Goal: Information Seeking & Learning: Learn about a topic

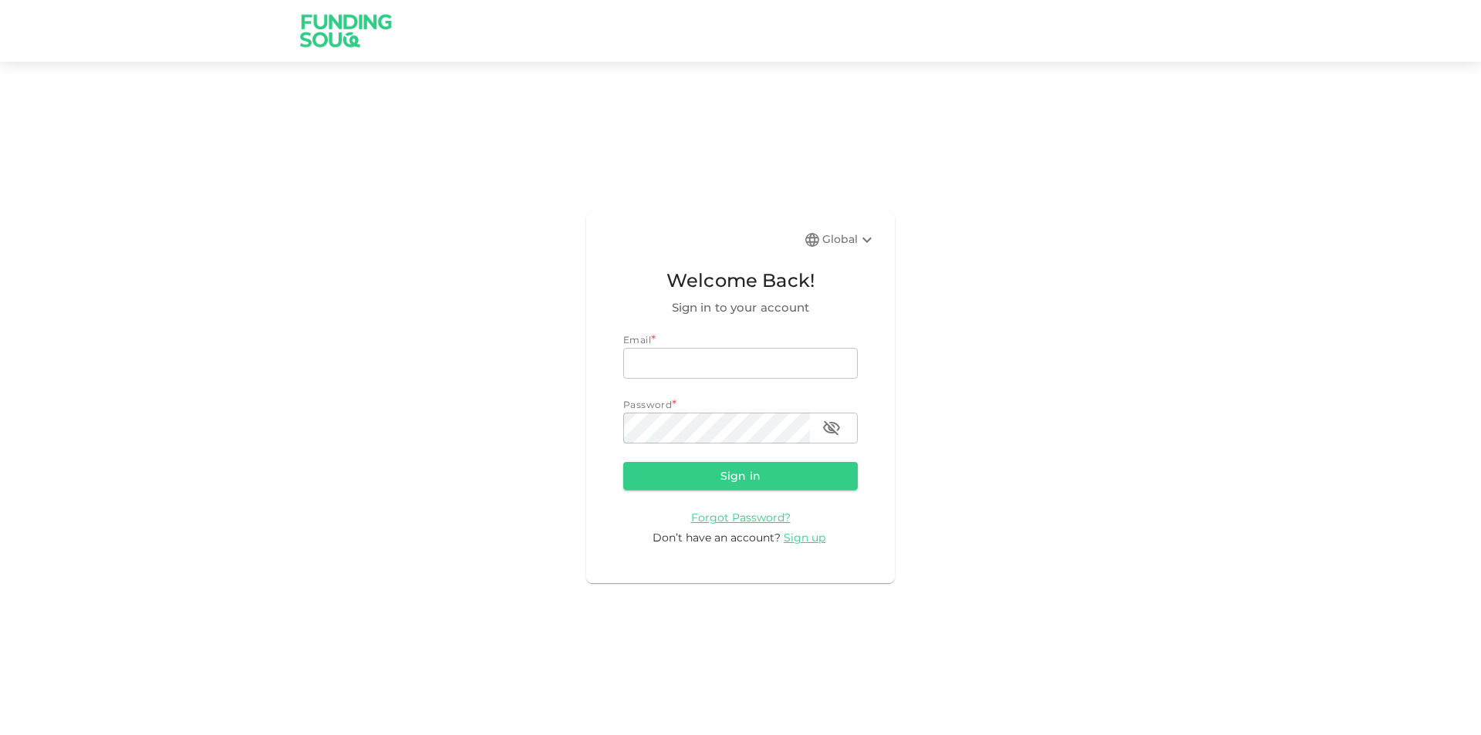
click at [668, 342] on div "Email *" at bounding box center [740, 339] width 234 height 15
click at [683, 368] on input "email" at bounding box center [740, 363] width 234 height 31
type input "[EMAIL_ADDRESS][DOMAIN_NAME]"
click at [623, 462] on button "Sign in" at bounding box center [740, 476] width 234 height 28
click at [560, 444] on div "Global Welcome Back! Sign in to your account Email email [EMAIL_ADDRESS][DOMAIN…" at bounding box center [740, 397] width 1481 height 635
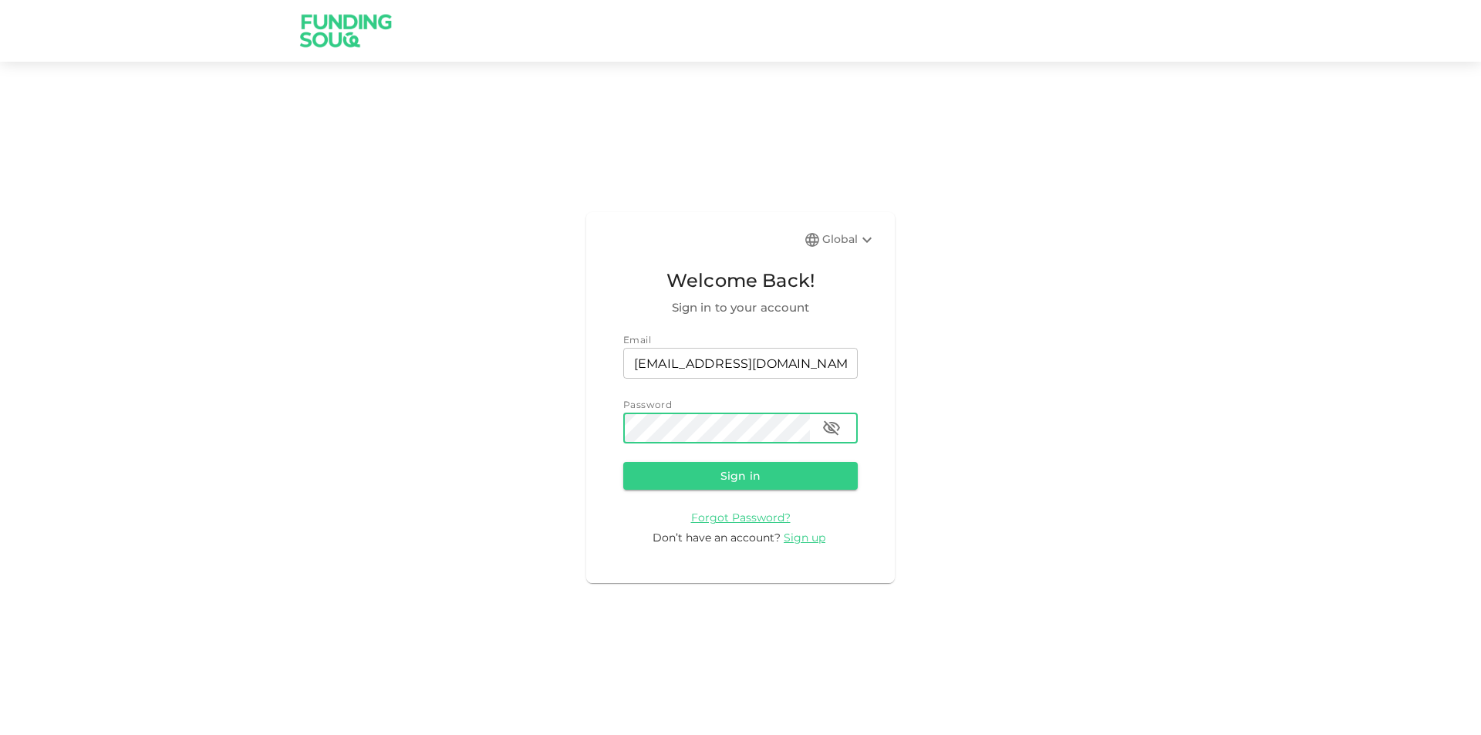
click at [623, 462] on button "Sign in" at bounding box center [740, 476] width 234 height 28
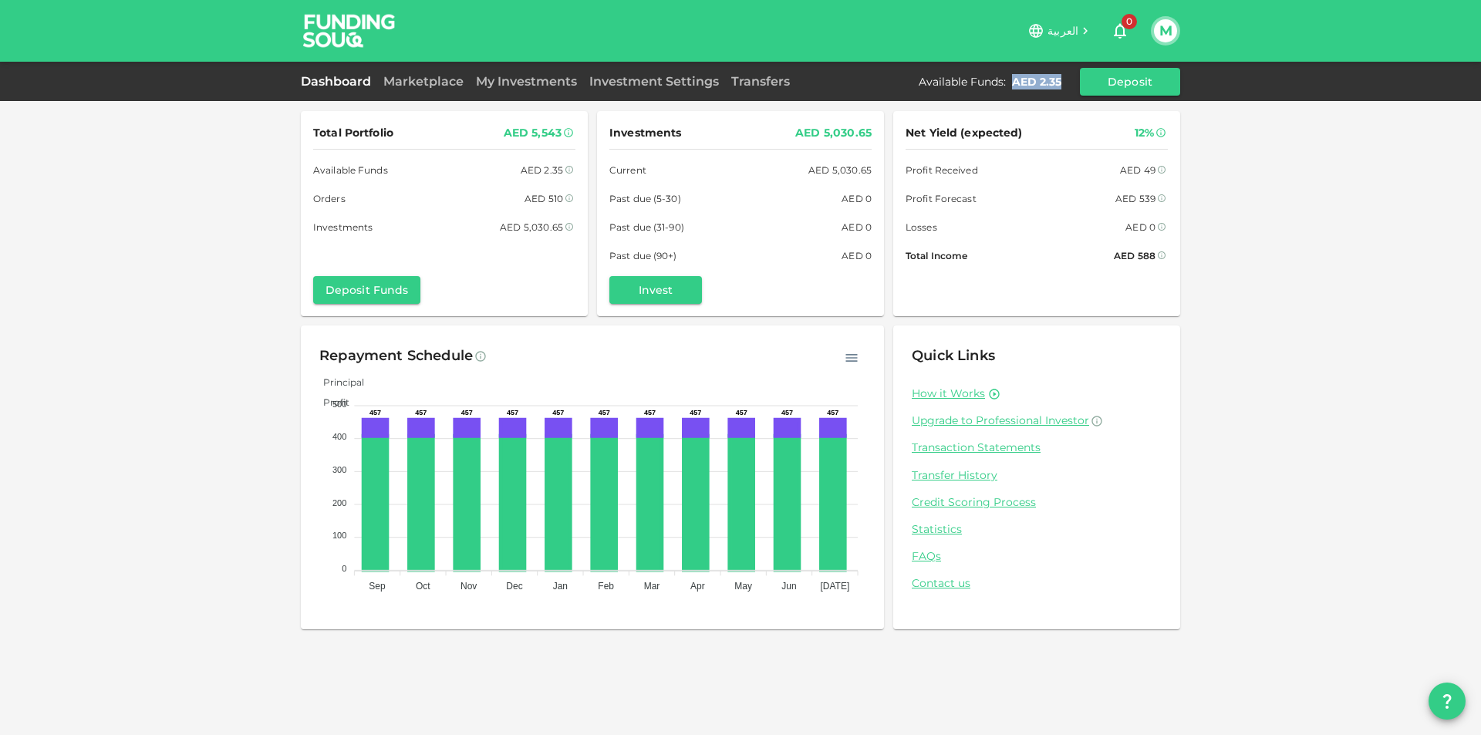
drag, startPoint x: 1012, startPoint y: 78, endPoint x: 1060, endPoint y: 83, distance: 48.0
click at [1060, 83] on div "Available Funds : AED 2.35" at bounding box center [993, 81] width 149 height 15
click at [1056, 83] on div "AED 2.35" at bounding box center [1036, 81] width 49 height 15
click at [478, 356] on icon at bounding box center [480, 356] width 10 height 10
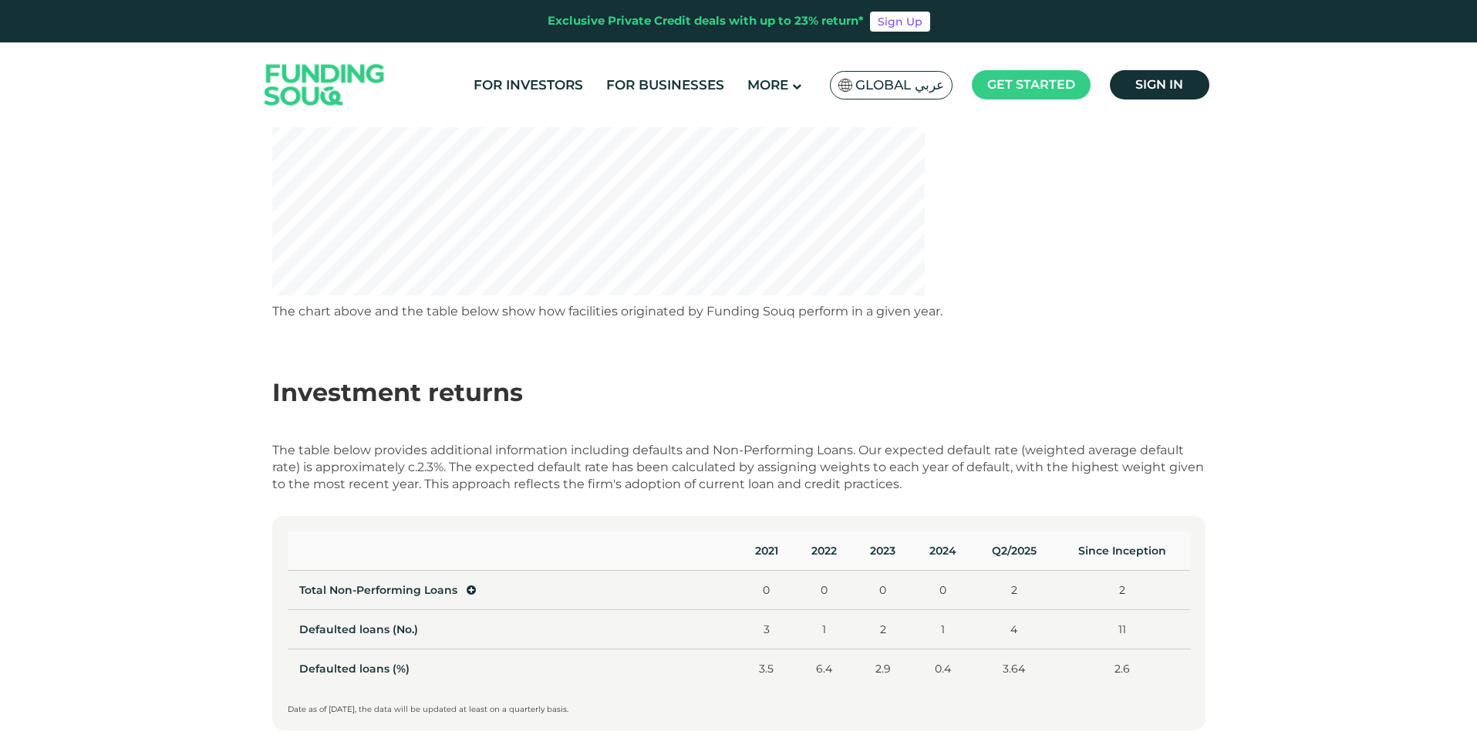
scroll to position [463, 0]
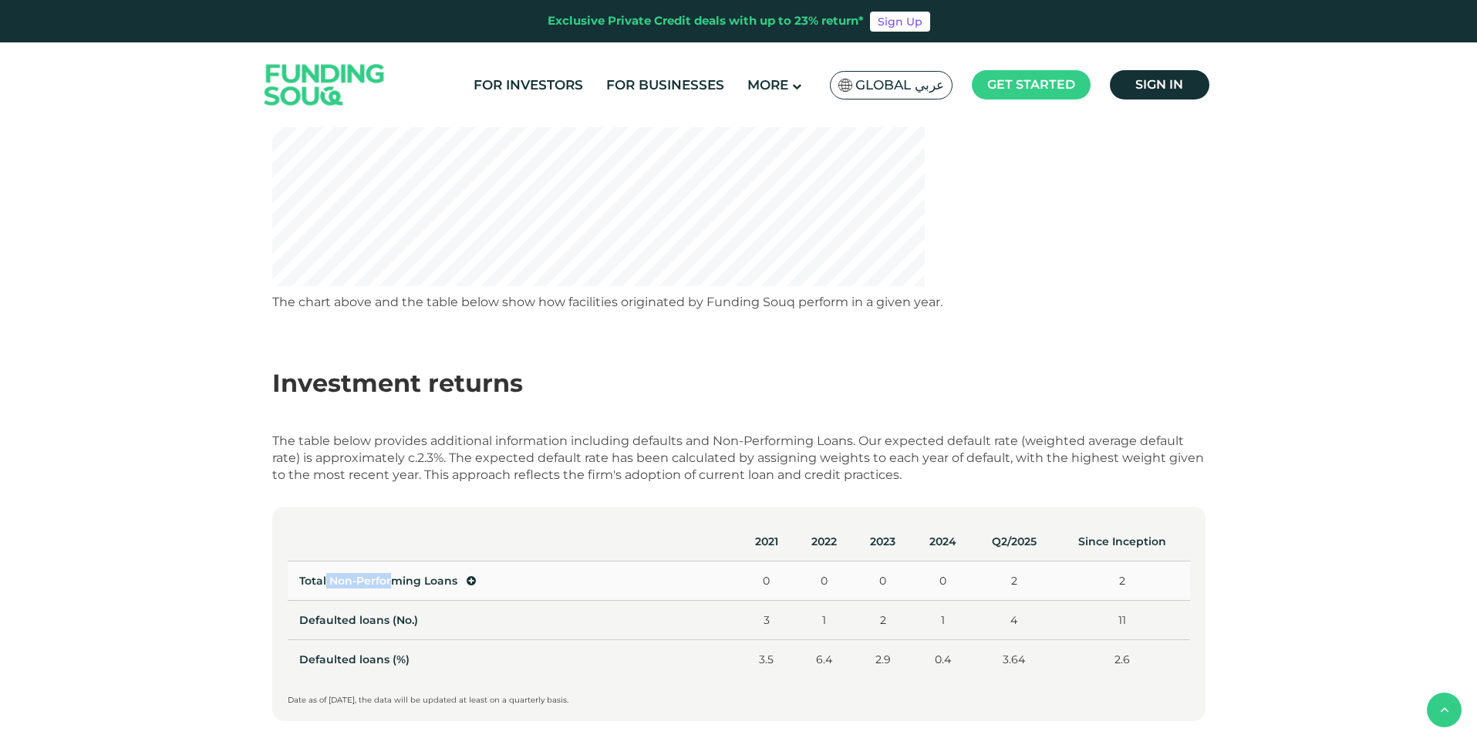
drag, startPoint x: 326, startPoint y: 576, endPoint x: 413, endPoint y: 578, distance: 87.2
click at [413, 578] on span "Total Non-Performing Loans" at bounding box center [378, 581] width 158 height 14
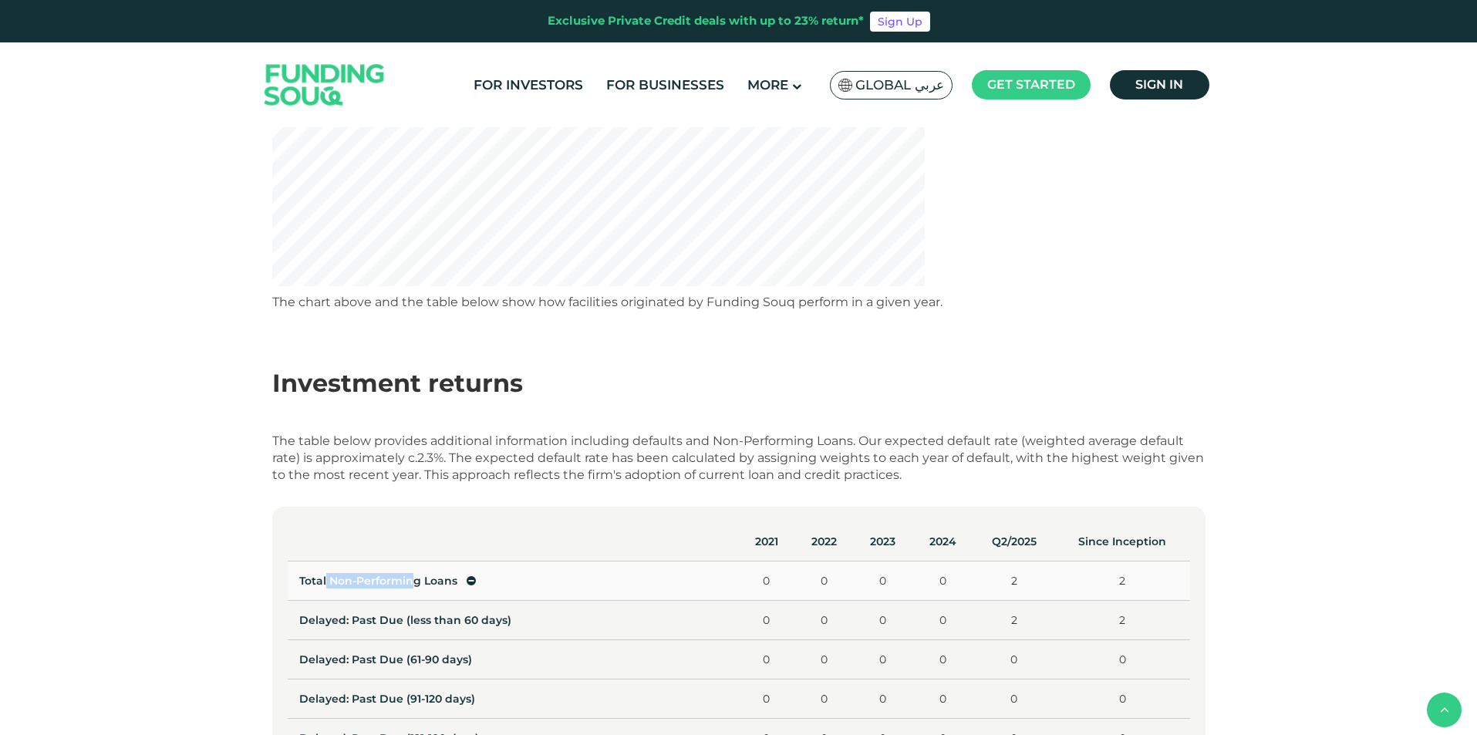
drag, startPoint x: 413, startPoint y: 578, endPoint x: 435, endPoint y: 589, distance: 25.2
click at [413, 579] on span "Total Non-Performing Loans" at bounding box center [378, 581] width 158 height 14
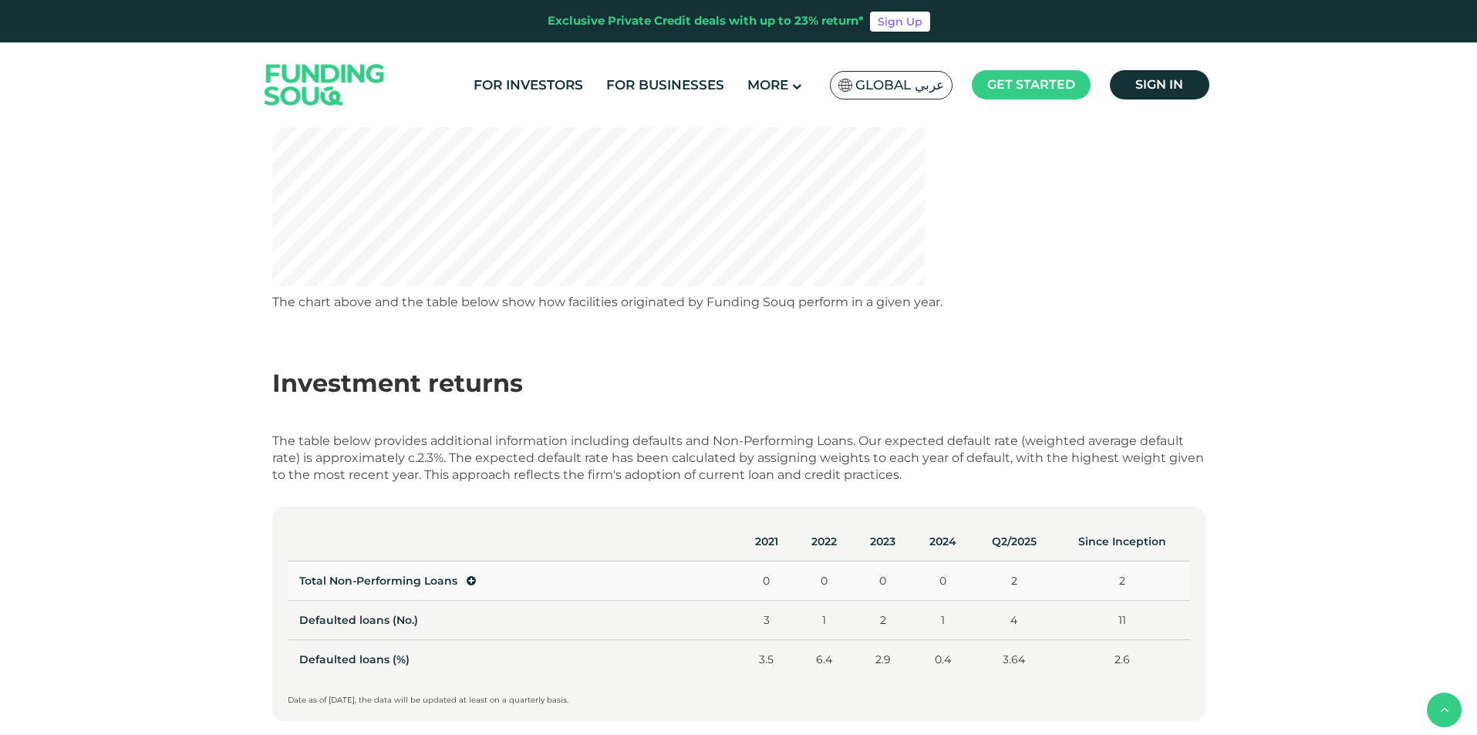
click at [468, 577] on icon at bounding box center [471, 580] width 9 height 11
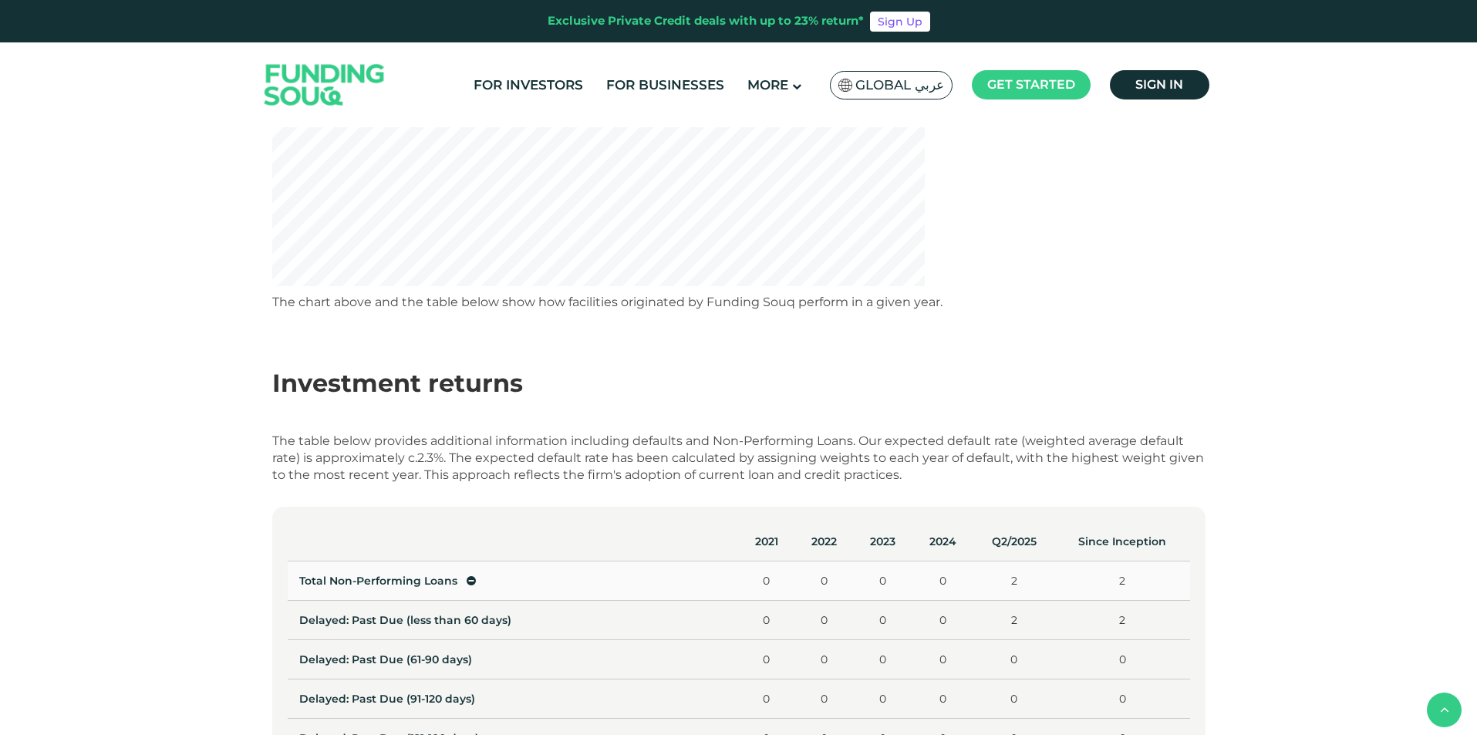
click at [468, 577] on icon at bounding box center [471, 580] width 9 height 11
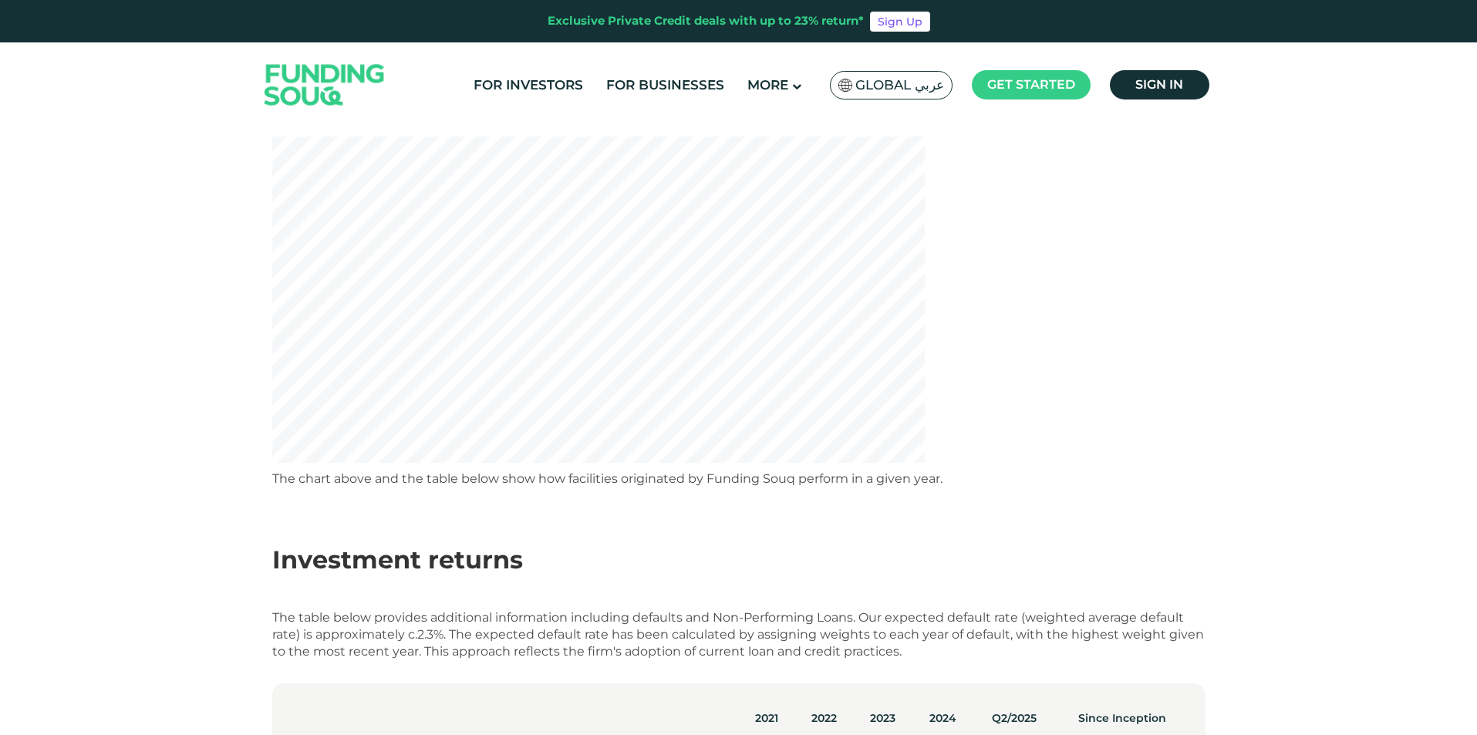
scroll to position [154, 0]
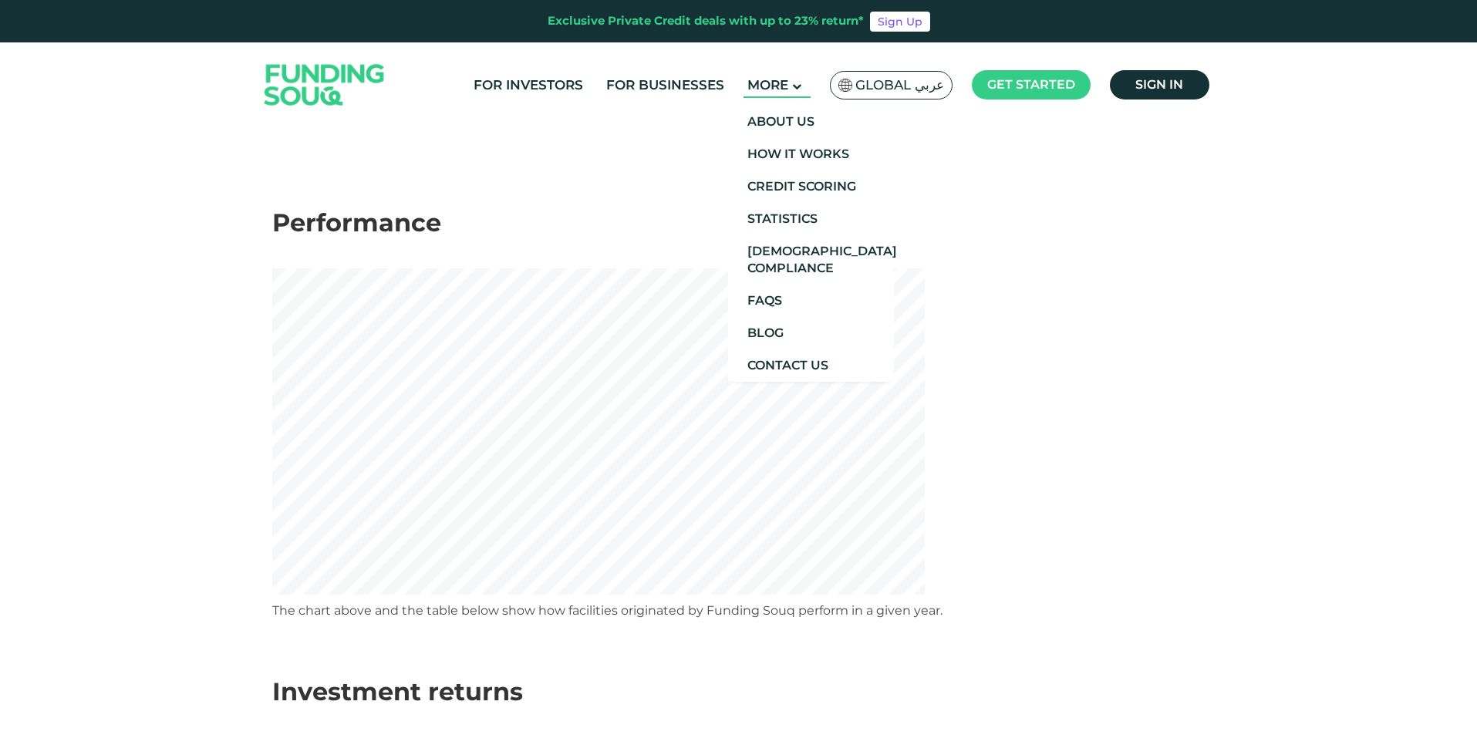
click at [757, 77] on span "More" at bounding box center [767, 84] width 41 height 15
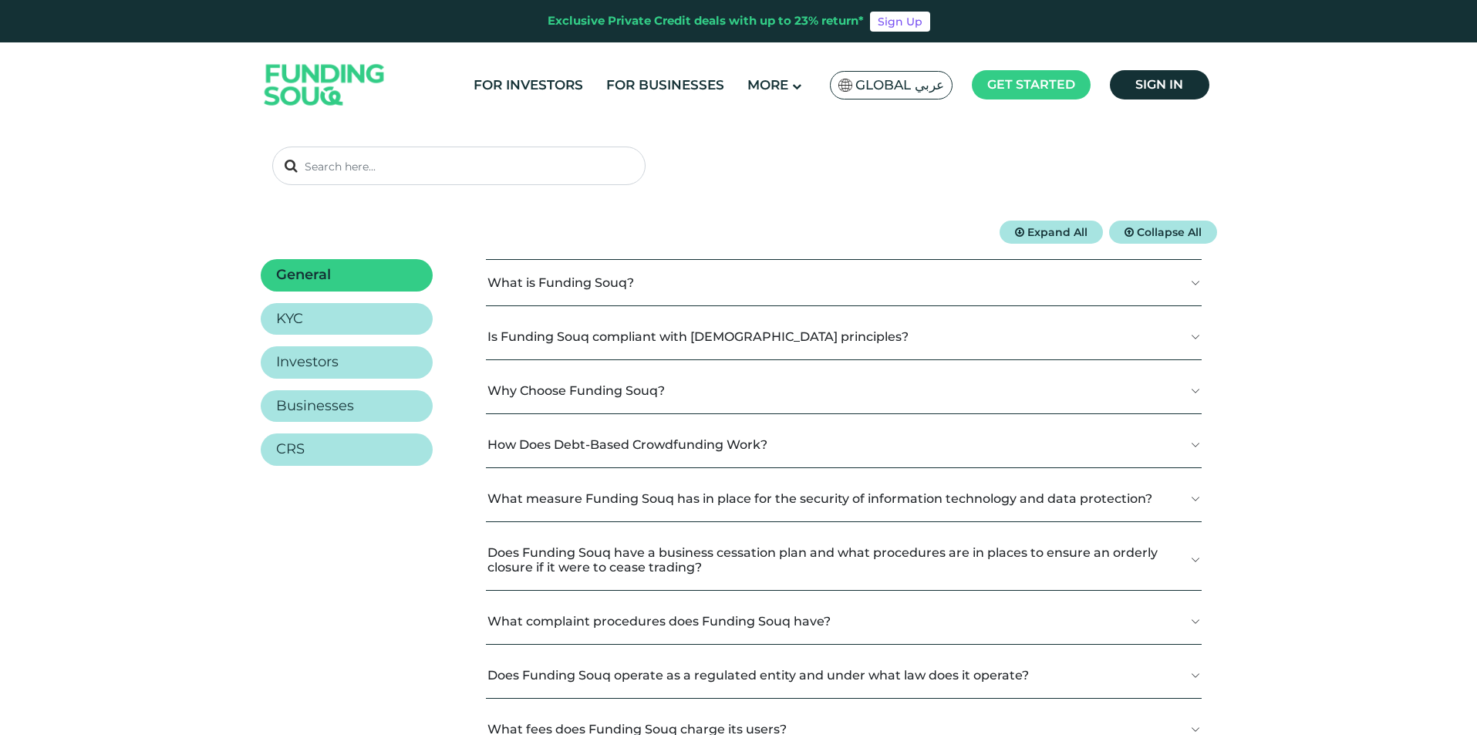
scroll to position [154, 0]
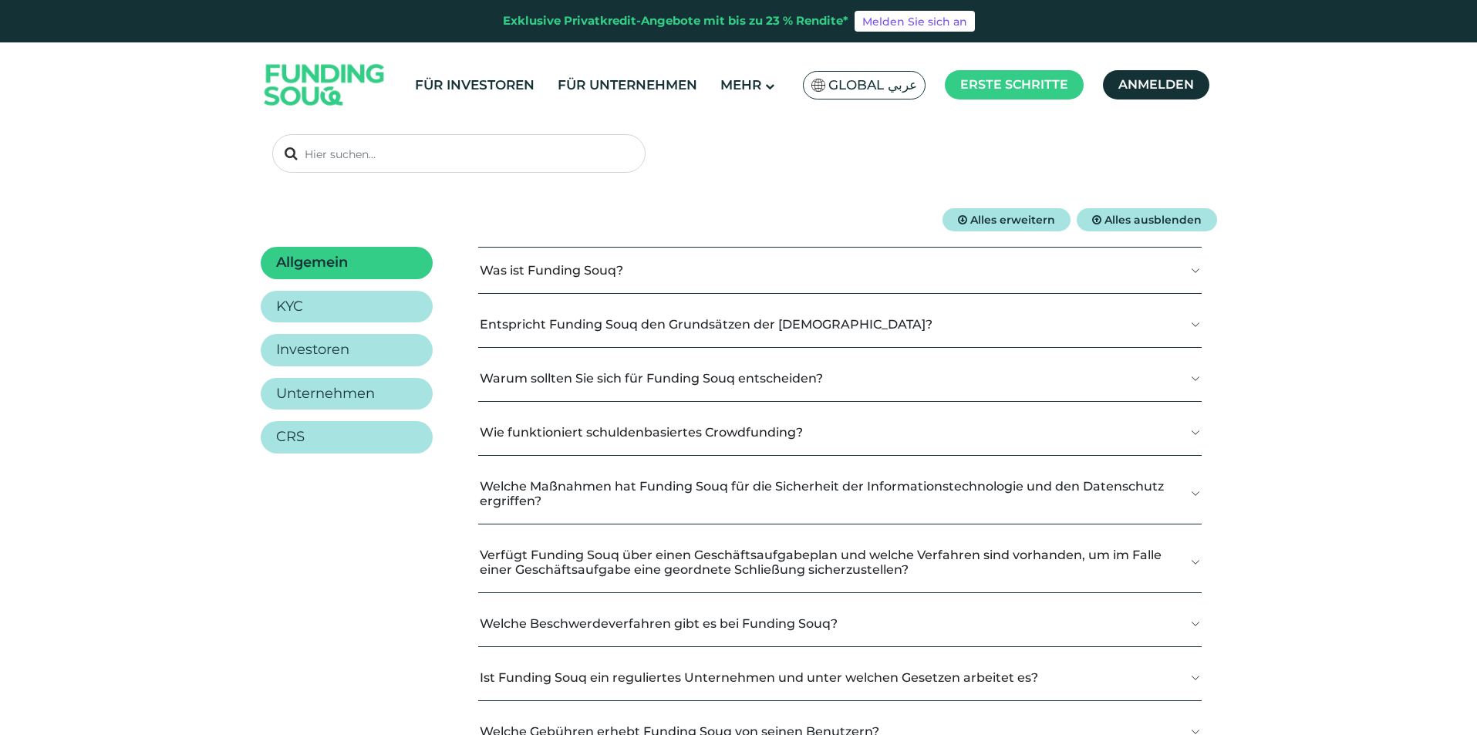
click at [837, 423] on button "Wie funktioniert schuldenbasiertes Crowdfunding?" at bounding box center [839, 433] width 723 height 46
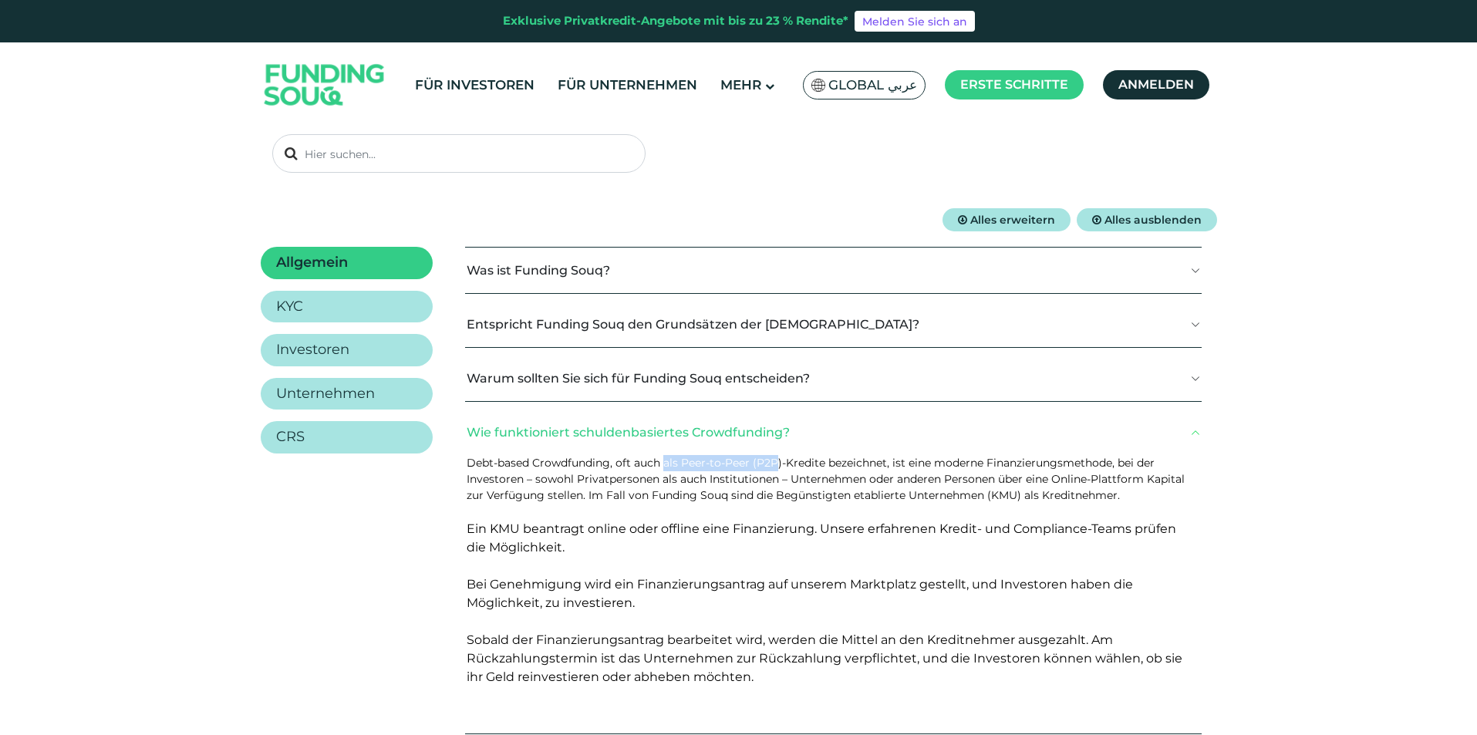
drag, startPoint x: 683, startPoint y: 458, endPoint x: 780, endPoint y: 461, distance: 97.2
click at [780, 461] on font "Debt-based Crowdfunding, oft auch als Peer-to-Peer (P2P)-Kredite bezeichnet, is…" at bounding box center [826, 479] width 718 height 46
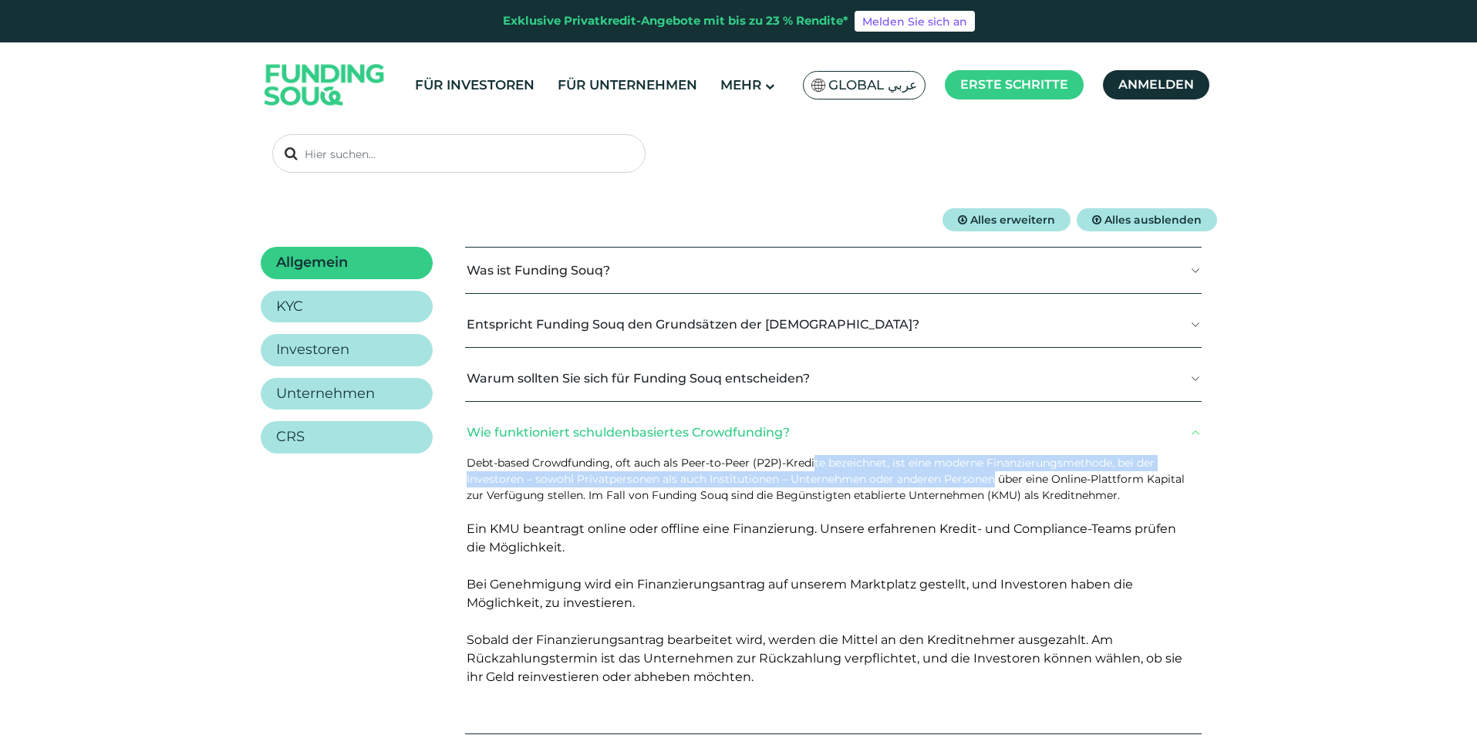
drag, startPoint x: 849, startPoint y: 465, endPoint x: 998, endPoint y: 474, distance: 149.9
click at [998, 474] on font "Debt-based Crowdfunding, oft auch als Peer-to-Peer (P2P)-Kredite bezeichnet, is…" at bounding box center [826, 479] width 718 height 46
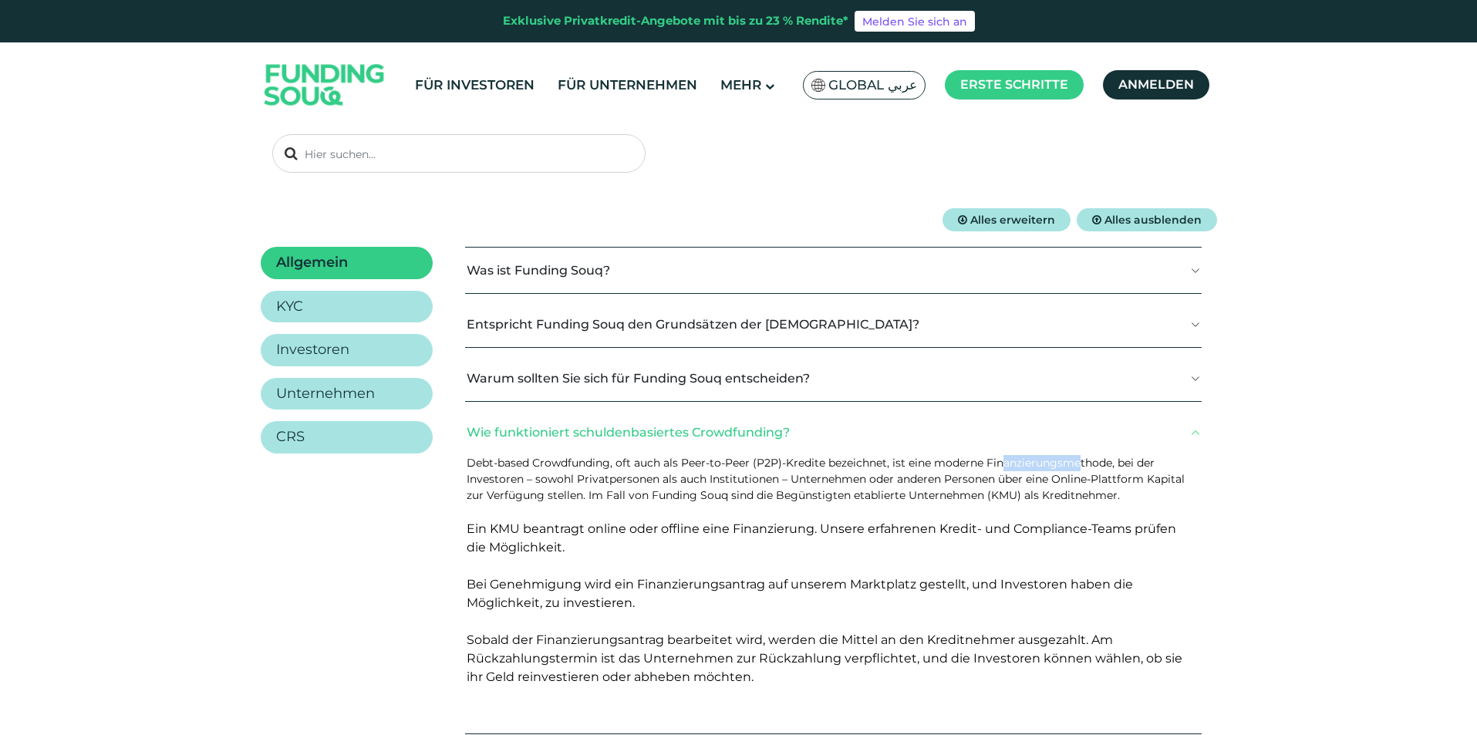
drag, startPoint x: 1008, startPoint y: 461, endPoint x: 1098, endPoint y: 464, distance: 89.5
click at [1098, 464] on font "Debt-based Crowdfunding, oft auch als Peer-to-Peer (P2P)-Kredite bezeichnet, is…" at bounding box center [826, 479] width 718 height 46
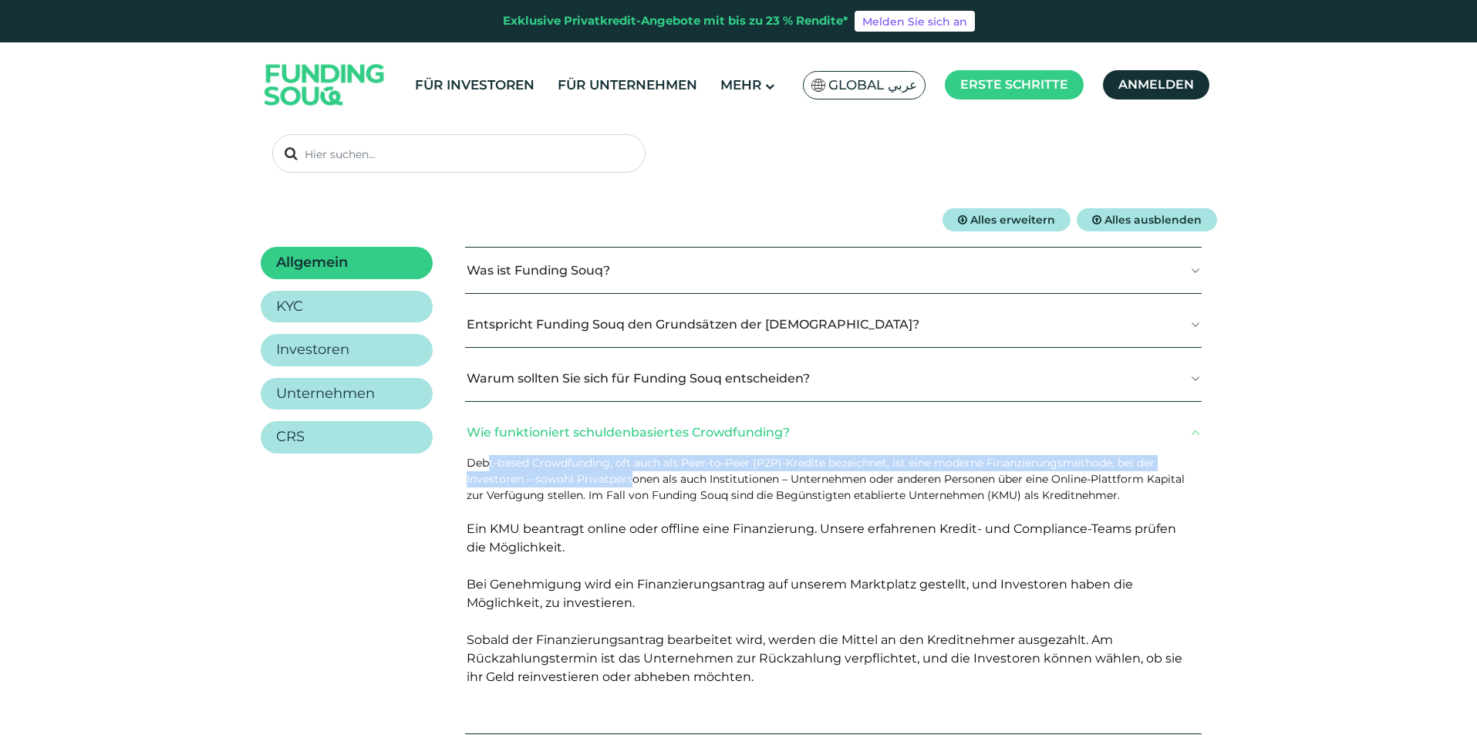
drag, startPoint x: 488, startPoint y: 471, endPoint x: 629, endPoint y: 479, distance: 140.6
click at [629, 479] on p "Debt-based Crowdfunding, oft auch als Peer-to-Peer (P2P)-Kredite bezeichnet, is…" at bounding box center [828, 479] width 723 height 49
click at [629, 479] on font "Debt-based Crowdfunding, oft auch als Peer-to-Peer (P2P)-Kredite bezeichnet, is…" at bounding box center [826, 479] width 718 height 46
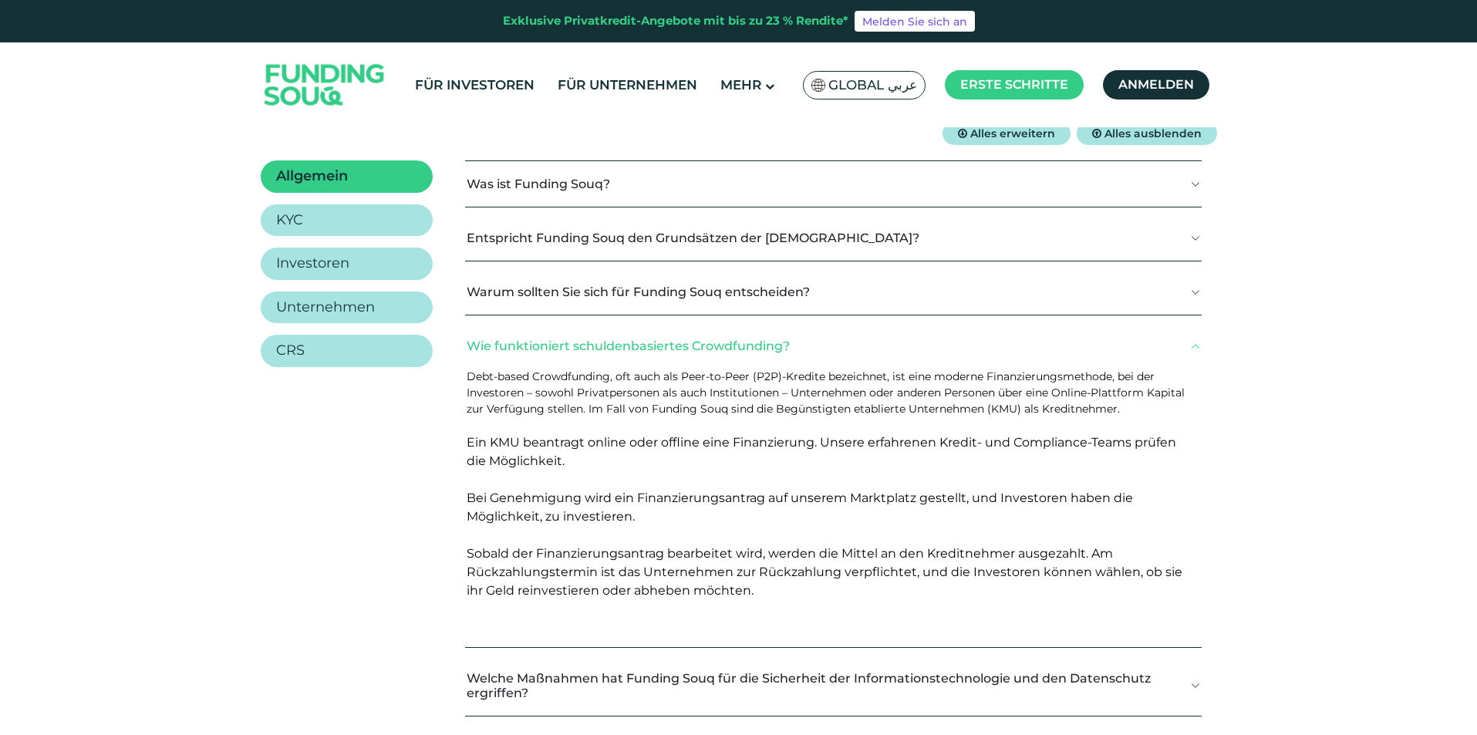
scroll to position [309, 0]
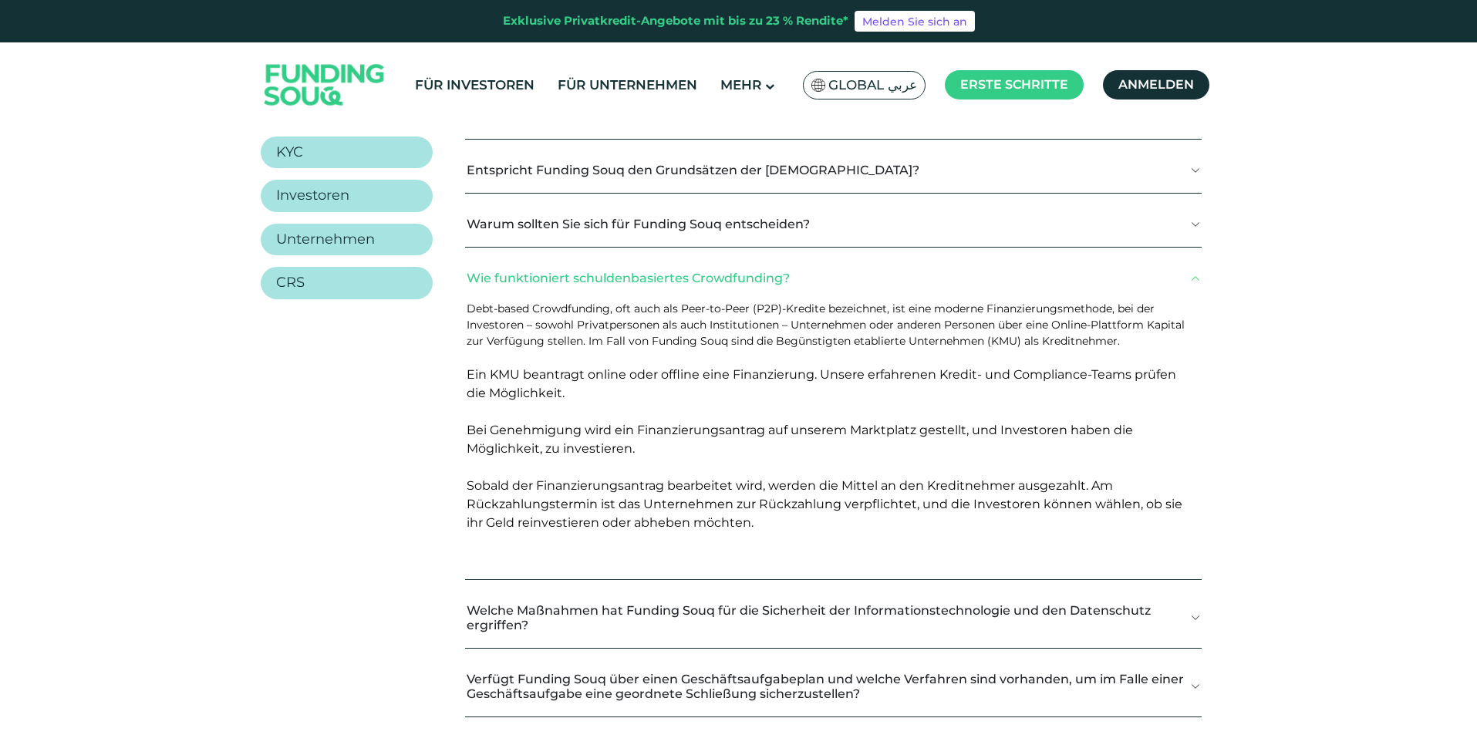
click at [644, 278] on font "Wie funktioniert schuldenbasiertes Crowdfunding?" at bounding box center [628, 278] width 323 height 15
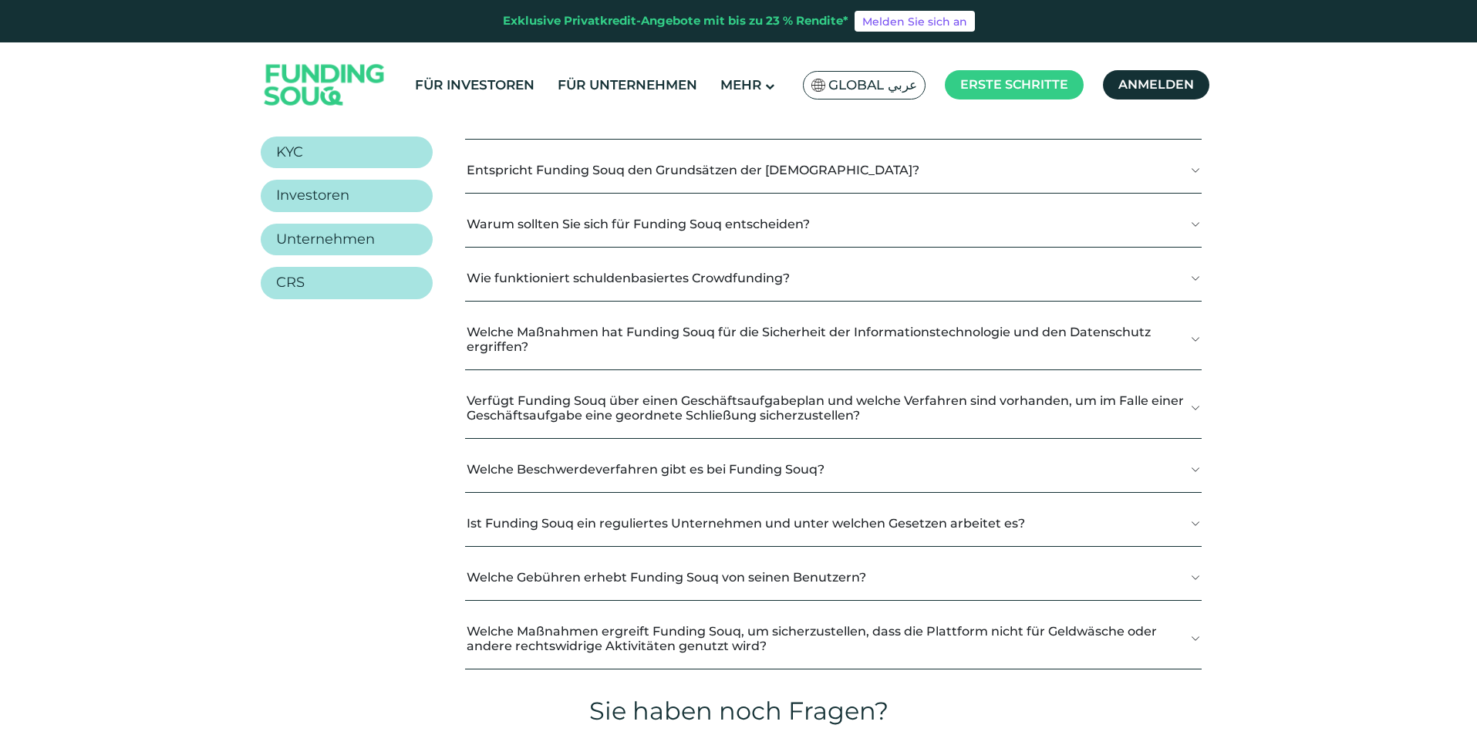
click at [683, 224] on font "Warum sollten Sie sich für Funding Souq entscheiden?" at bounding box center [638, 224] width 343 height 15
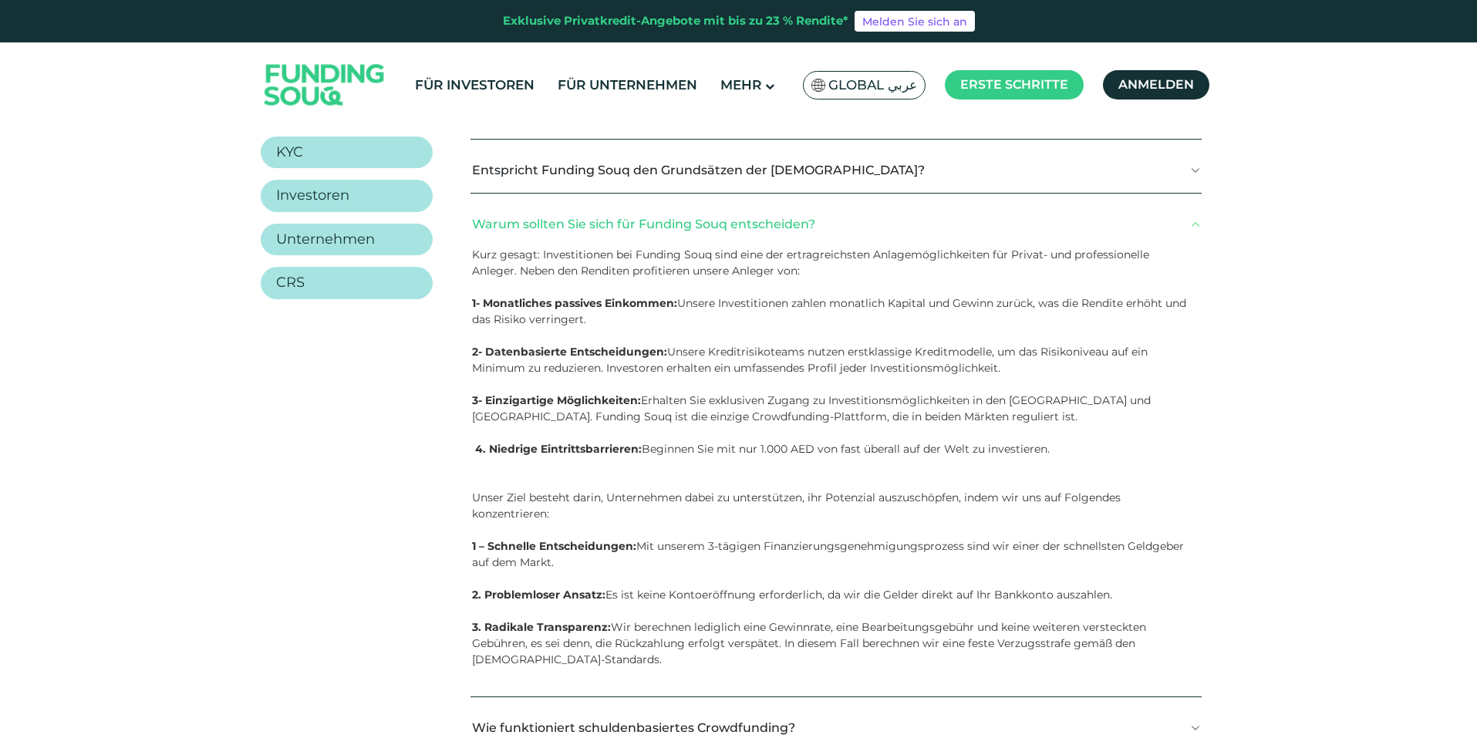
click at [684, 223] on font "Warum sollten Sie sich für Funding Souq entscheiden?" at bounding box center [643, 224] width 343 height 15
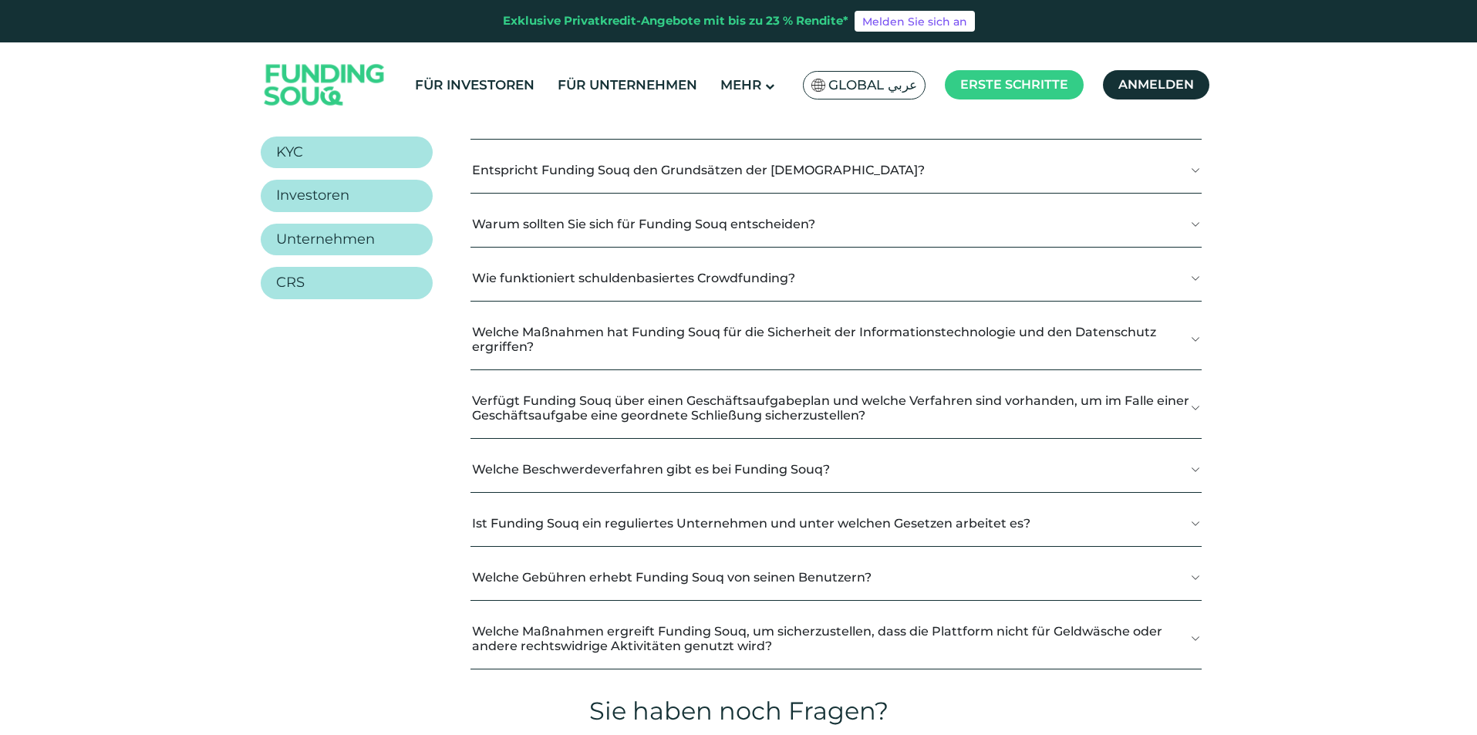
click at [703, 177] on font "Entspricht Funding Souq den Grundsätzen der Scharia?" at bounding box center [698, 170] width 453 height 15
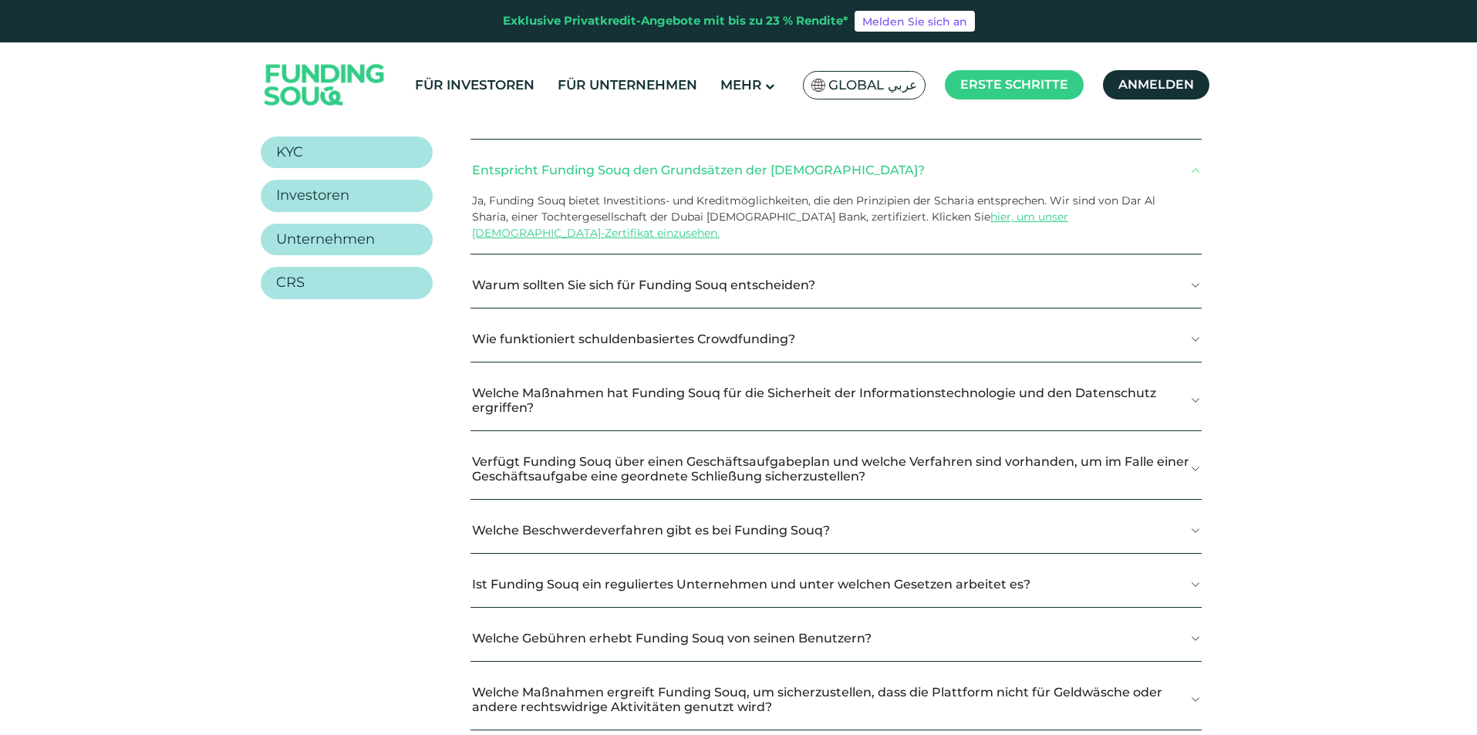
click at [703, 177] on font "Entspricht Funding Souq den Grundsätzen der Scharia?" at bounding box center [698, 170] width 453 height 15
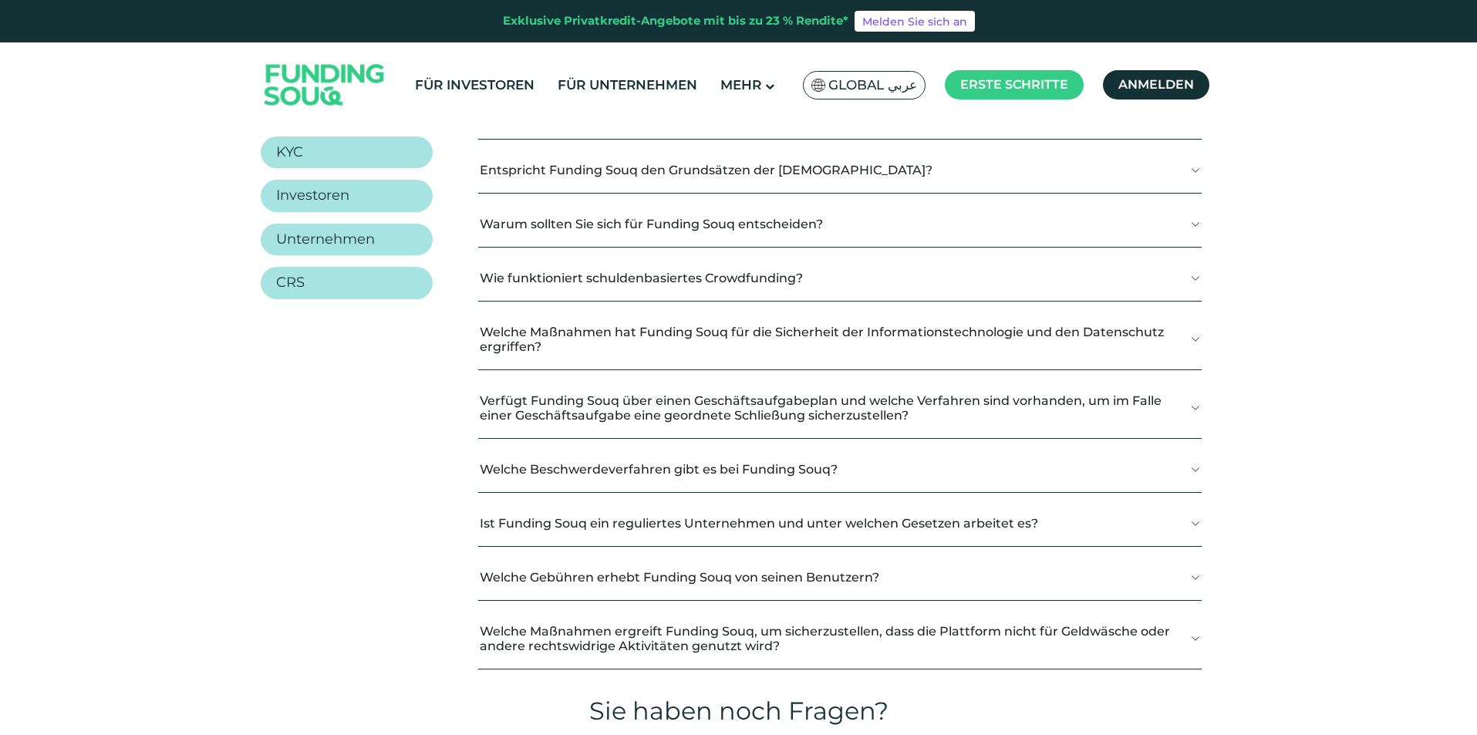
click at [680, 467] on font "Welche Beschwerdeverfahren gibt es bei Funding Souq?" at bounding box center [659, 469] width 358 height 15
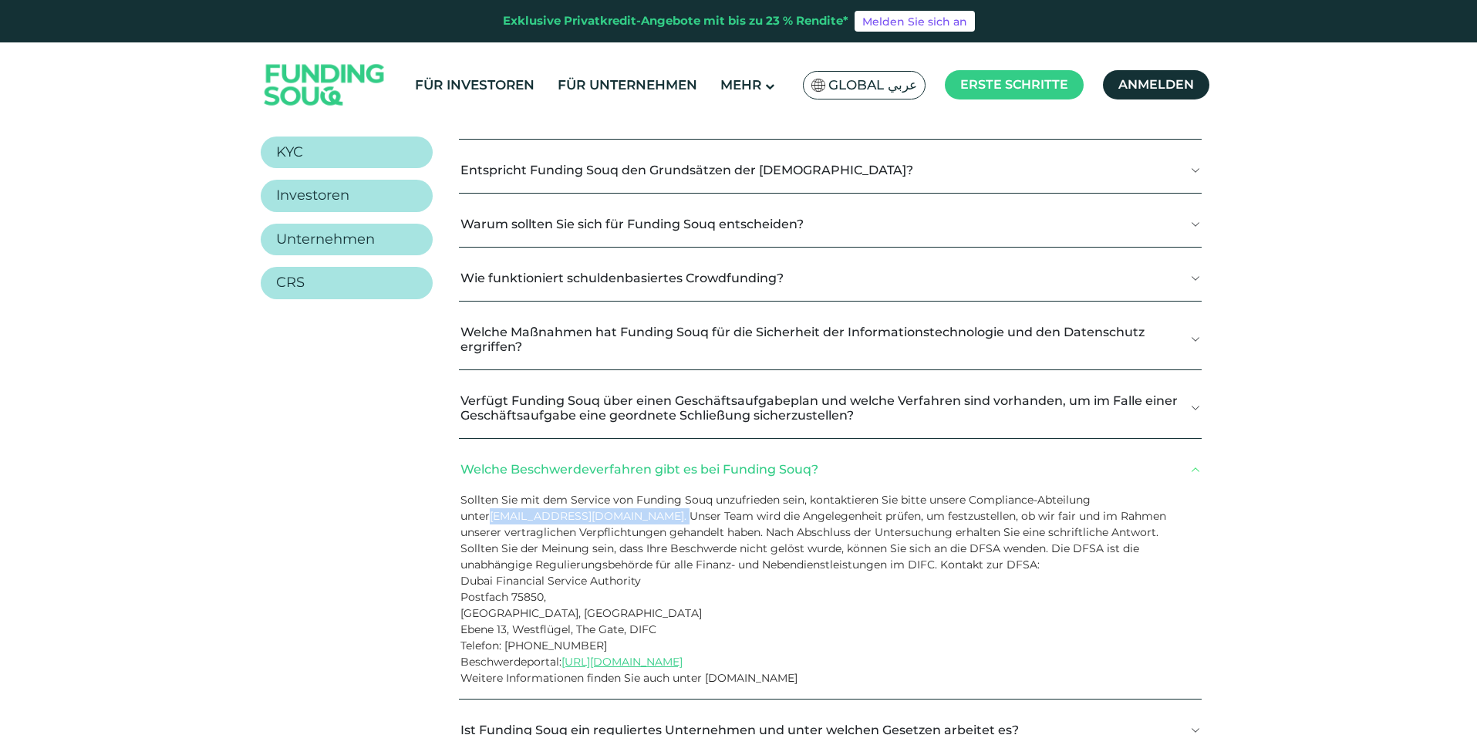
drag, startPoint x: 454, startPoint y: 513, endPoint x: 639, endPoint y: 508, distance: 185.2
click at [639, 508] on div "Allgemein KYC Investoren Unternehmen CRS Was ist Funding Souq?" at bounding box center [739, 496] width 956 height 807
click at [639, 508] on div "Sollten Sie mit dem Service von Funding Souq unzufrieden sein, kontaktieren Sie…" at bounding box center [830, 595] width 743 height 207
click at [635, 520] on font ". Unser Team wird die Angelegenheit prüfen, um festzustellen, ob wir fair und i…" at bounding box center [814, 540] width 706 height 62
drag, startPoint x: 629, startPoint y: 518, endPoint x: 515, endPoint y: 505, distance: 114.9
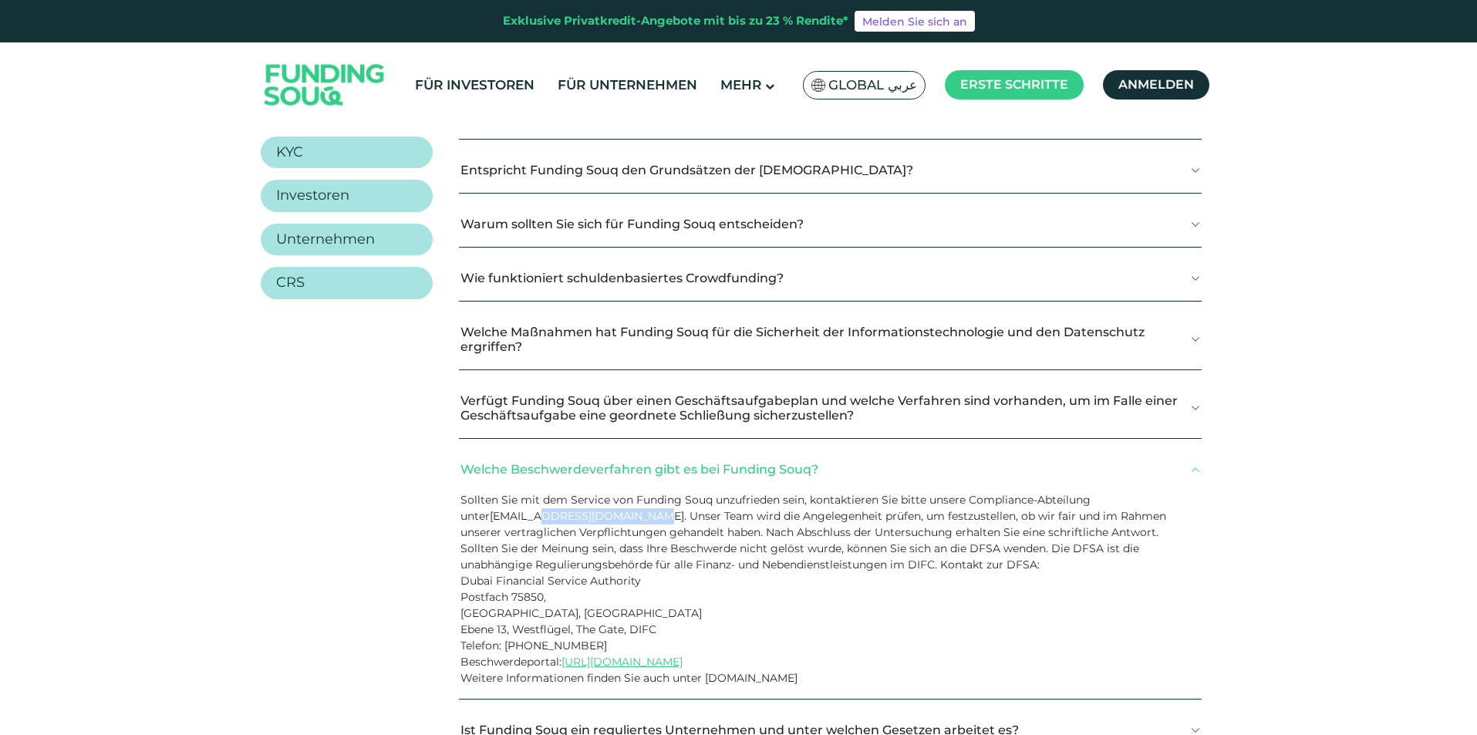
click at [508, 519] on font "compliance@fundingsouq.com" at bounding box center [587, 516] width 194 height 14
click at [556, 438] on div "Verfügt Funding Souq über einen Geschäftsaufgabeplan und welche Verfahren sind …" at bounding box center [830, 408] width 743 height 61
click at [556, 455] on button "Welche Beschwerdeverfahren gibt es bei Funding Souq?" at bounding box center [830, 470] width 743 height 46
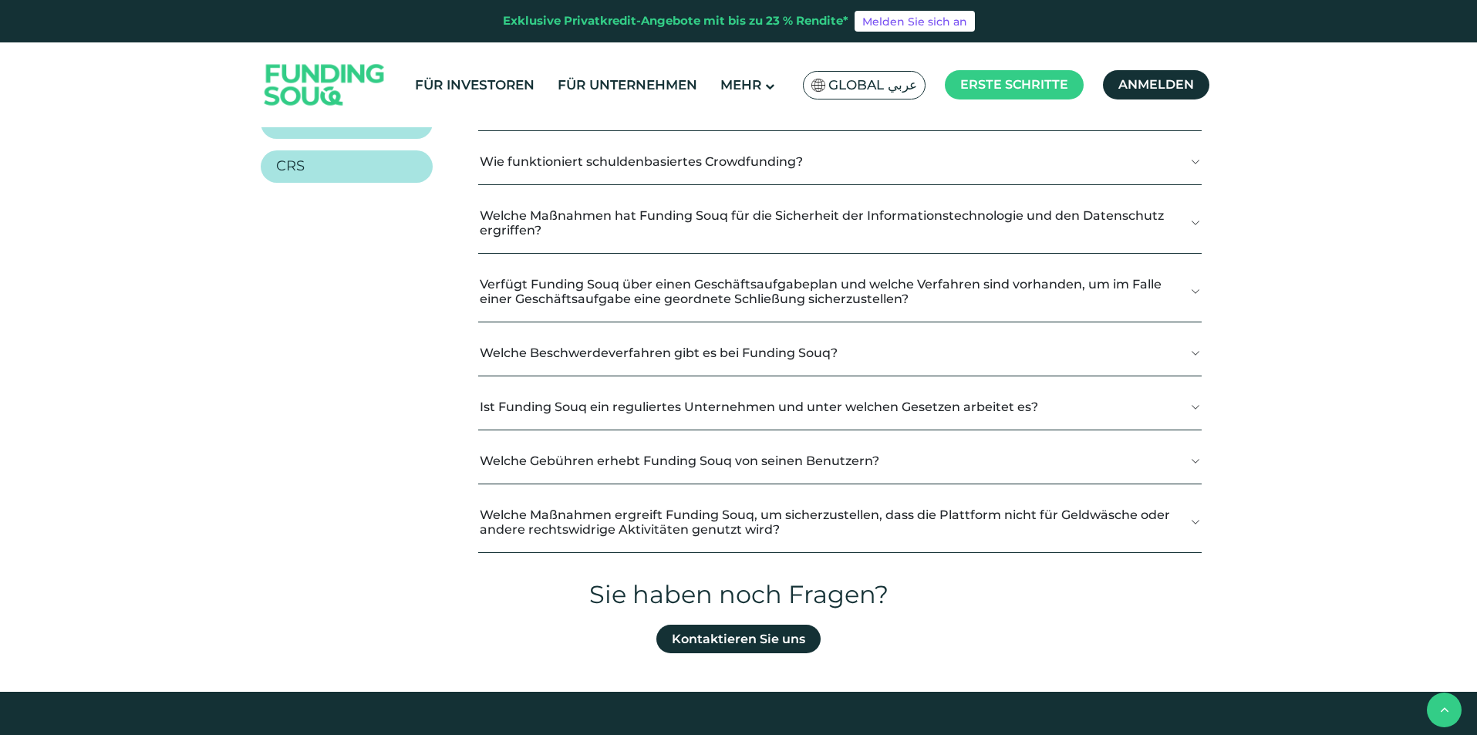
scroll to position [463, 0]
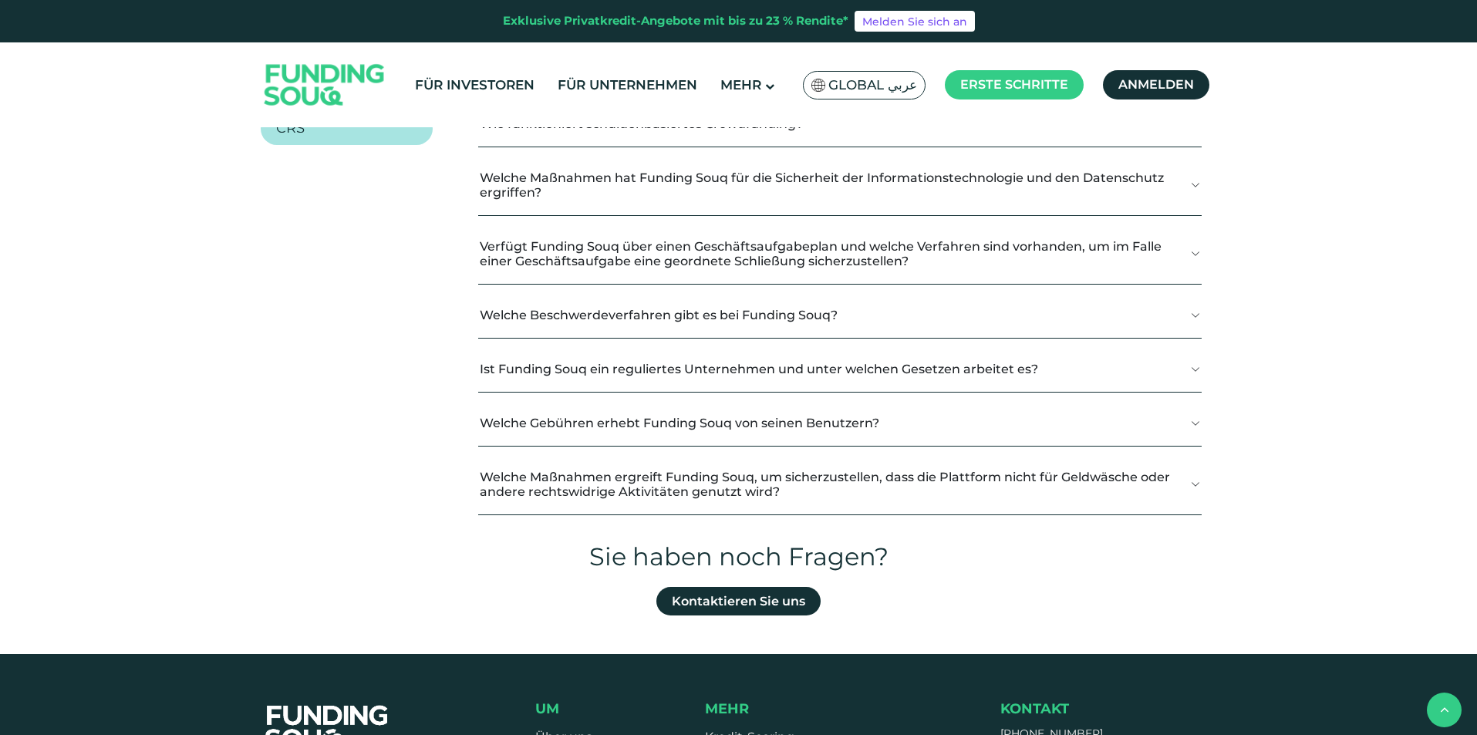
click at [646, 379] on button "Ist Funding Souq ein reguliertes Unternehmen und unter welchen Gesetzen arbeite…" at bounding box center [839, 369] width 723 height 46
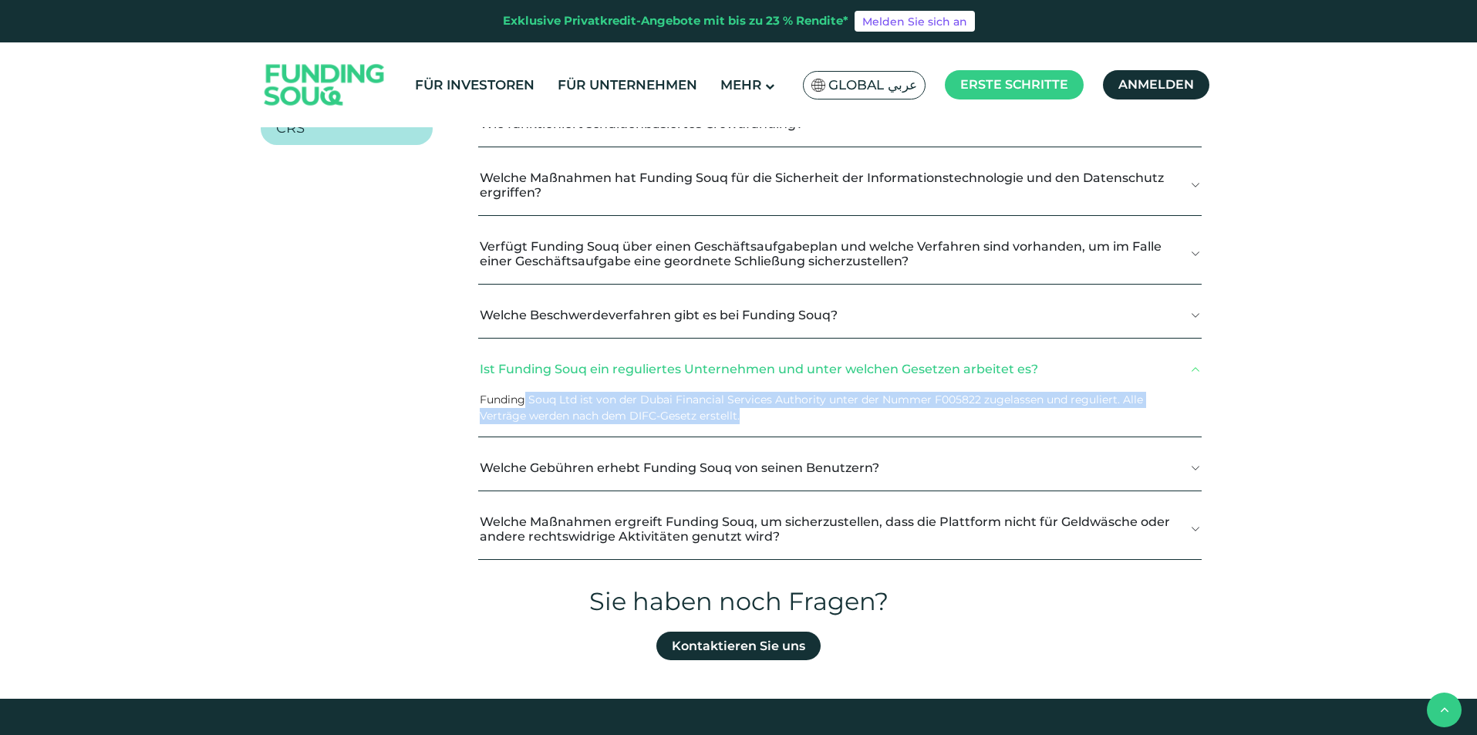
drag, startPoint x: 525, startPoint y: 404, endPoint x: 857, endPoint y: 413, distance: 332.6
click at [857, 413] on div "Funding Souq Ltd ist von der Dubai Financial Services Authority unter der Numme…" at bounding box center [839, 414] width 723 height 45
click at [857, 412] on div "Funding Souq Ltd ist von der Dubai Financial Services Authority unter der Numme…" at bounding box center [839, 414] width 723 height 45
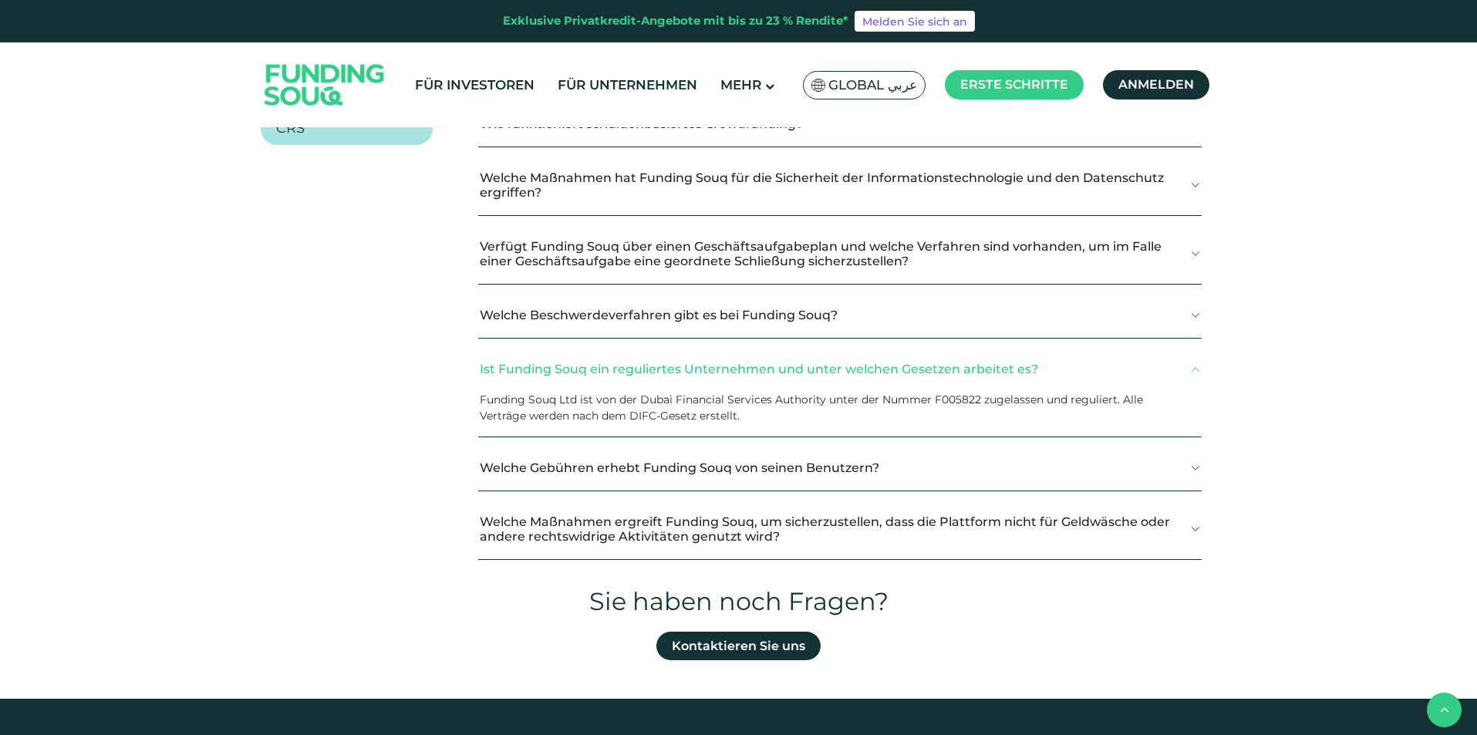
click at [708, 457] on button "Welche Gebühren erhebt Funding Souq von seinen Benutzern?" at bounding box center [839, 468] width 723 height 46
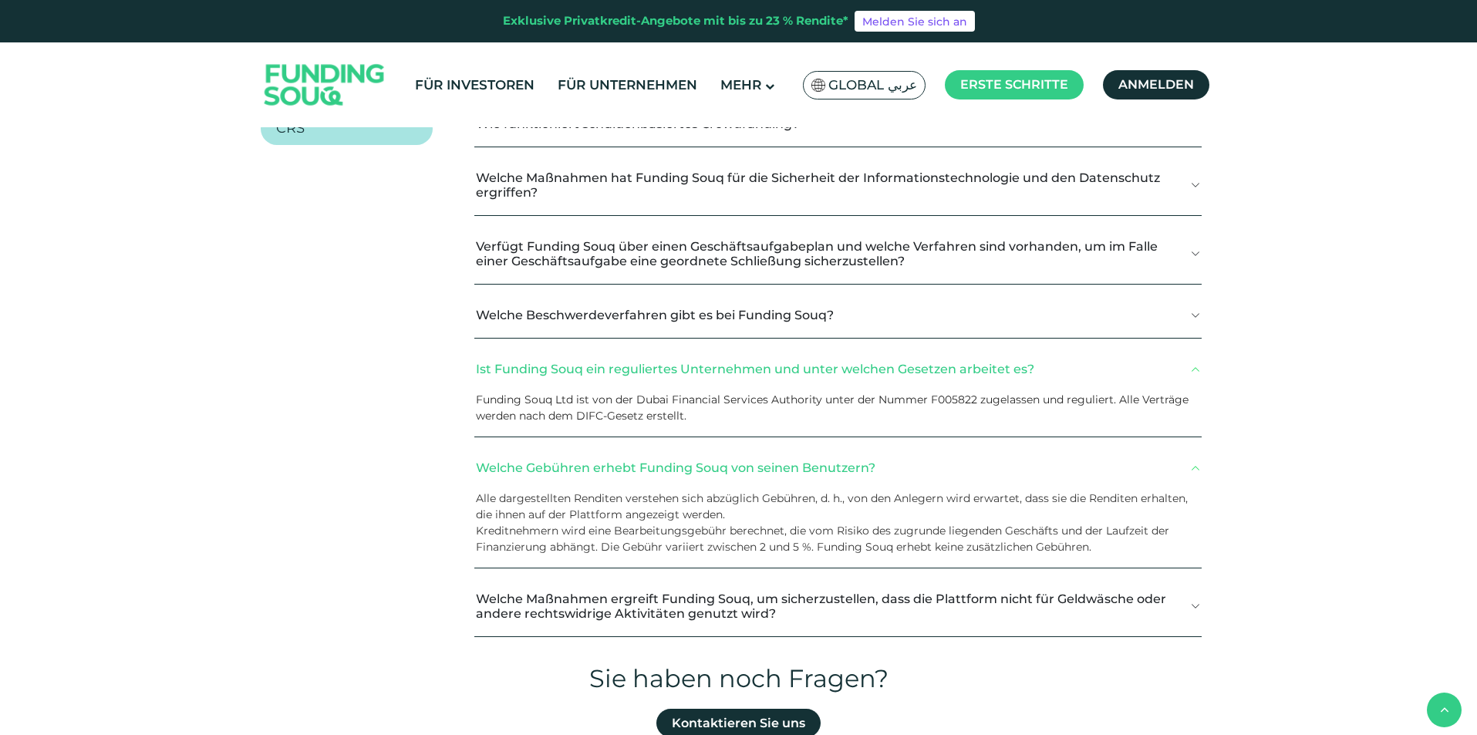
drag, startPoint x: 497, startPoint y: 464, endPoint x: 655, endPoint y: 549, distance: 179.5
click at [674, 559] on div "Welche Gebühren erhebt Funding Souq von seinen Benutzern? Alle dargestellten Re…" at bounding box center [837, 506] width 727 height 123
drag, startPoint x: 646, startPoint y: 546, endPoint x: 785, endPoint y: 547, distance: 139.6
click at [785, 547] on font "Kreditnehmern wird eine Bearbeitungsgebühr berechnet, die vom Risiko des zugrun…" at bounding box center [822, 539] width 693 height 30
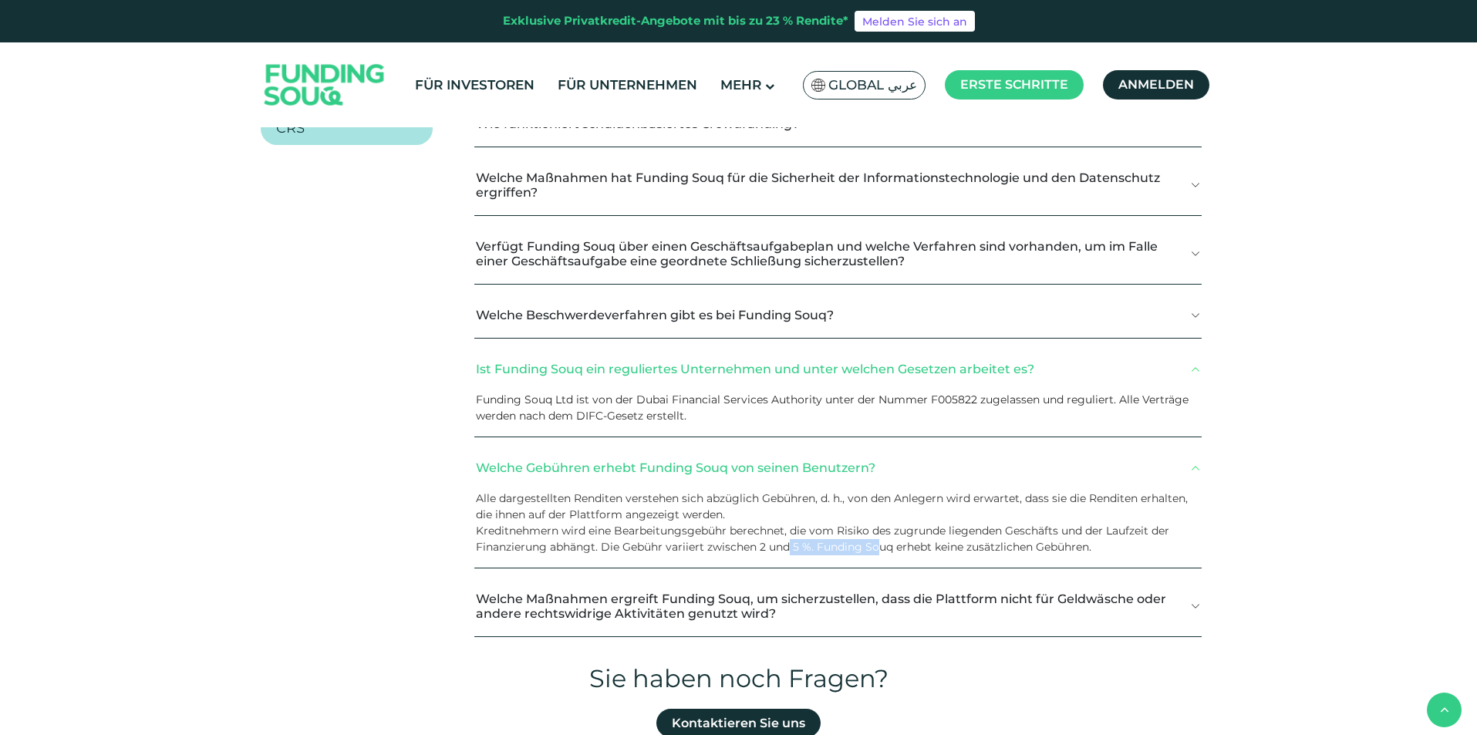
drag, startPoint x: 807, startPoint y: 550, endPoint x: 916, endPoint y: 553, distance: 109.6
click at [913, 553] on font "Kreditnehmern wird eine Bearbeitungsgebühr berechnet, die vom Risiko des zugrun…" at bounding box center [822, 539] width 693 height 30
click at [916, 553] on font "Kreditnehmern wird eine Bearbeitungsgebühr berechnet, die vom Risiko des zugrun…" at bounding box center [822, 539] width 693 height 30
drag, startPoint x: 928, startPoint y: 553, endPoint x: 1044, endPoint y: 559, distance: 115.9
click at [1042, 559] on div "Alle dargestellten Renditen verstehen sich abzüglich Gebühren, d. h., von den A…" at bounding box center [837, 529] width 727 height 77
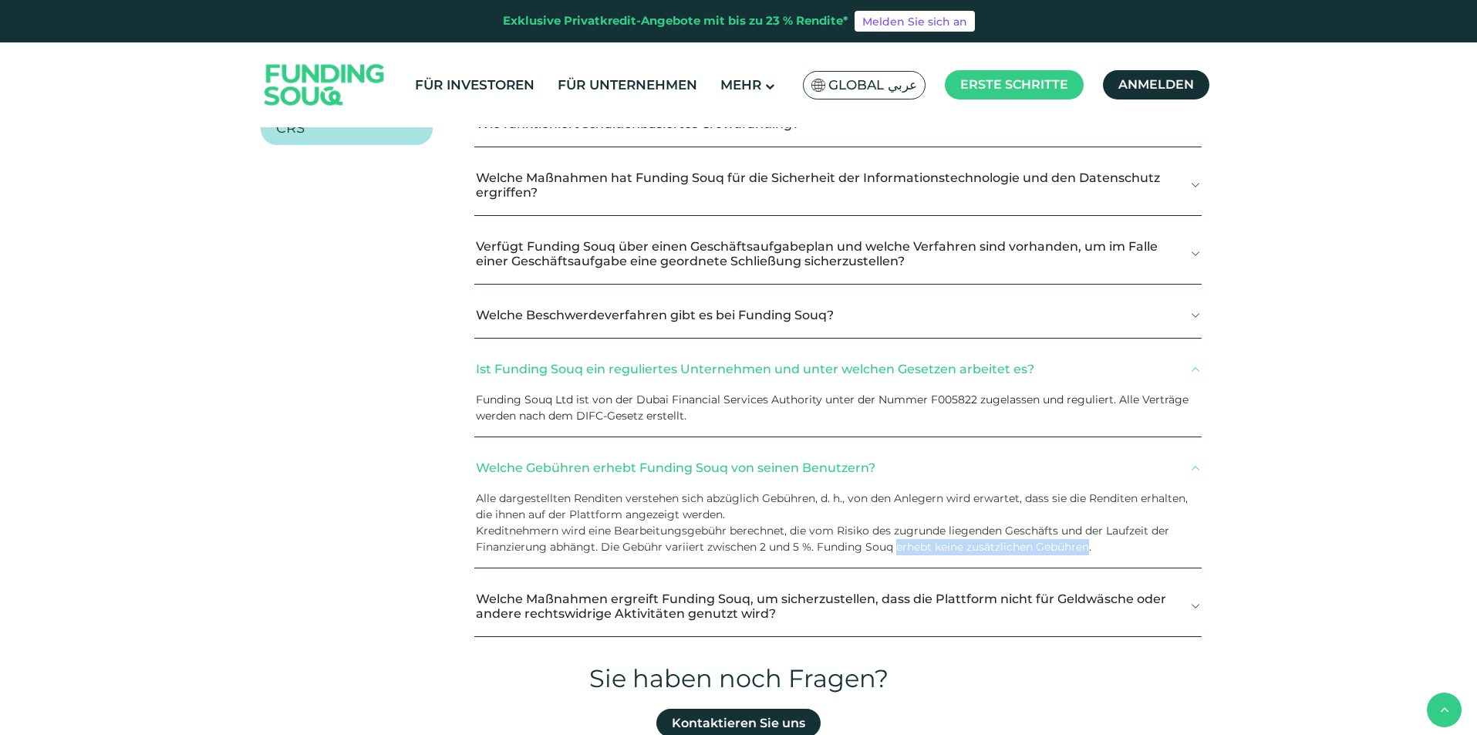
click at [1046, 559] on div "Alle dargestellten Renditen verstehen sich abzüglich Gebühren, d. h., von den A…" at bounding box center [837, 529] width 727 height 77
click at [807, 468] on font "Welche Gebühren erhebt Funding Souq von seinen Benutzern?" at bounding box center [676, 468] width 400 height 15
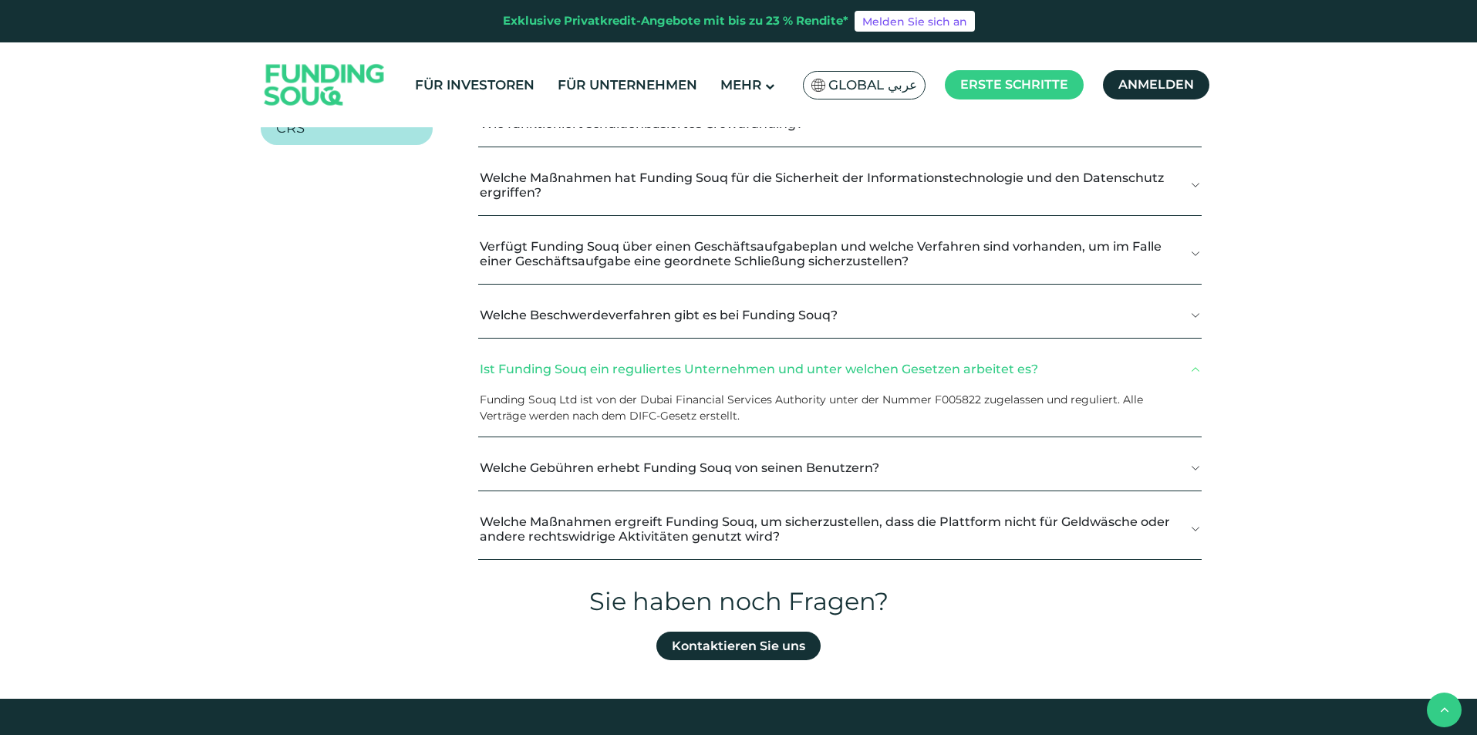
click at [769, 518] on font "Welche Maßnahmen ergreift Funding Souq, um sicherzustellen, dass die Plattform …" at bounding box center [825, 529] width 690 height 29
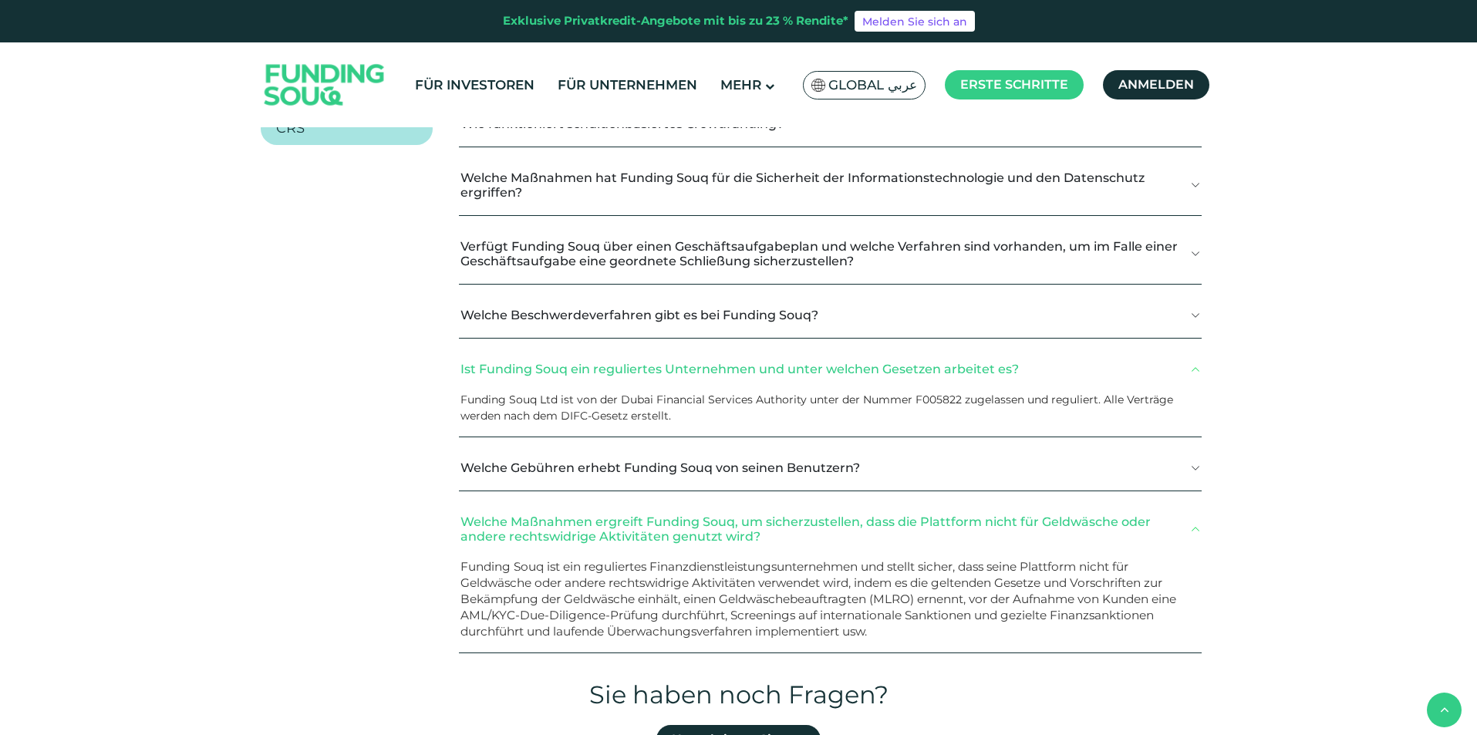
click at [769, 518] on font "Welche Maßnahmen ergreift Funding Souq, um sicherzustellen, dass die Plattform …" at bounding box center [806, 529] width 690 height 29
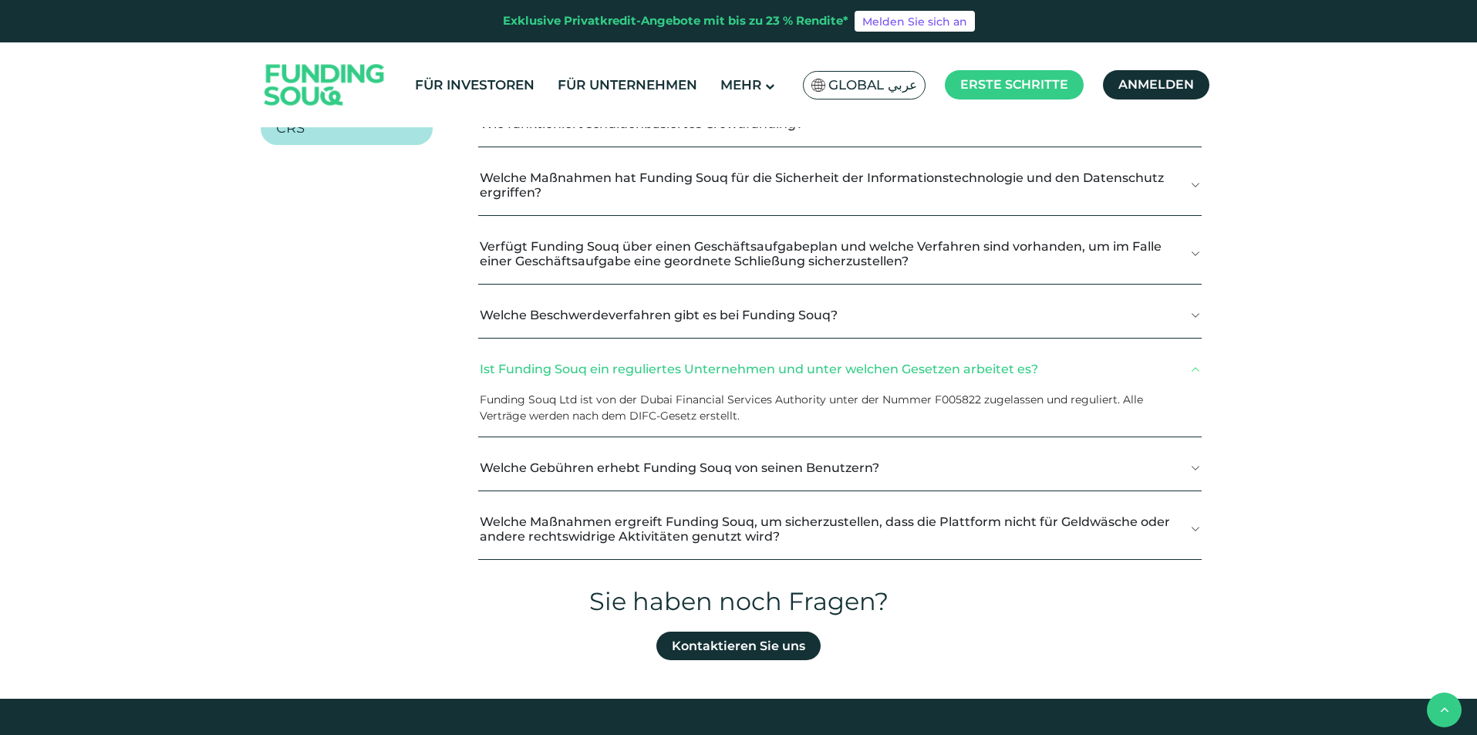
click at [763, 479] on button "Welche Gebühren erhebt Funding Souq von seinen Benutzern?" at bounding box center [839, 468] width 723 height 46
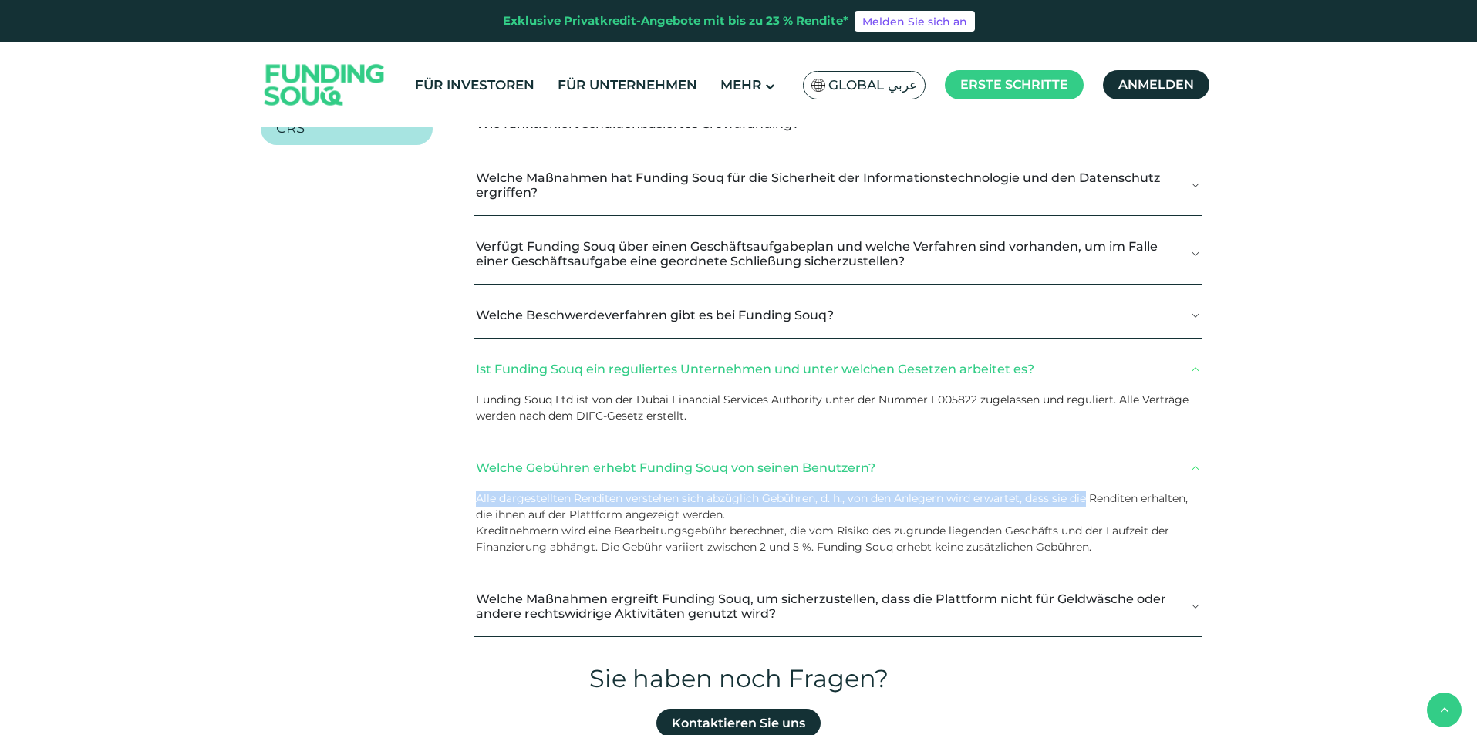
drag, startPoint x: 501, startPoint y: 497, endPoint x: 1087, endPoint y: 503, distance: 585.5
click at [1087, 503] on div "Allgemein KYC Investoren Unternehmen CRS Was ist Funding Souq?" at bounding box center [739, 299] width 956 height 722
click at [1087, 503] on font "Alle dargestellten Renditen verstehen sich abzüglich Gebühren, d. h., von den A…" at bounding box center [832, 506] width 712 height 30
drag, startPoint x: 510, startPoint y: 515, endPoint x: 661, endPoint y: 512, distance: 151.2
click at [661, 512] on font "Alle dargestellten Renditen verstehen sich abzüglich Gebühren, d. h., von den A…" at bounding box center [832, 506] width 712 height 30
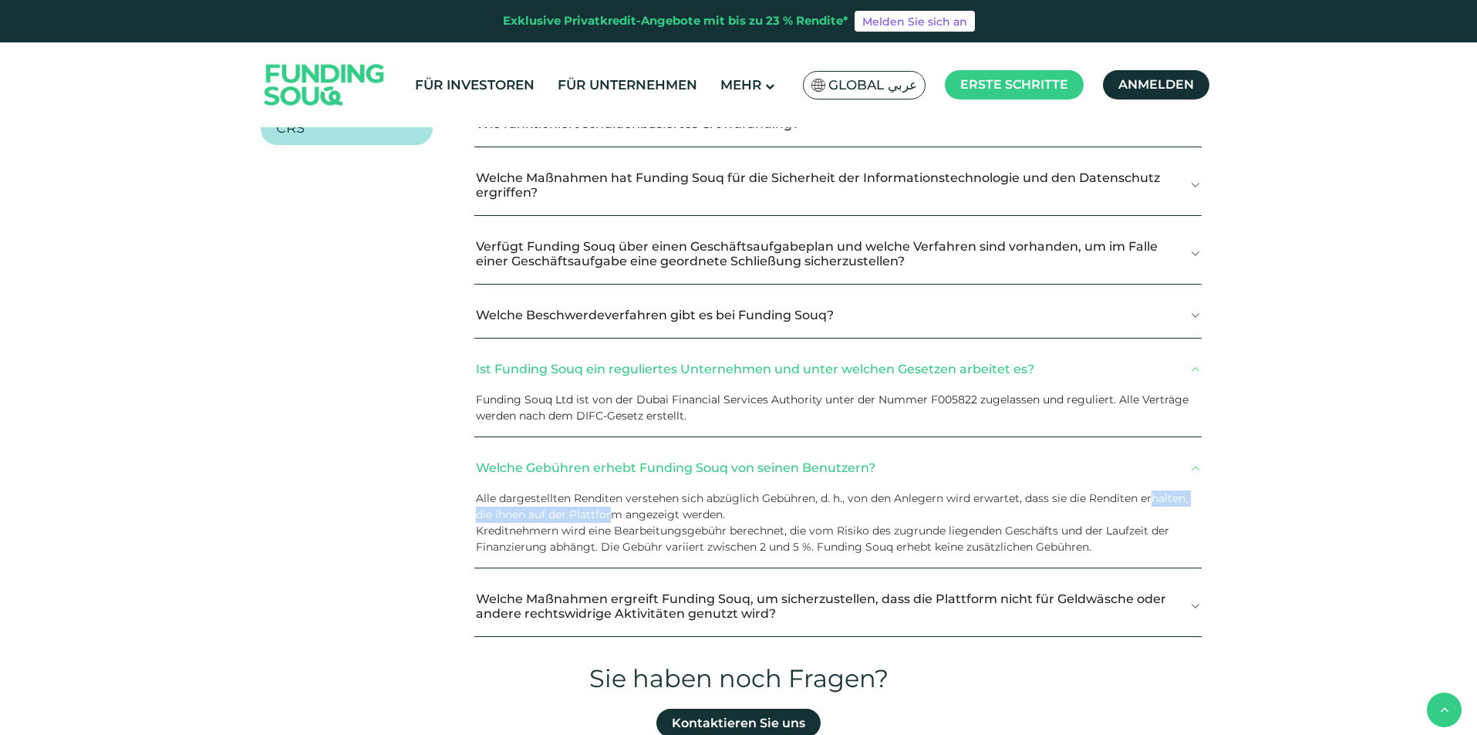
click at [661, 512] on font "Alle dargestellten Renditen verstehen sich abzüglich Gebühren, d. h., von den A…" at bounding box center [832, 506] width 712 height 30
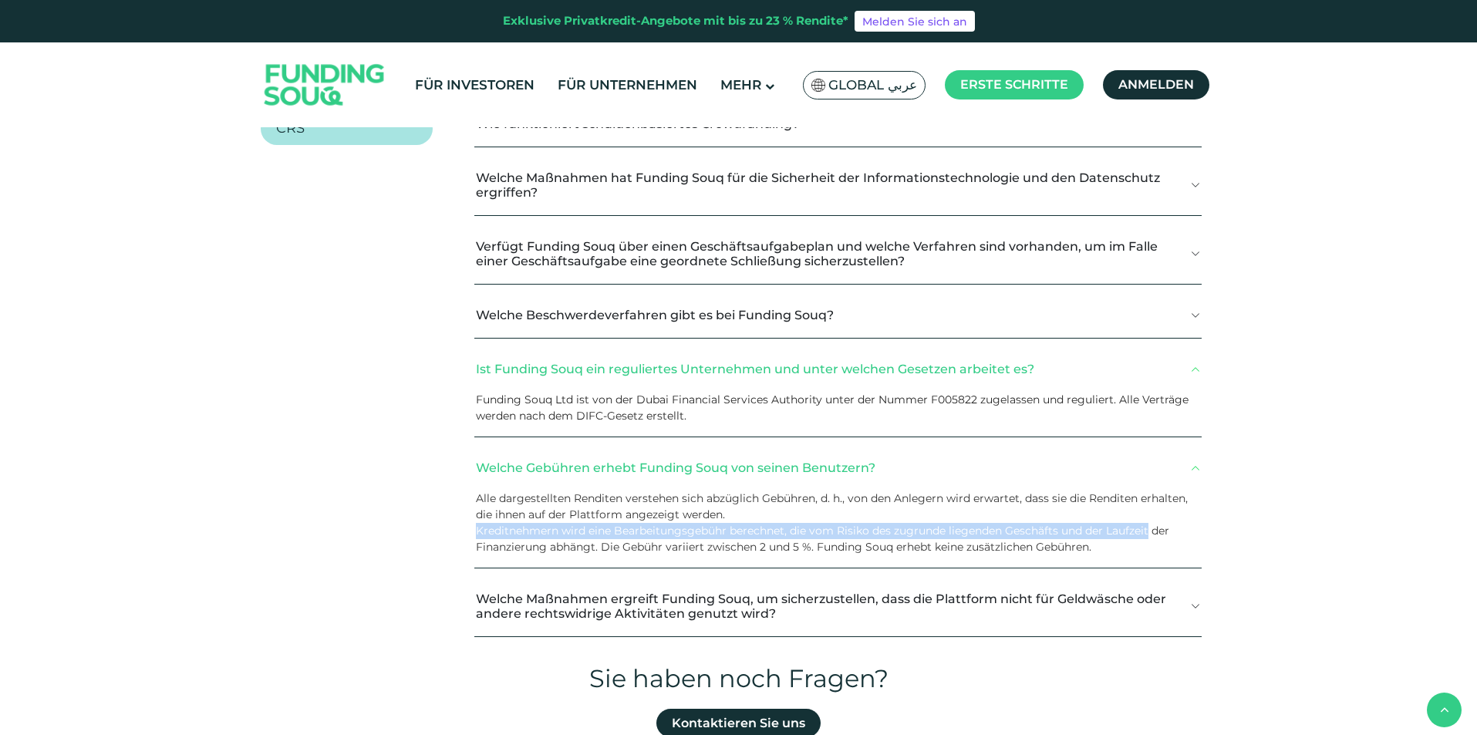
drag, startPoint x: 475, startPoint y: 533, endPoint x: 1153, endPoint y: 528, distance: 678.0
click at [1153, 528] on font "Kreditnehmern wird eine Bearbeitungsgebühr berechnet, die vom Risiko des zugrun…" at bounding box center [822, 539] width 693 height 30
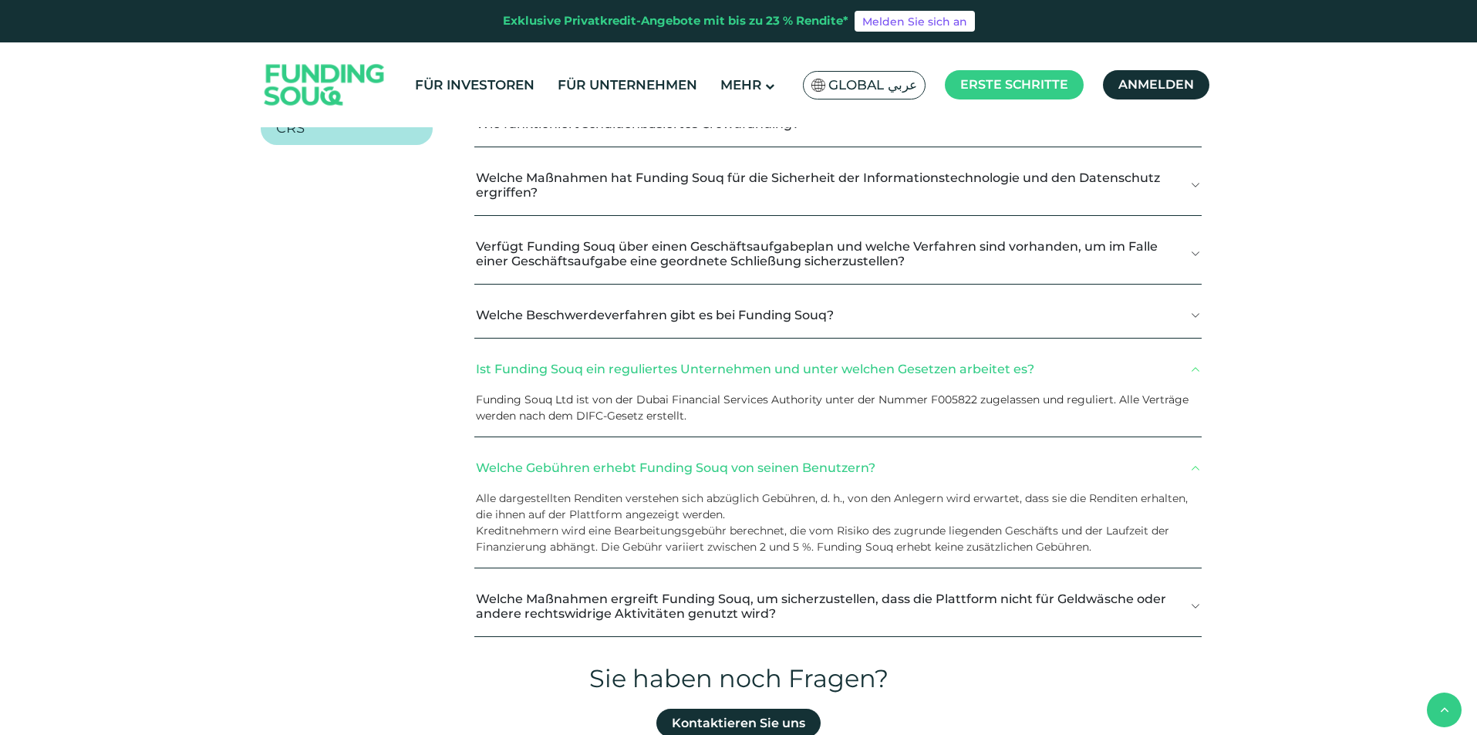
click at [1156, 527] on font "Kreditnehmern wird eine Bearbeitungsgebühr berechnet, die vom Risiko des zugrun…" at bounding box center [822, 539] width 693 height 30
click at [969, 468] on button "Welche Gebühren erhebt Funding Souq von seinen Benutzern?" at bounding box center [837, 468] width 727 height 46
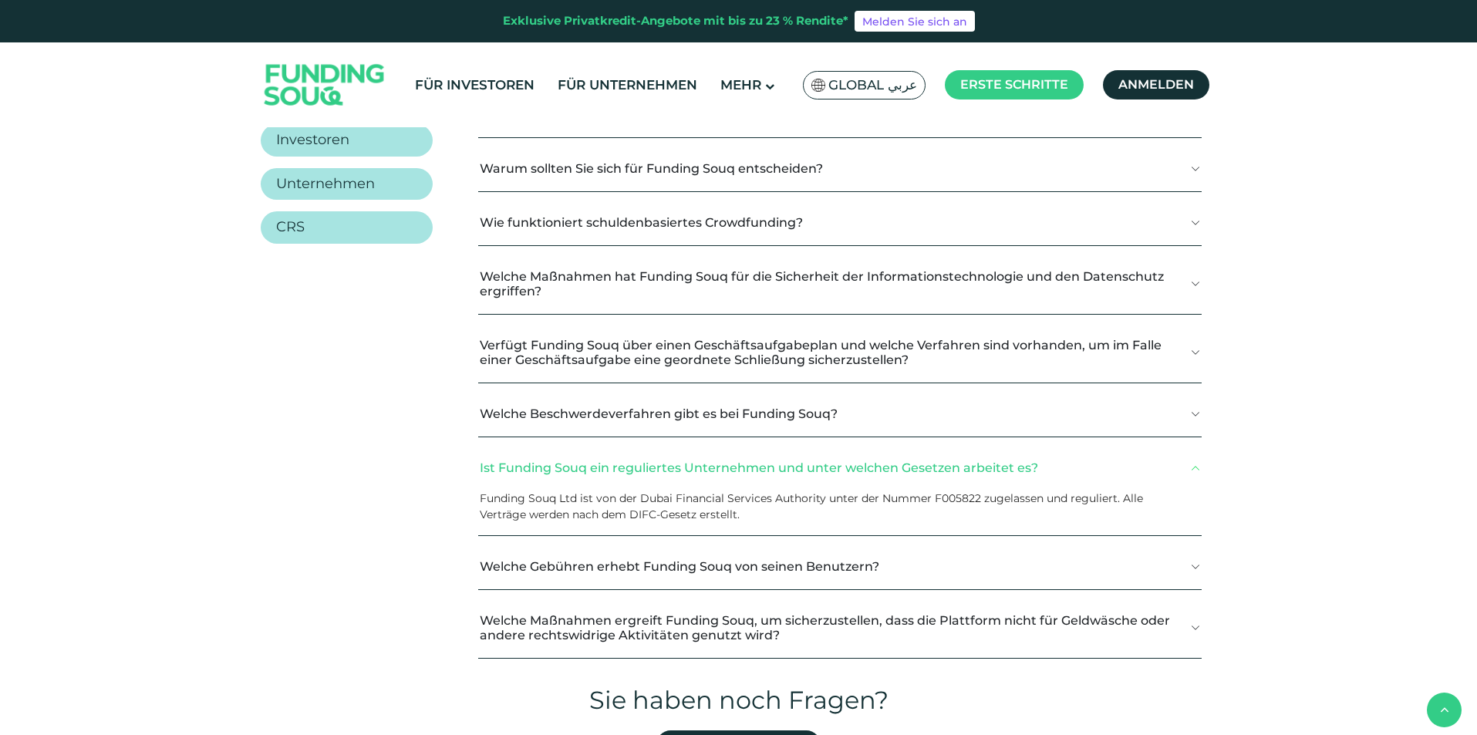
scroll to position [231, 0]
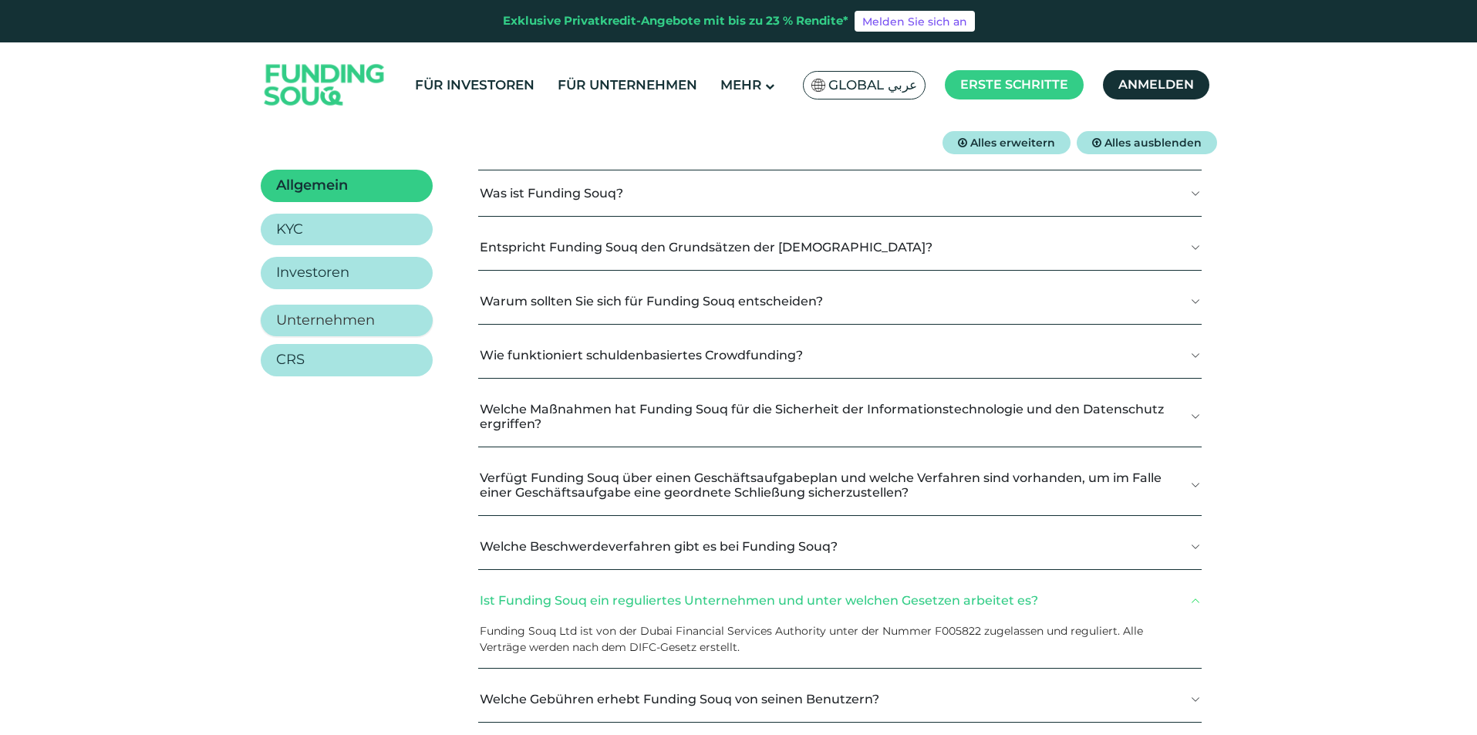
click at [389, 315] on link "Unternehmen" at bounding box center [347, 321] width 172 height 32
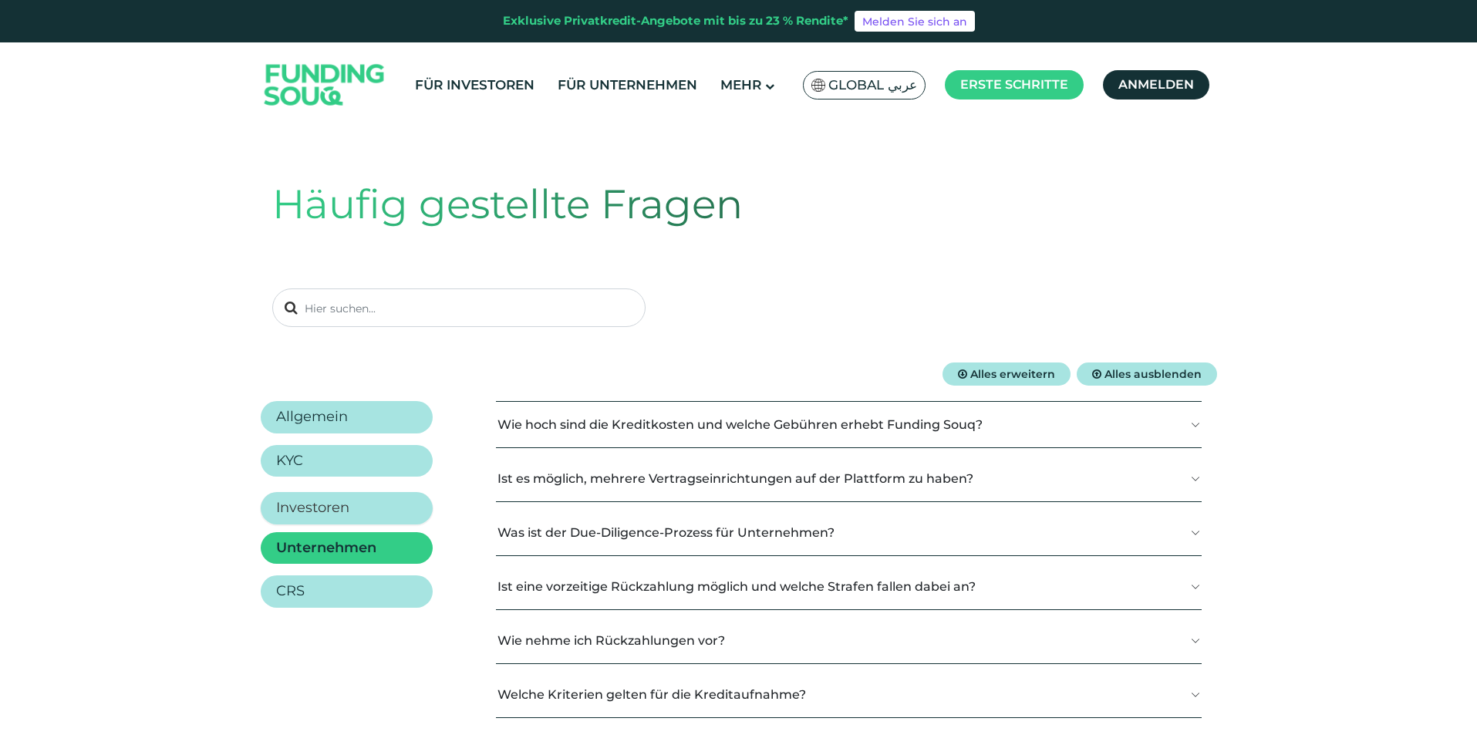
click at [379, 508] on link "Investoren" at bounding box center [347, 508] width 172 height 32
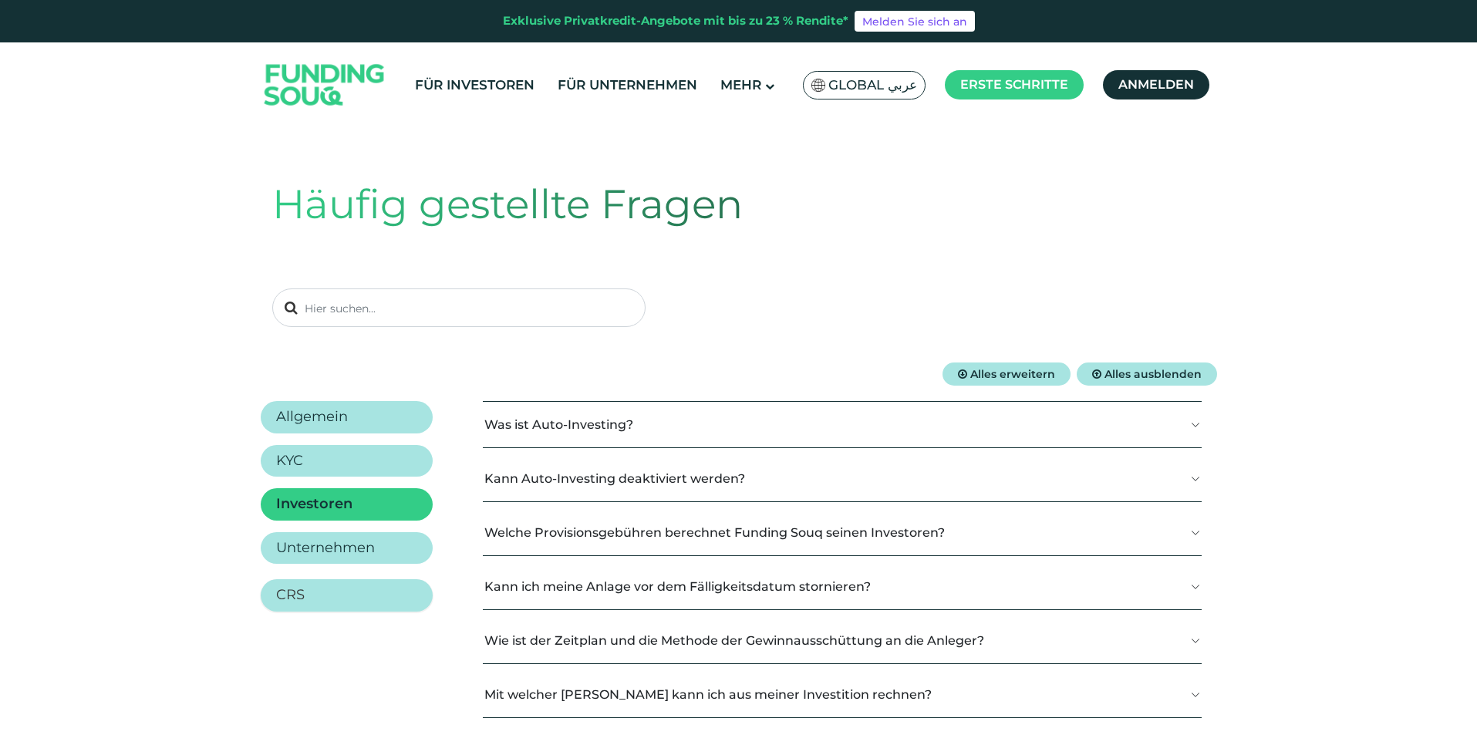
click at [374, 583] on link "CRS" at bounding box center [347, 595] width 172 height 32
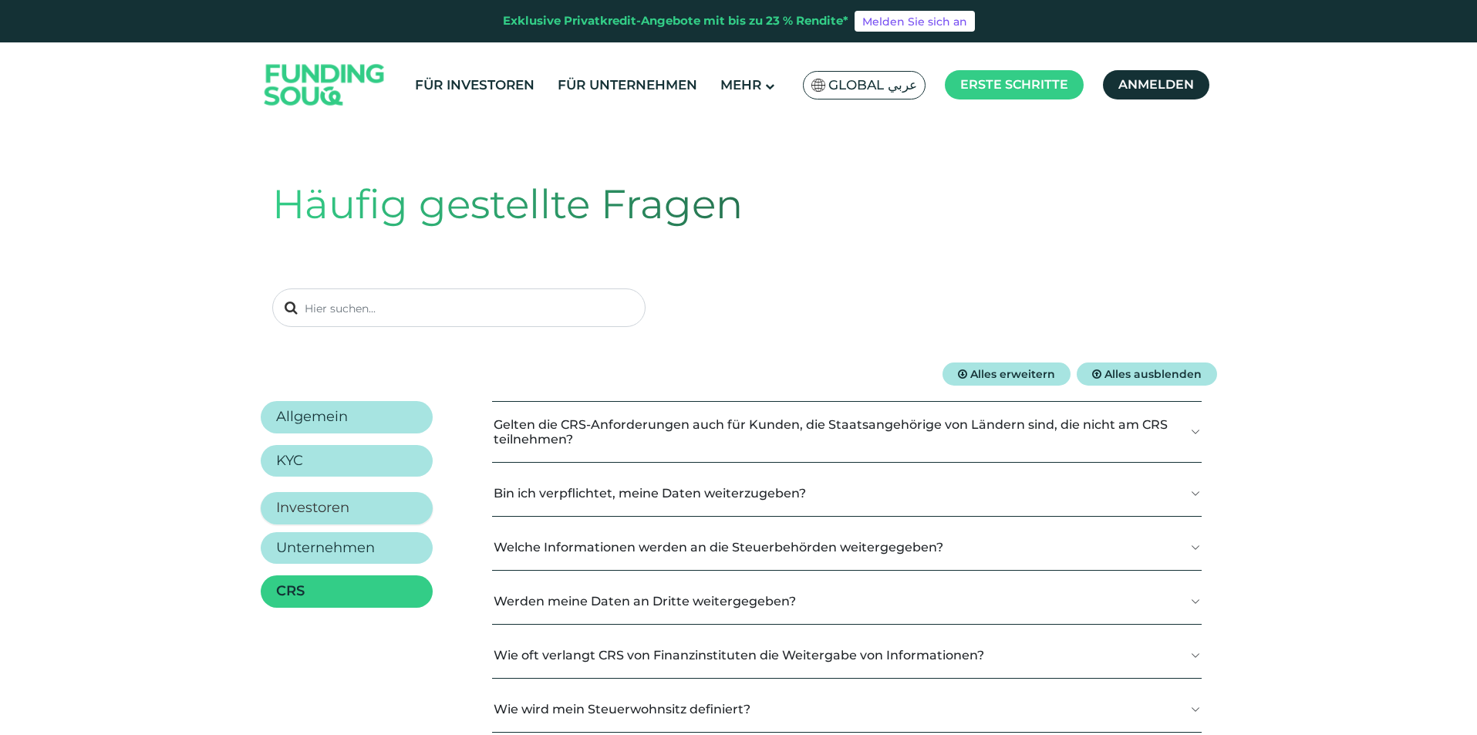
click at [403, 498] on link "Investoren" at bounding box center [347, 508] width 172 height 32
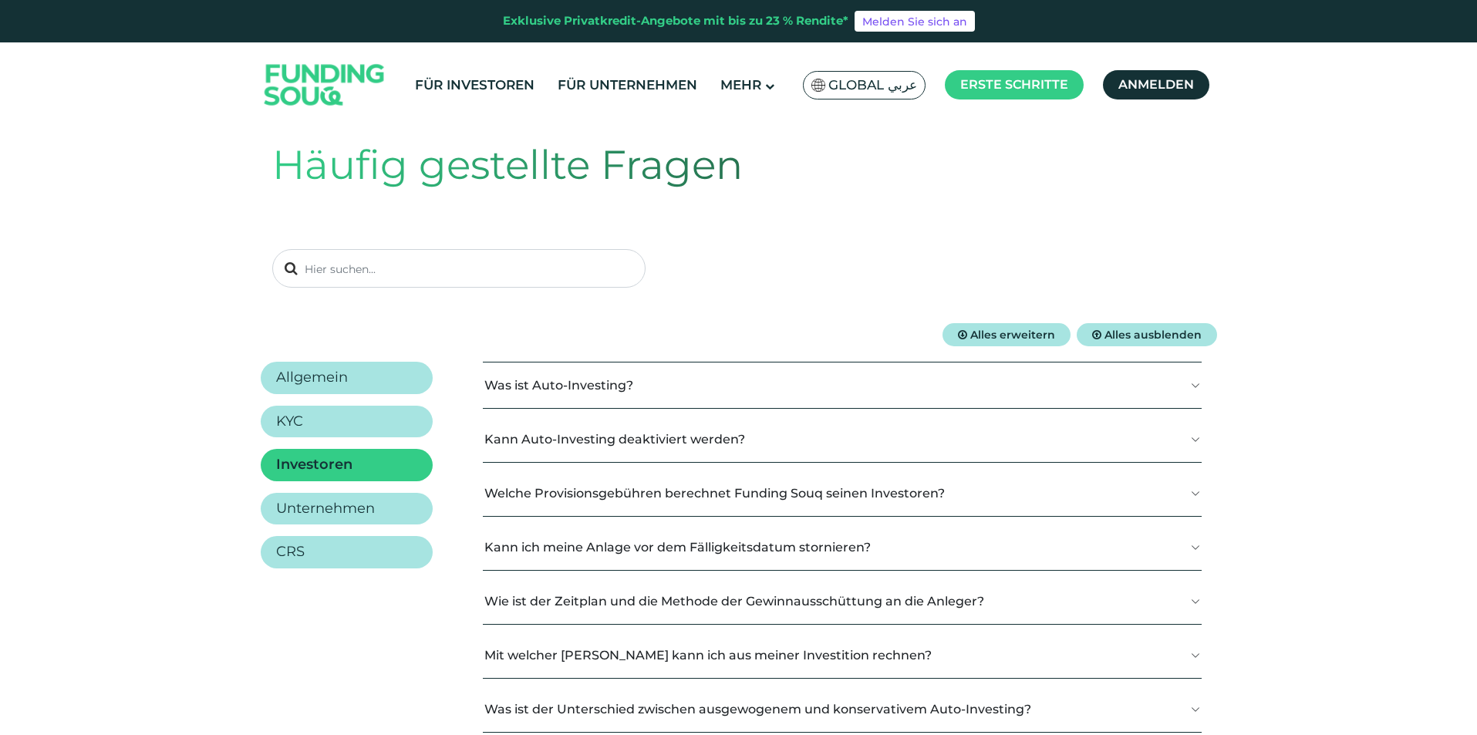
scroll to position [77, 0]
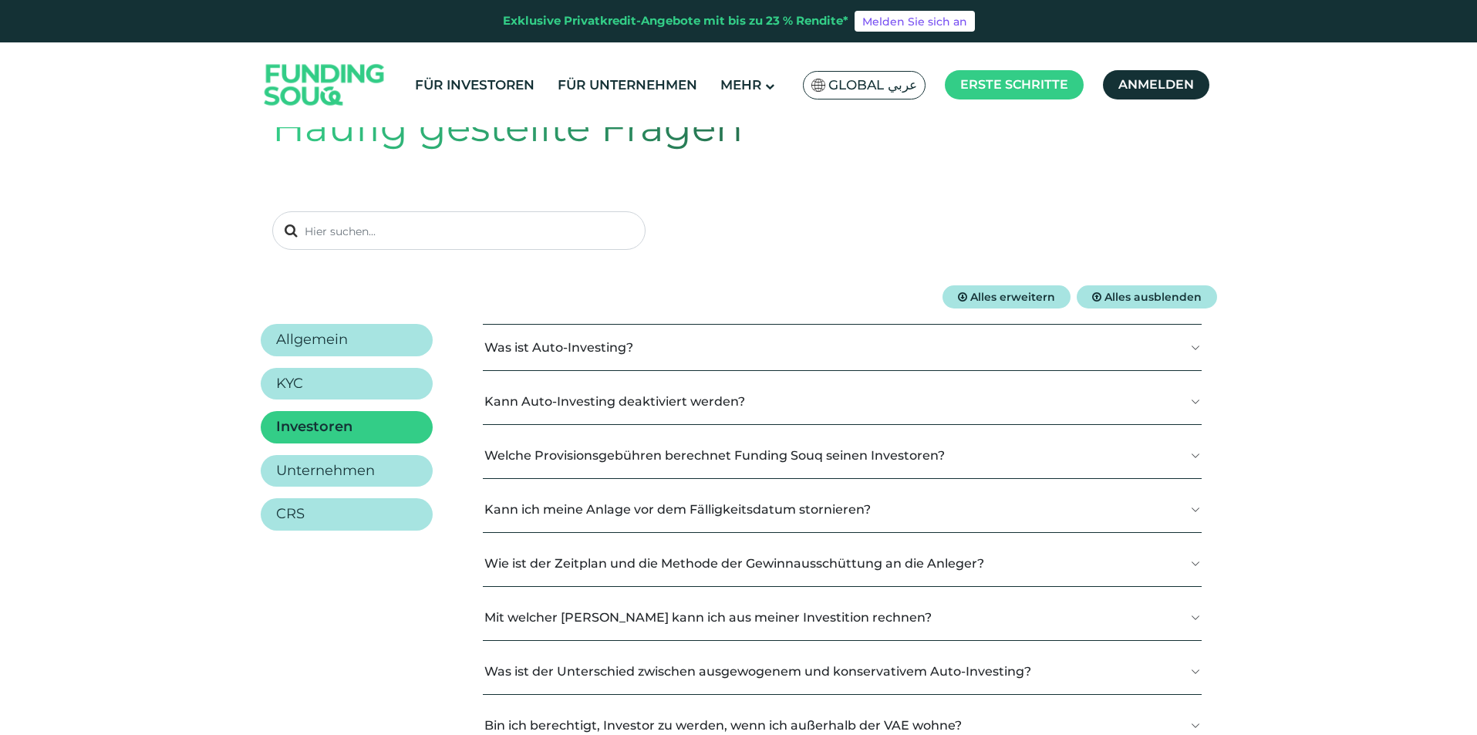
click at [603, 515] on font "Kann ich meine Anlage vor dem Fälligkeitsdatum stornieren?" at bounding box center [677, 509] width 386 height 15
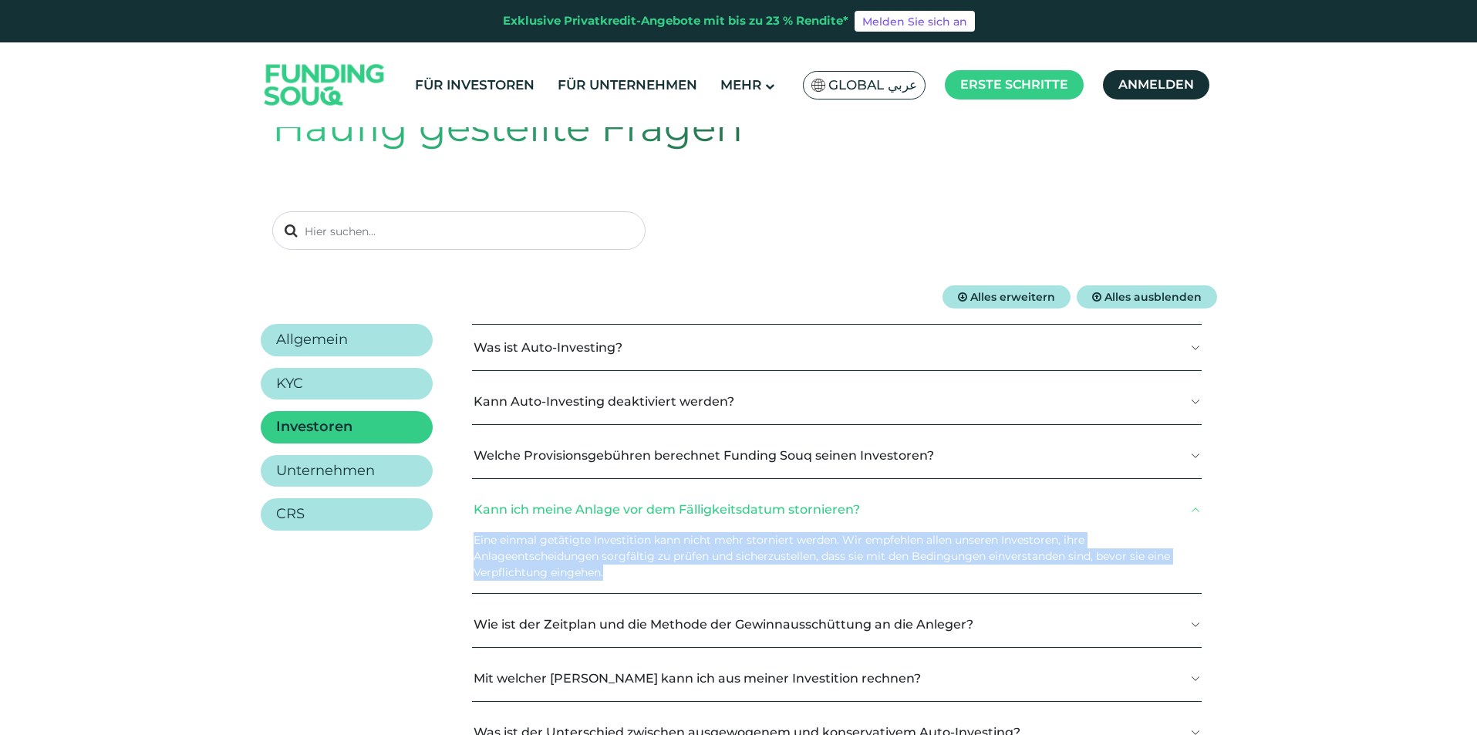
drag, startPoint x: 477, startPoint y: 542, endPoint x: 1103, endPoint y: 568, distance: 626.9
click at [1102, 568] on div "Eine einmal getätigte Investition kann nicht mehr storniert werden. Wir empfehl…" at bounding box center [837, 562] width 730 height 61
click at [1130, 563] on p "Eine einmal getätigte Investition kann nicht mehr storniert werden. Wir empfehl…" at bounding box center [832, 556] width 716 height 49
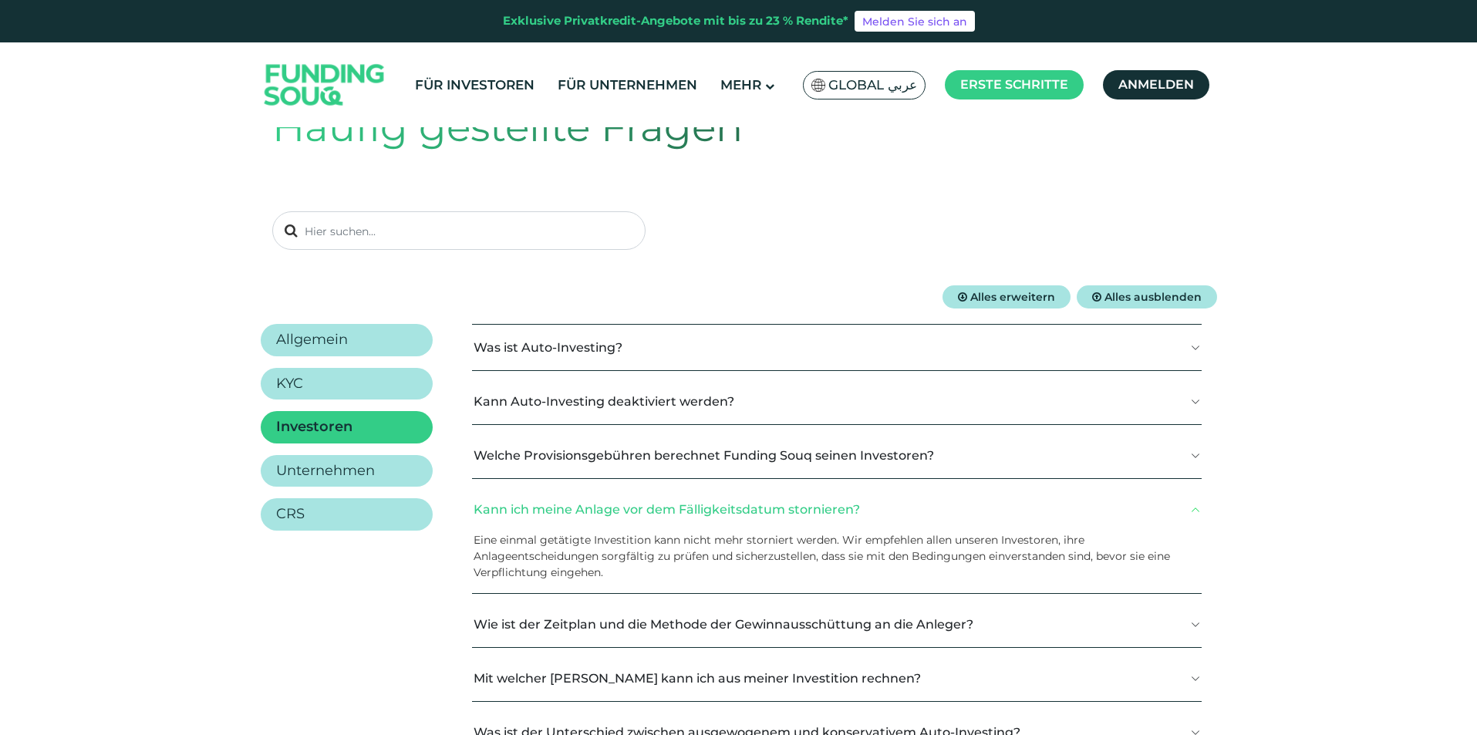
click at [1003, 511] on button "Kann ich meine Anlage vor dem Fälligkeitsdatum stornieren?" at bounding box center [837, 510] width 730 height 46
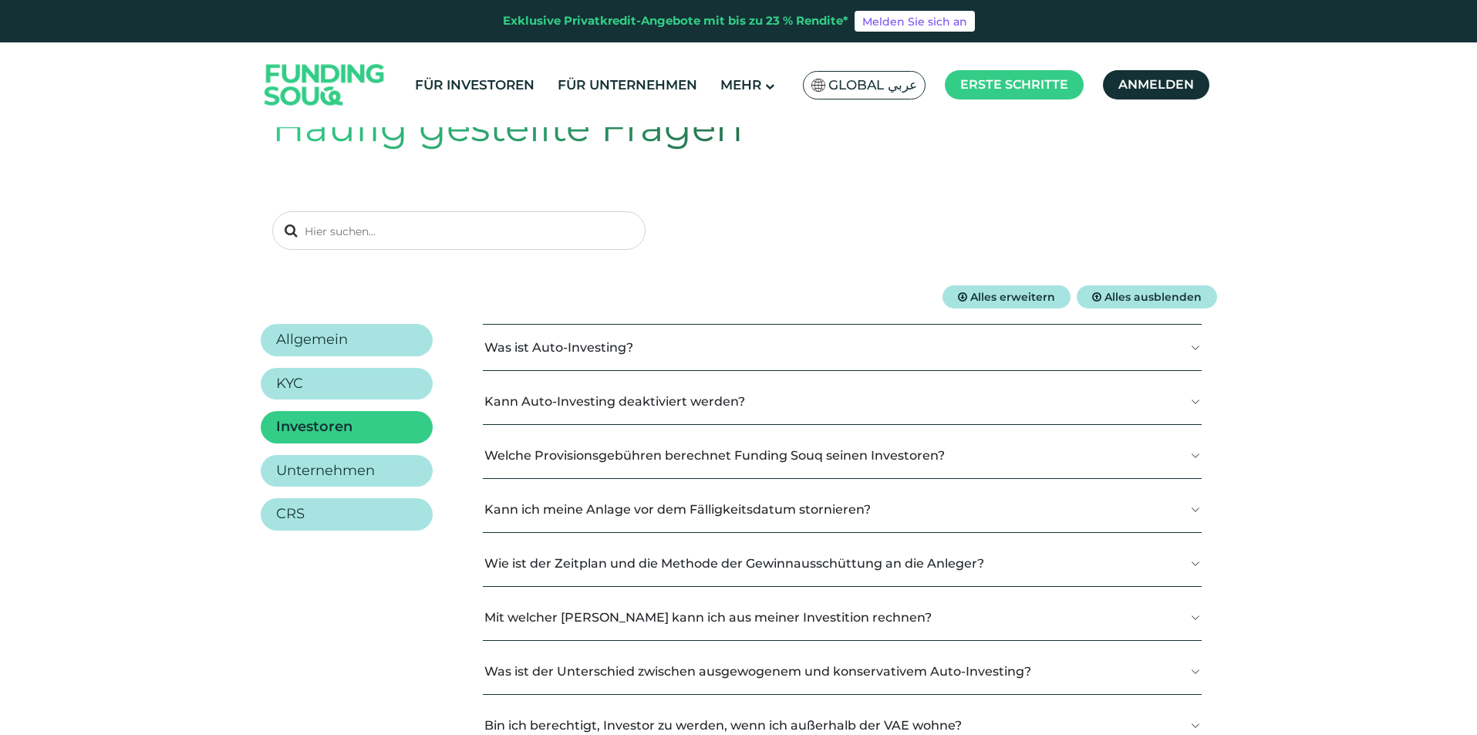
click at [781, 568] on font "Wie ist der Zeitplan und die Methode der Gewinnausschüttung an die Anleger?" at bounding box center [734, 563] width 500 height 15
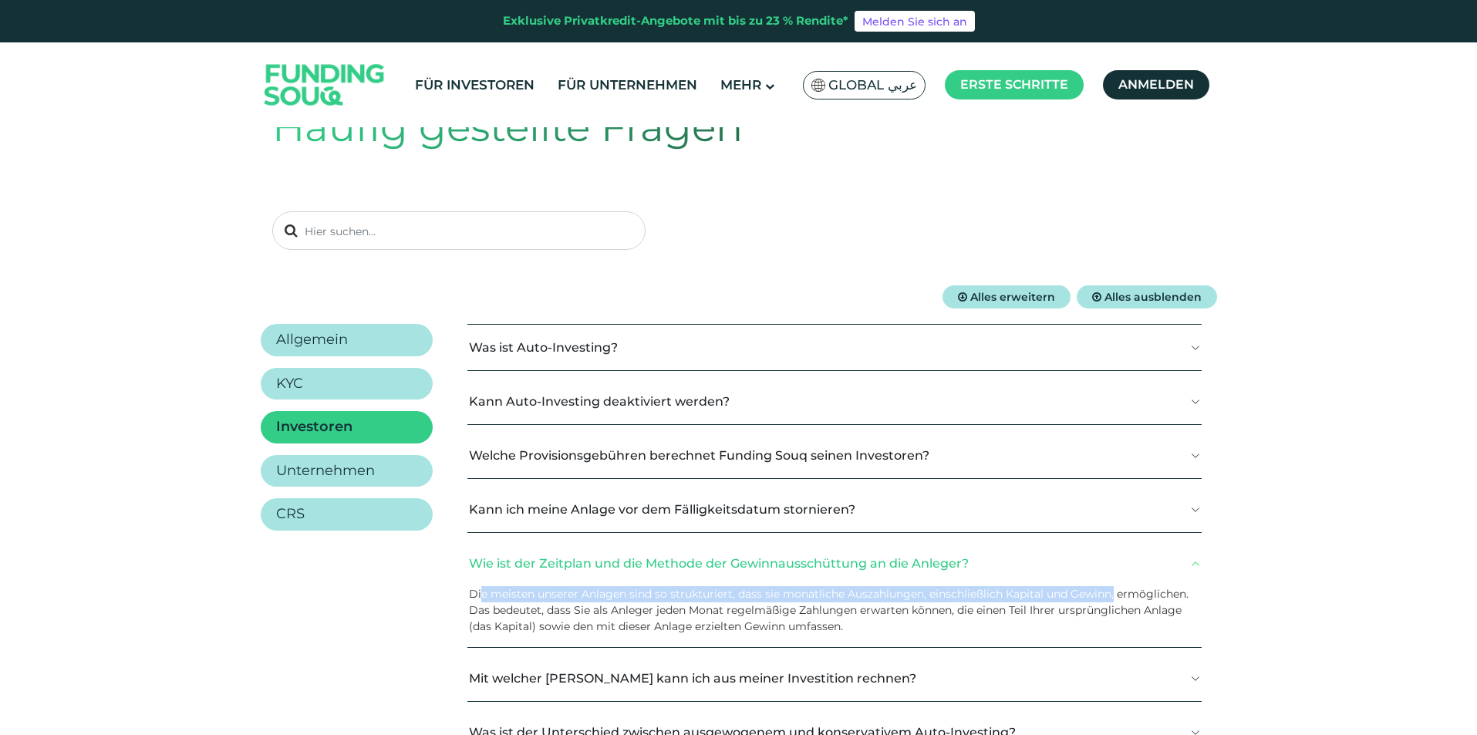
drag, startPoint x: 491, startPoint y: 597, endPoint x: 1124, endPoint y: 598, distance: 633.3
click at [1124, 598] on p "Die meisten unserer Anlagen sind so strukturiert, dass sie monatliche Auszahlun…" at bounding box center [829, 610] width 720 height 49
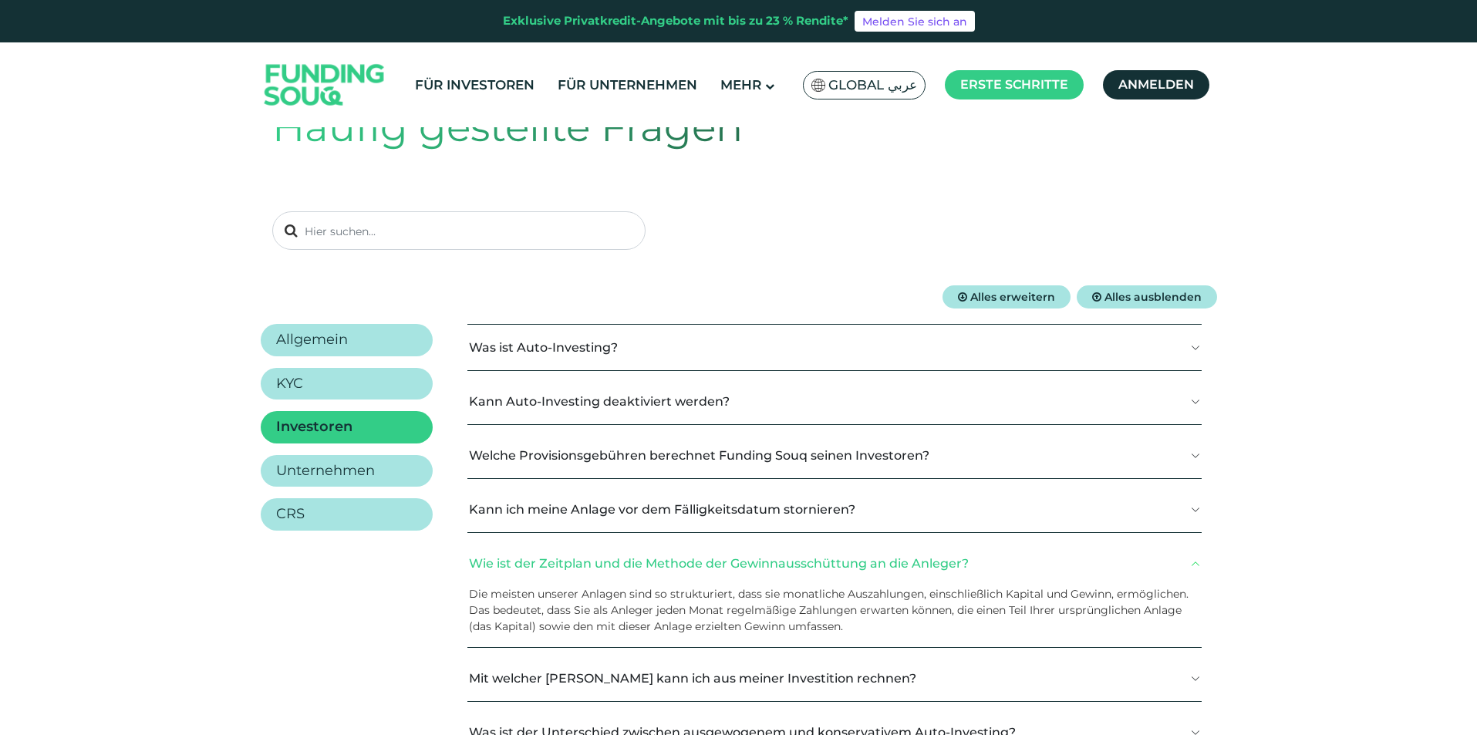
click at [826, 571] on button "Wie ist der Zeitplan und die Methode der Gewinnausschüttung an die Anleger?" at bounding box center [834, 564] width 734 height 46
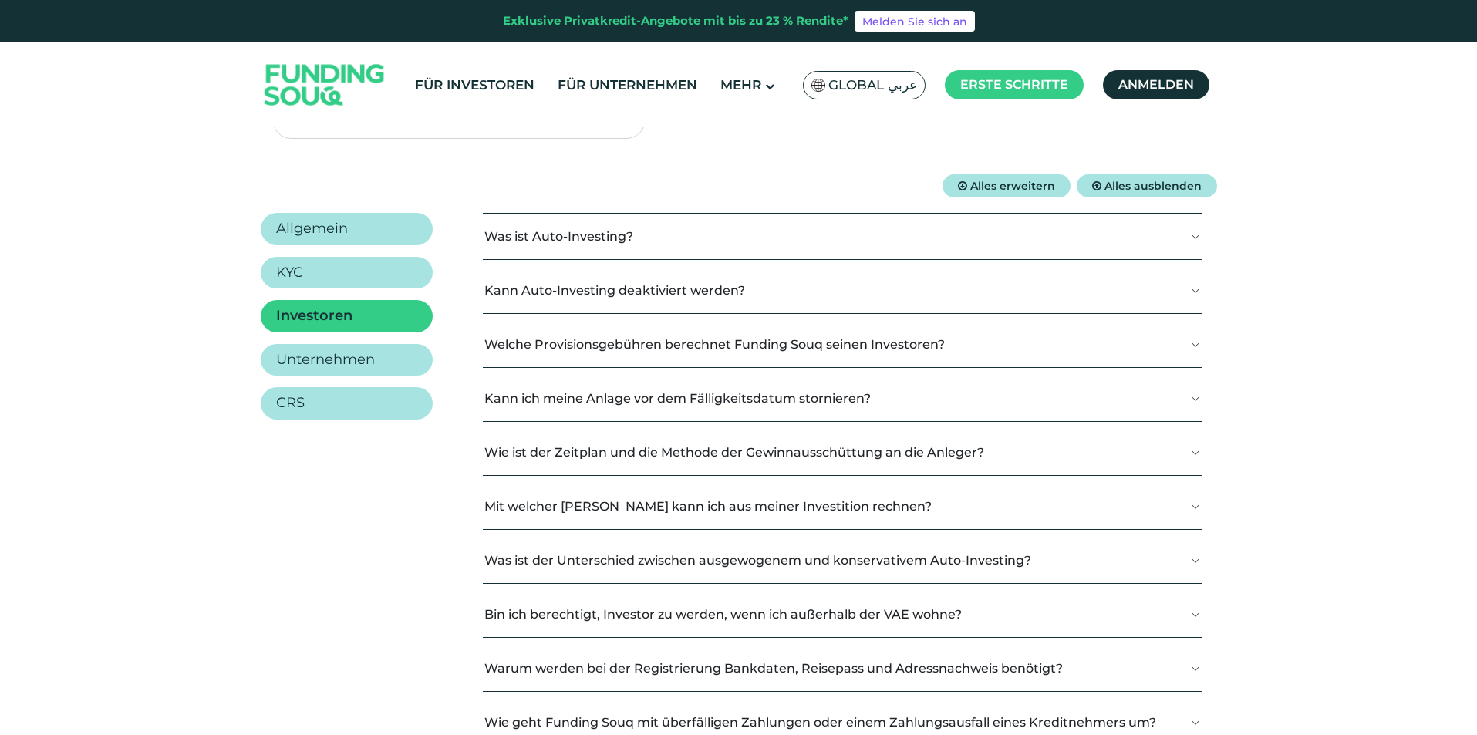
scroll to position [309, 0]
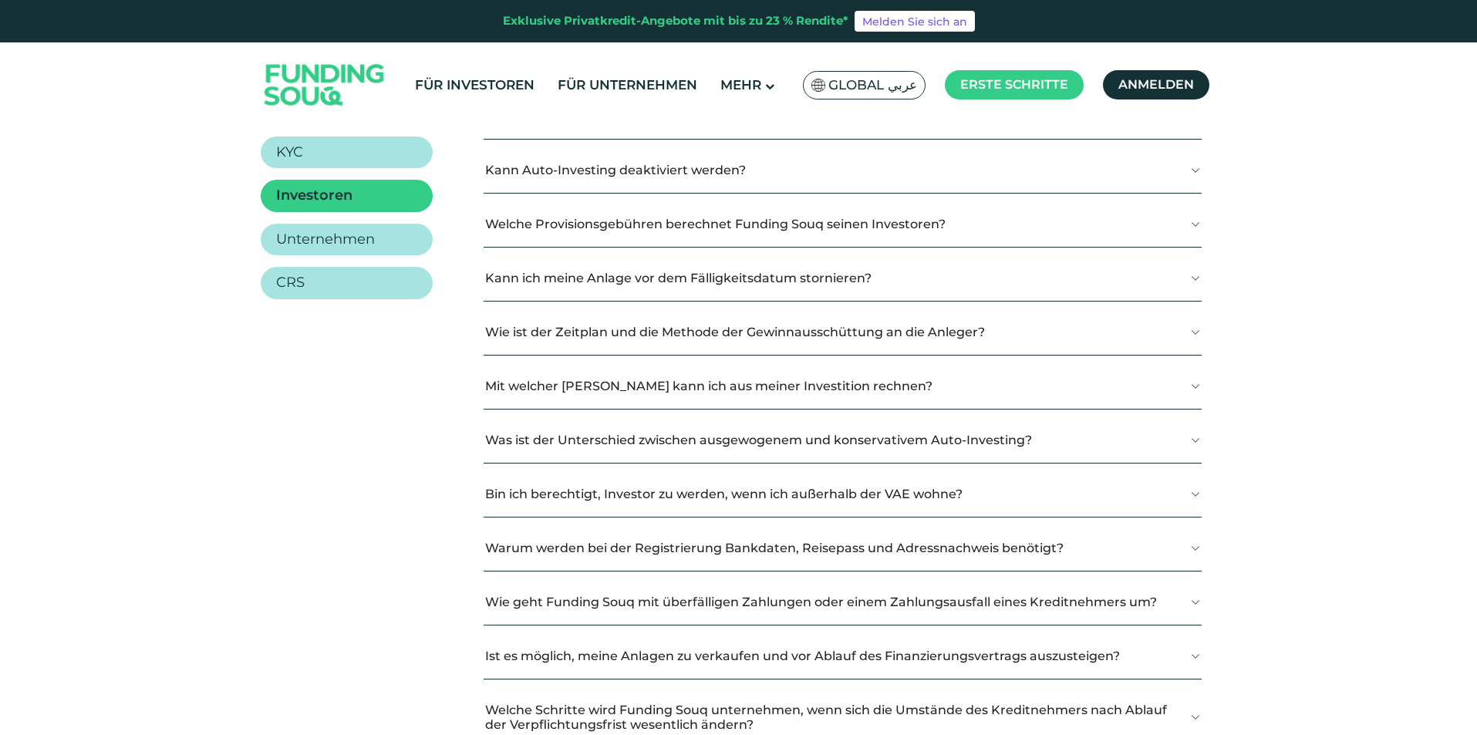
click at [768, 387] on font "Mit welcher Rendite kann ich aus meiner Investition rechnen?" at bounding box center [708, 386] width 447 height 15
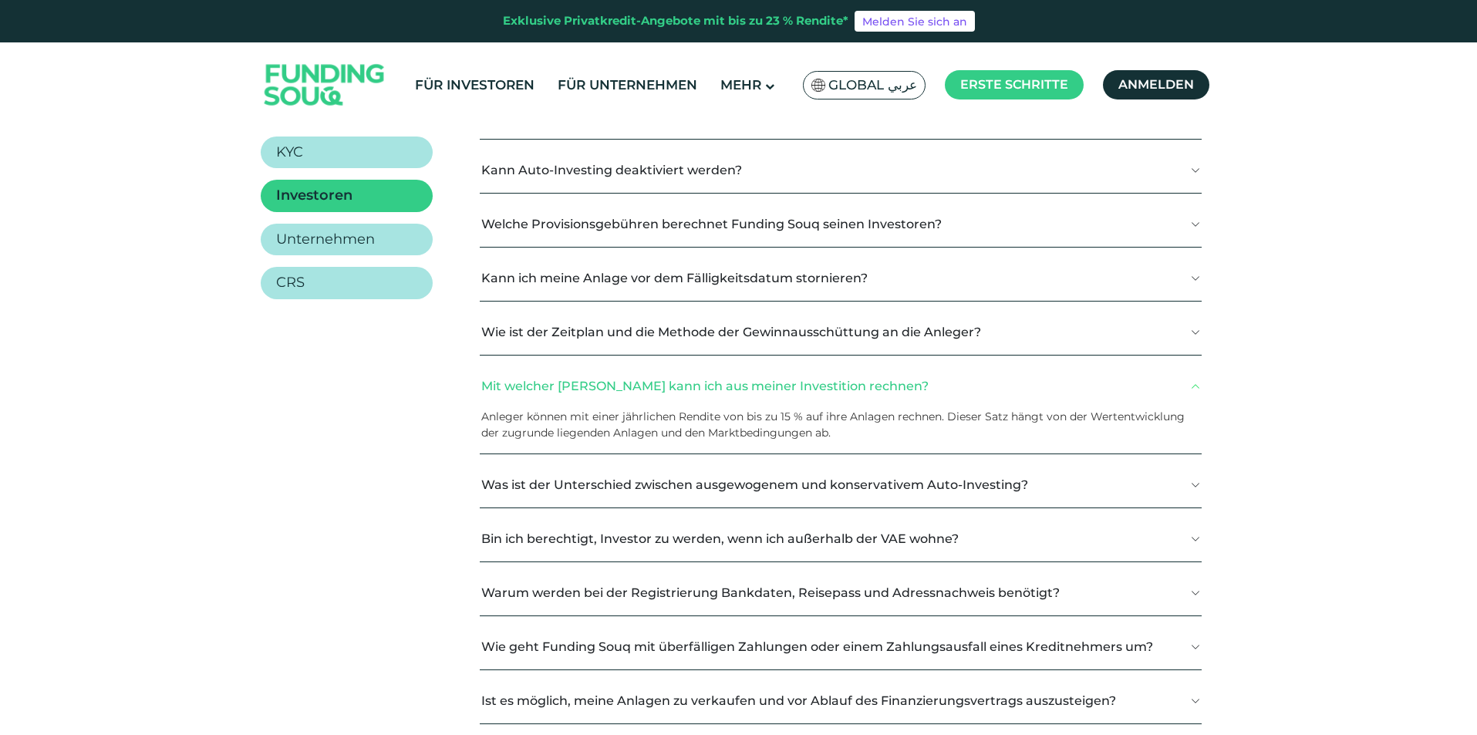
click at [774, 384] on font "Mit welcher Rendite kann ich aus meiner Investition rechnen?" at bounding box center [704, 386] width 447 height 15
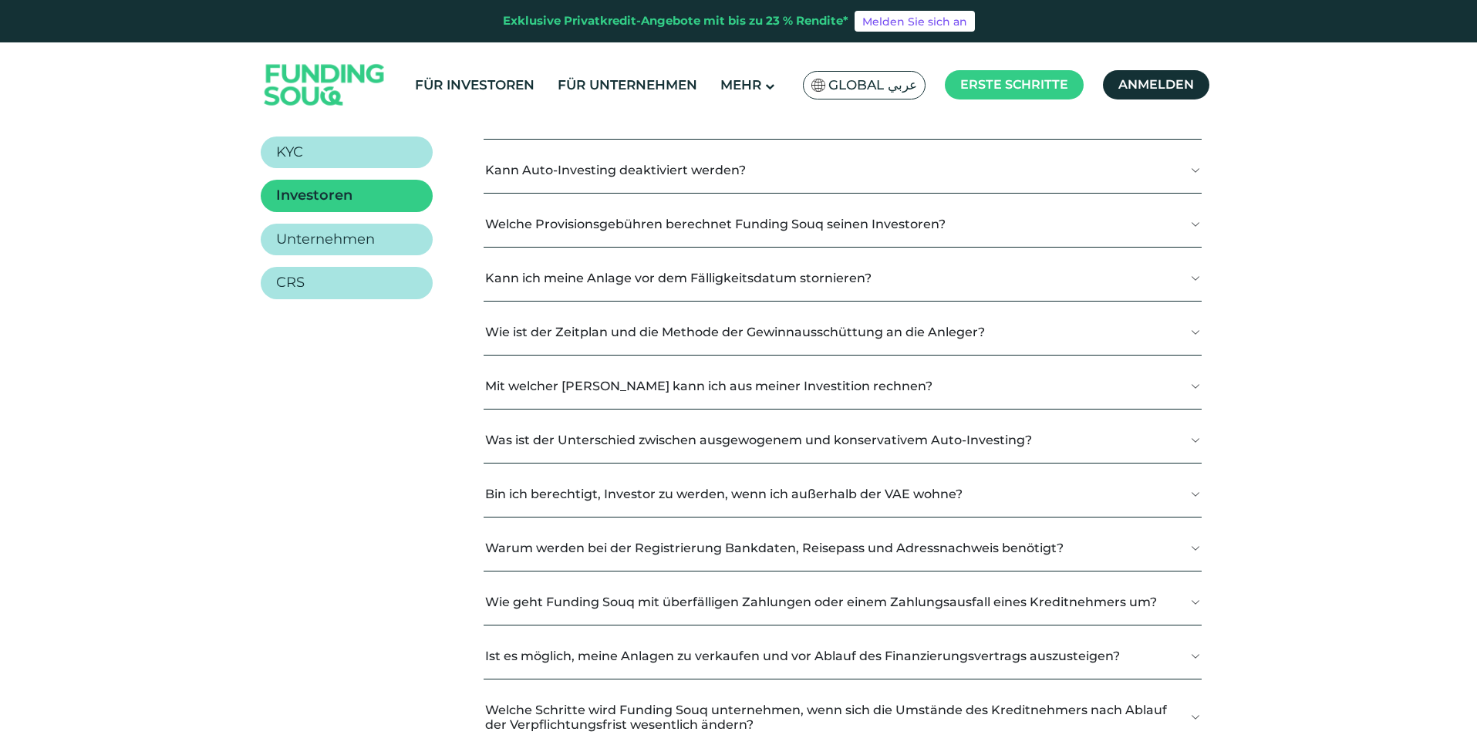
click at [900, 501] on button "Bin ich berechtigt, Investor zu werden, wenn ich außerhalb der VAE wohne?" at bounding box center [843, 494] width 718 height 46
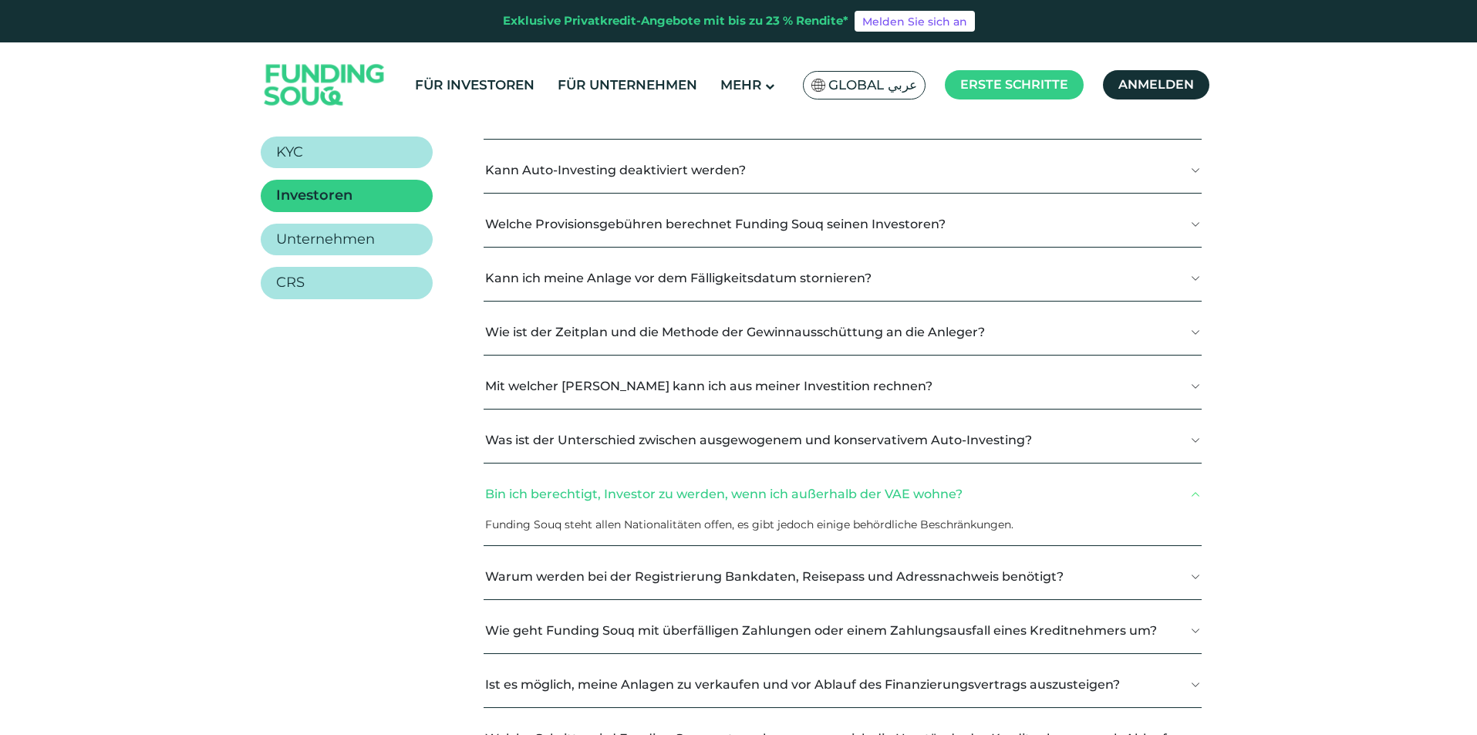
click at [903, 501] on font "Bin ich berechtigt, Investor zu werden, wenn ich außerhalb der VAE wohne?" at bounding box center [723, 494] width 477 height 15
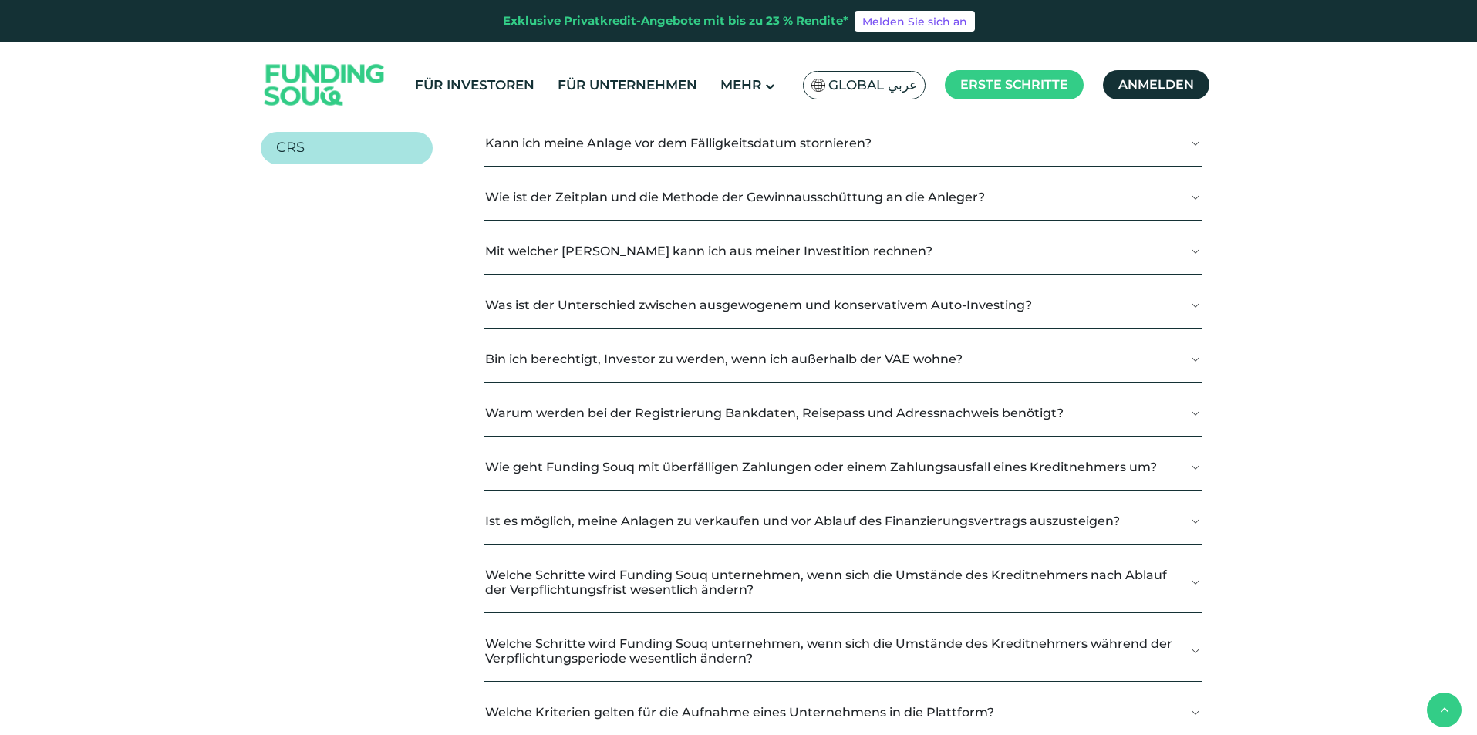
scroll to position [463, 0]
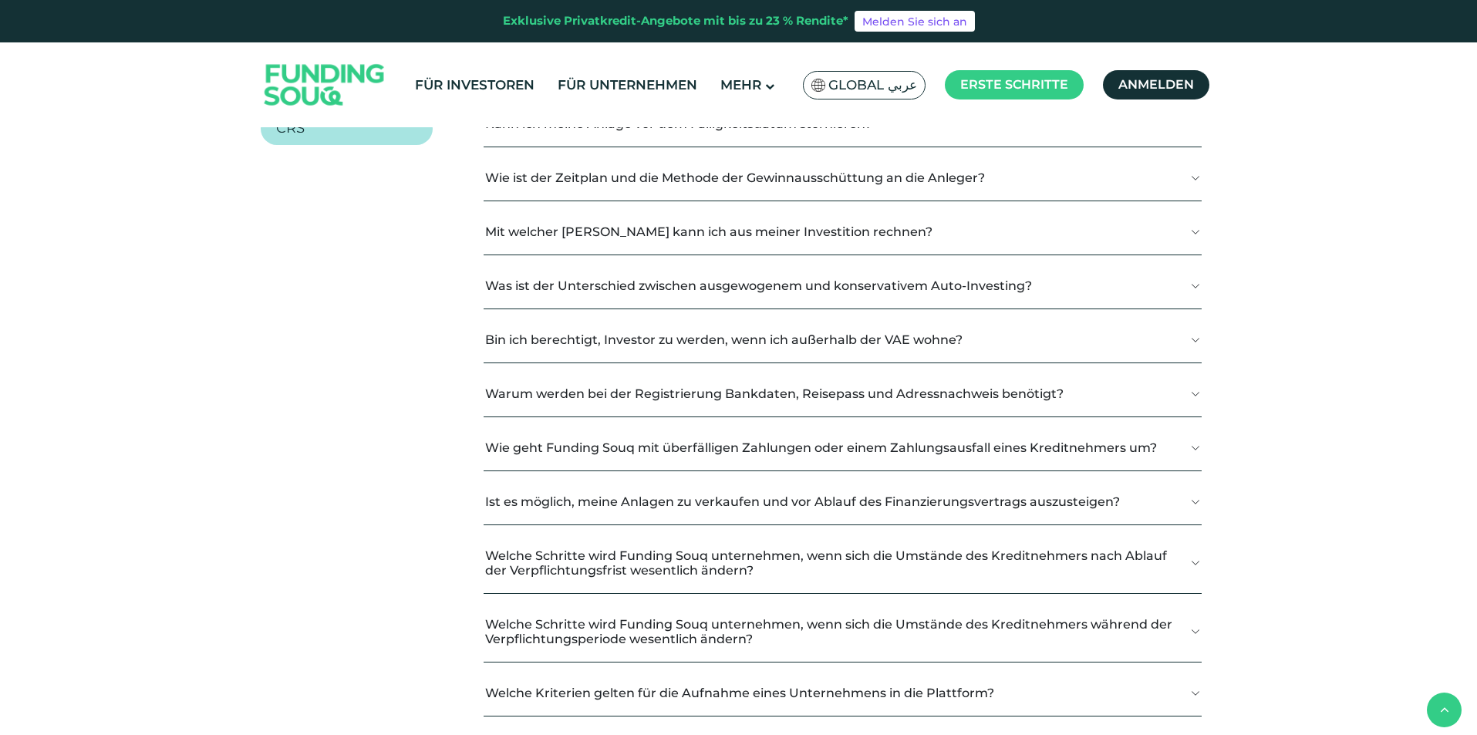
click at [864, 450] on font "Wie geht Funding Souq mit überfälligen Zahlungen oder einem Zahlungsausfall ein…" at bounding box center [821, 447] width 672 height 15
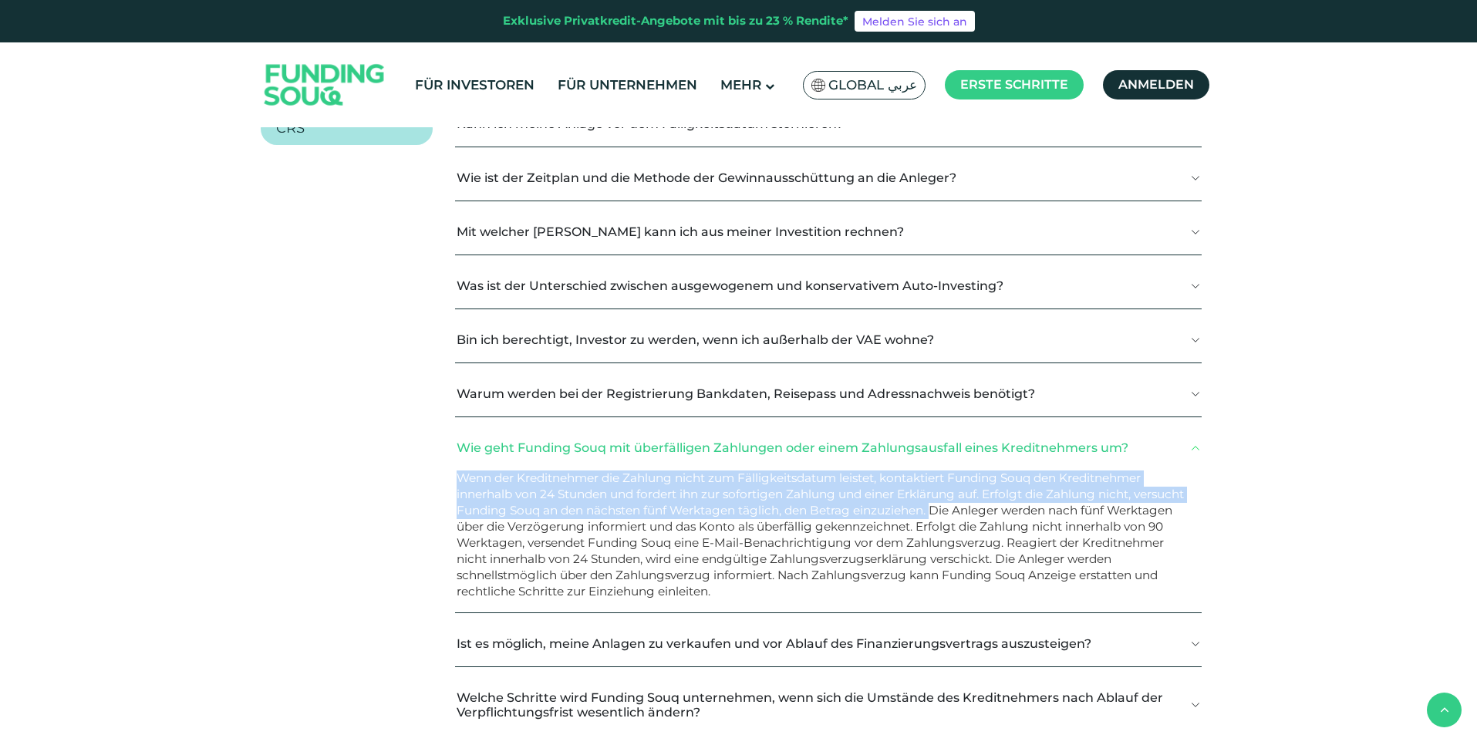
drag, startPoint x: 451, startPoint y: 473, endPoint x: 994, endPoint y: 516, distance: 544.0
click at [994, 516] on font "Wenn der Kreditnehmer die Zahlung nicht zum Fälligkeitsdatum leistet, kontaktie…" at bounding box center [820, 535] width 727 height 128
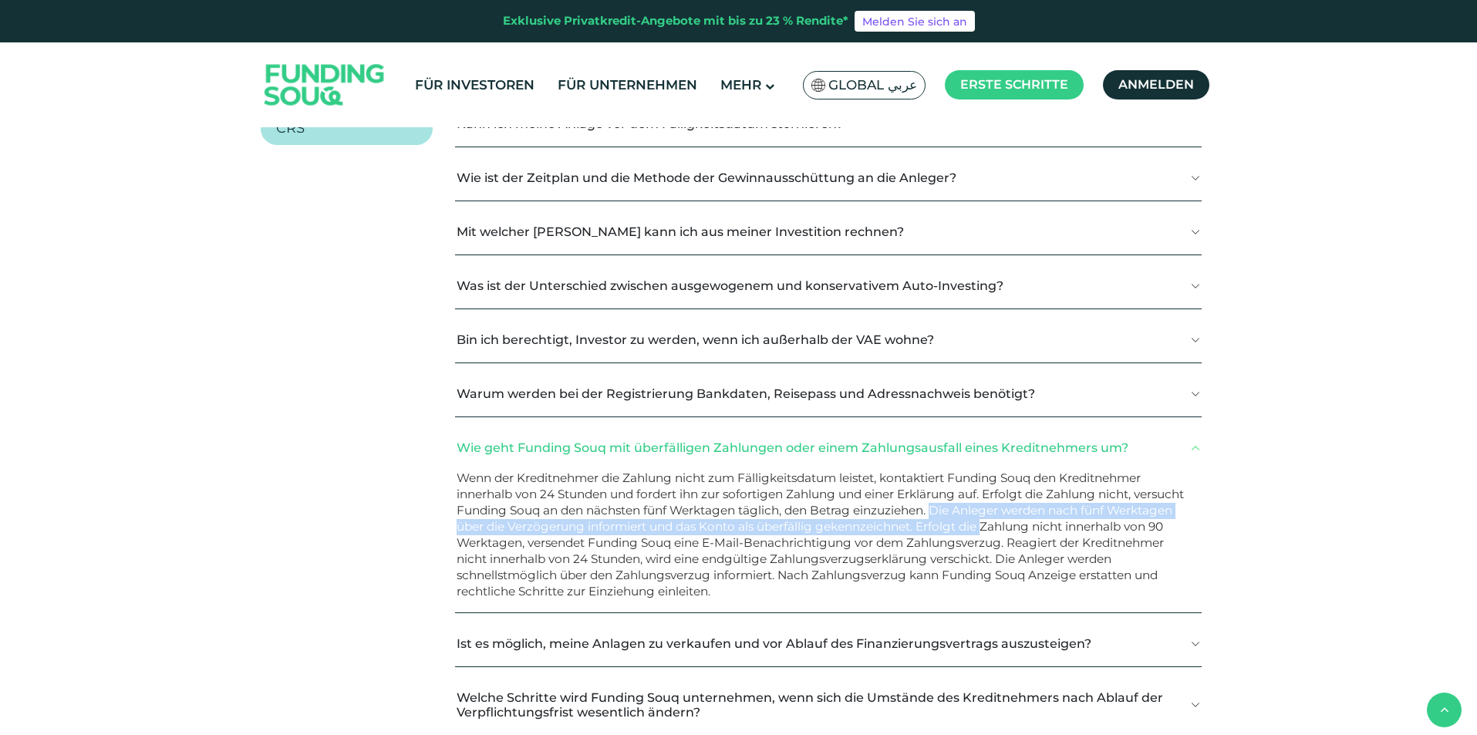
drag, startPoint x: 994, startPoint y: 516, endPoint x: 1049, endPoint y: 525, distance: 56.3
click at [1049, 525] on font "Wenn der Kreditnehmer die Zahlung nicht zum Fälligkeitsdatum leistet, kontaktie…" at bounding box center [820, 535] width 727 height 128
click at [1047, 525] on font "Wenn der Kreditnehmer die Zahlung nicht zum Fälligkeitsdatum leistet, kontaktie…" at bounding box center [820, 535] width 727 height 128
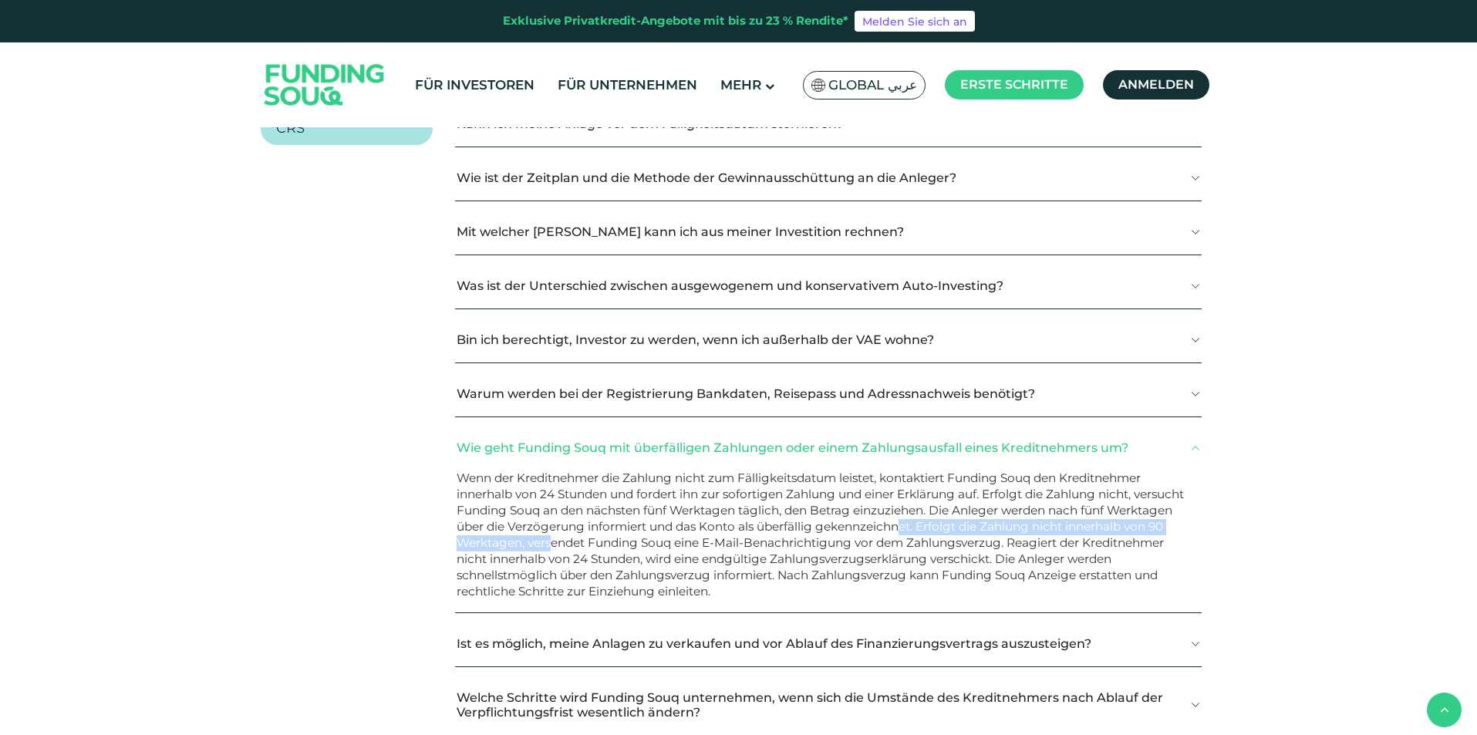
drag, startPoint x: 975, startPoint y: 524, endPoint x: 656, endPoint y: 548, distance: 319.5
click at [656, 548] on font "Wenn der Kreditnehmer die Zahlung nicht zum Fälligkeitsdatum leistet, kontaktie…" at bounding box center [820, 535] width 727 height 128
drag, startPoint x: 643, startPoint y: 546, endPoint x: 1115, endPoint y: 547, distance: 471.3
click at [1115, 547] on font "Wenn der Kreditnehmer die Zahlung nicht zum Fälligkeitsdatum leistet, kontaktie…" at bounding box center [820, 535] width 727 height 128
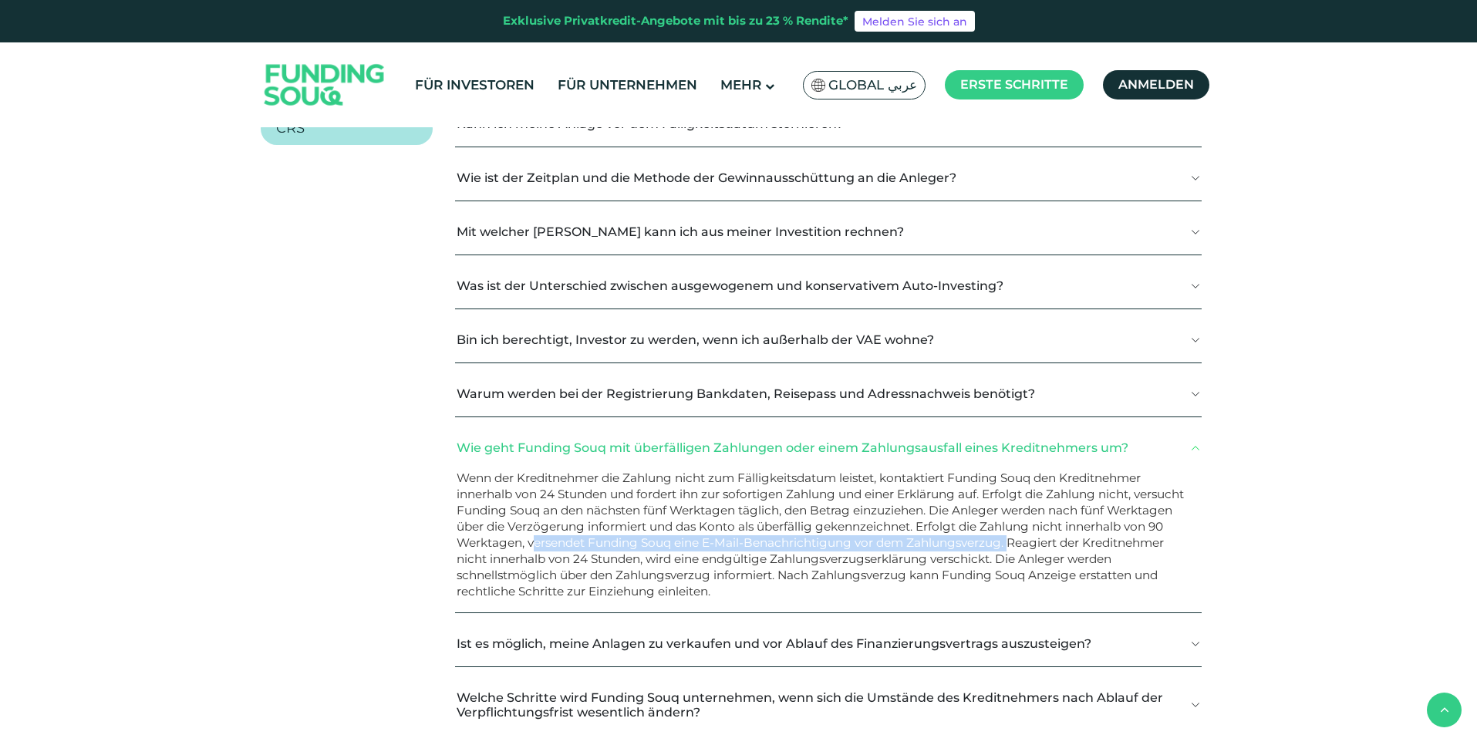
click at [1115, 547] on font "Wenn der Kreditnehmer die Zahlung nicht zum Fälligkeitsdatum leistet, kontaktie…" at bounding box center [820, 535] width 727 height 128
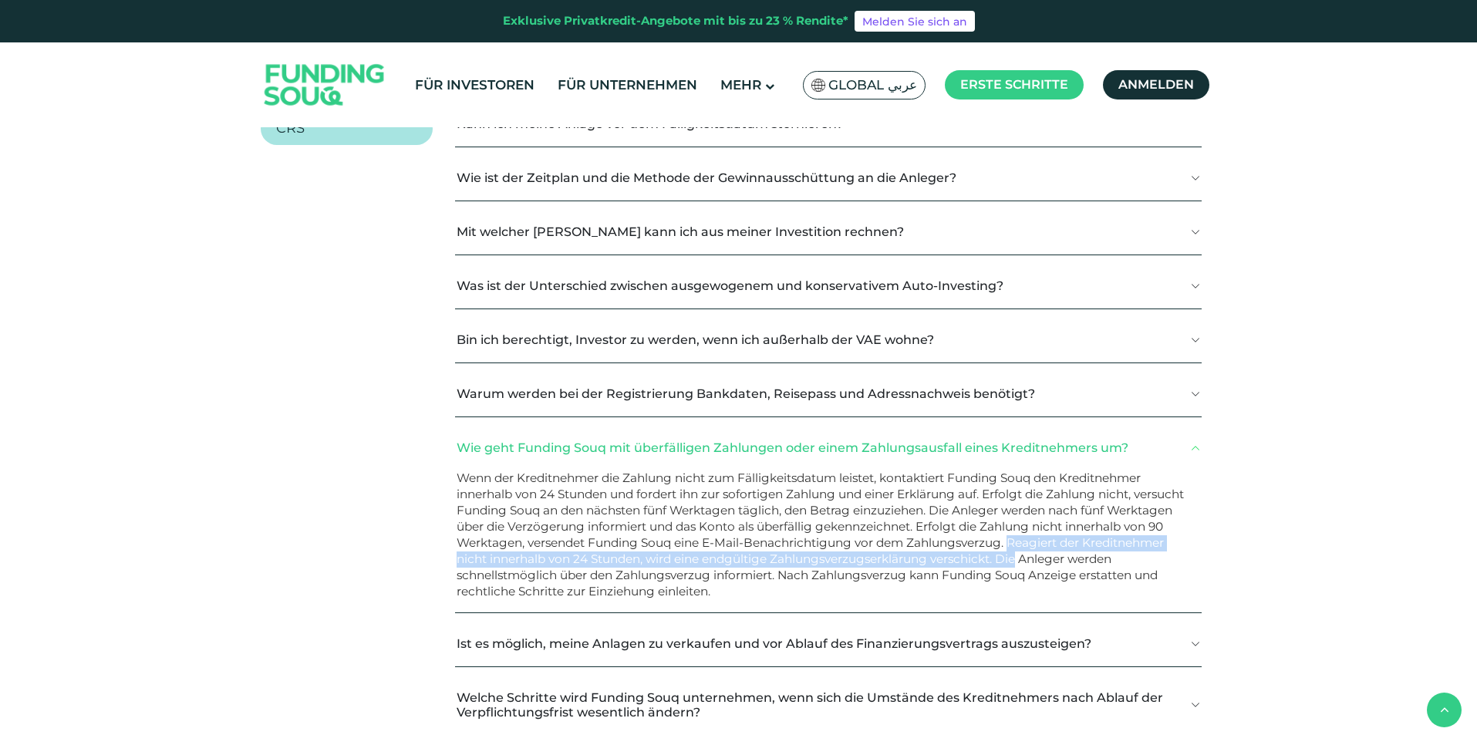
drag, startPoint x: 1116, startPoint y: 545, endPoint x: 1108, endPoint y: 561, distance: 17.6
click at [1108, 561] on font "Wenn der Kreditnehmer die Zahlung nicht zum Fälligkeitsdatum leistet, kontaktie…" at bounding box center [820, 535] width 727 height 128
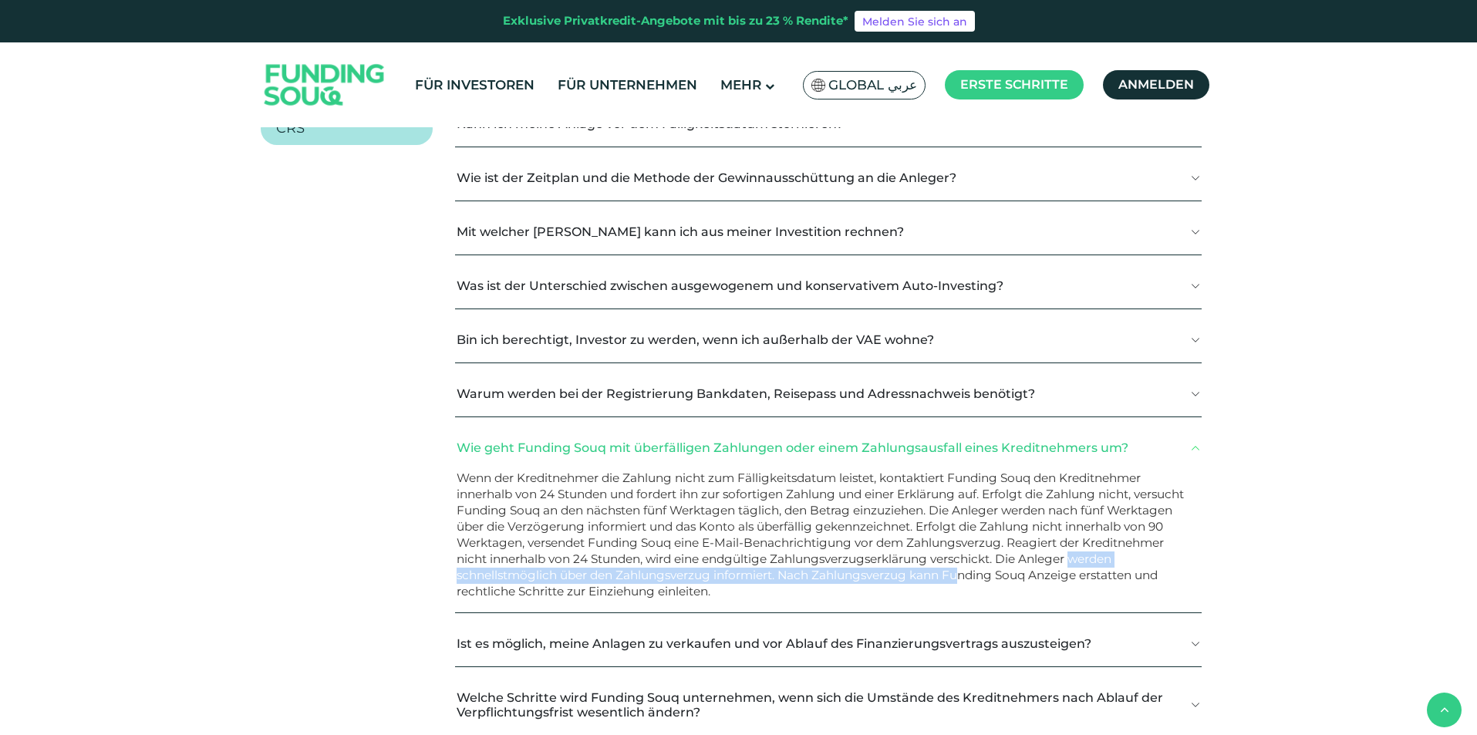
drag, startPoint x: 467, startPoint y: 569, endPoint x: 1014, endPoint y: 573, distance: 546.1
click at [1014, 573] on font "Wenn der Kreditnehmer die Zahlung nicht zum Fälligkeitsdatum leistet, kontaktie…" at bounding box center [820, 535] width 727 height 128
drag, startPoint x: 461, startPoint y: 595, endPoint x: 636, endPoint y: 594, distance: 174.3
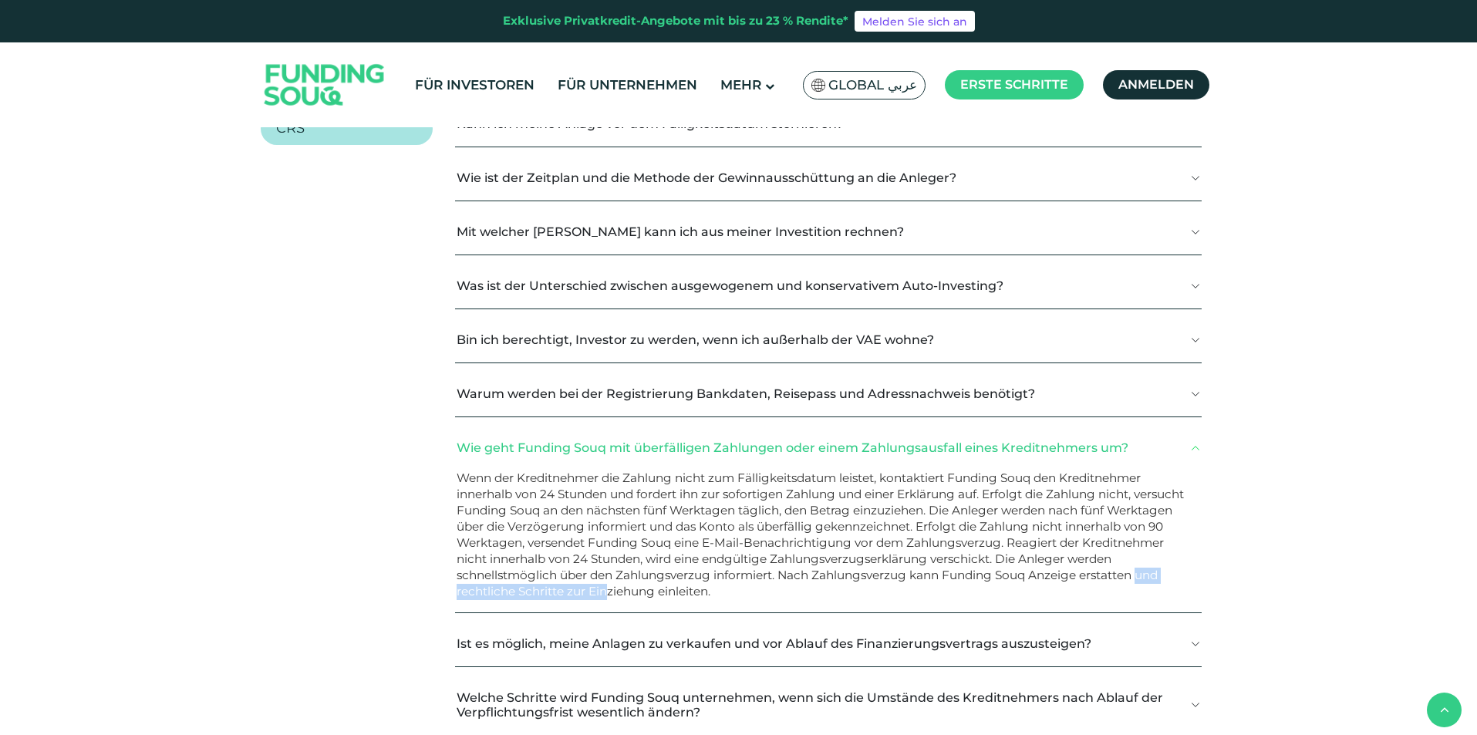
click at [636, 594] on font "Wenn der Kreditnehmer die Zahlung nicht zum Fälligkeitsdatum leistet, kontaktie…" at bounding box center [820, 535] width 727 height 128
click at [680, 445] on font "Wie geht Funding Souq mit überfälligen Zahlungen oder einem Zahlungsausfall ein…" at bounding box center [793, 447] width 672 height 15
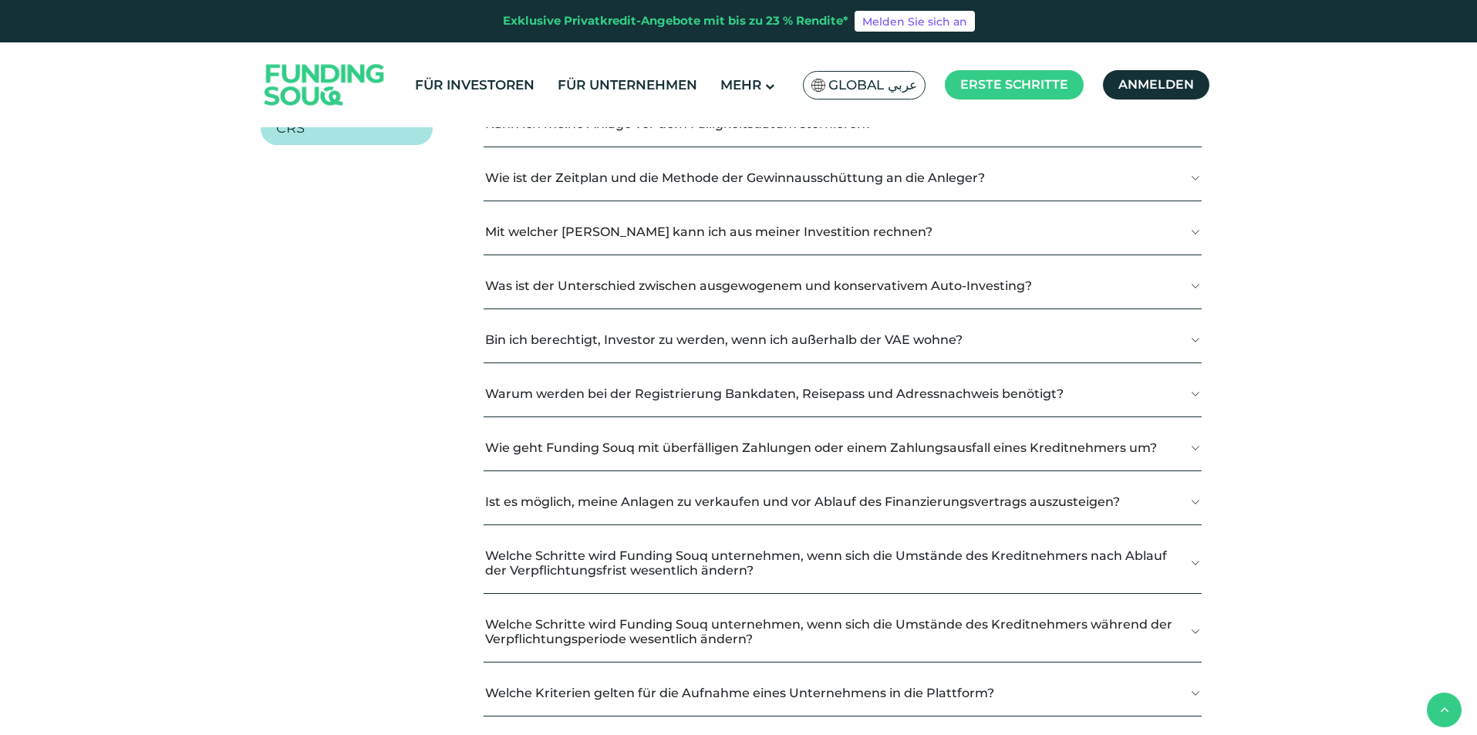
click at [647, 495] on font "Ist es möglich, meine Anlagen zu verkaufen und vor Ablauf des Finanzierungsvert…" at bounding box center [802, 501] width 635 height 15
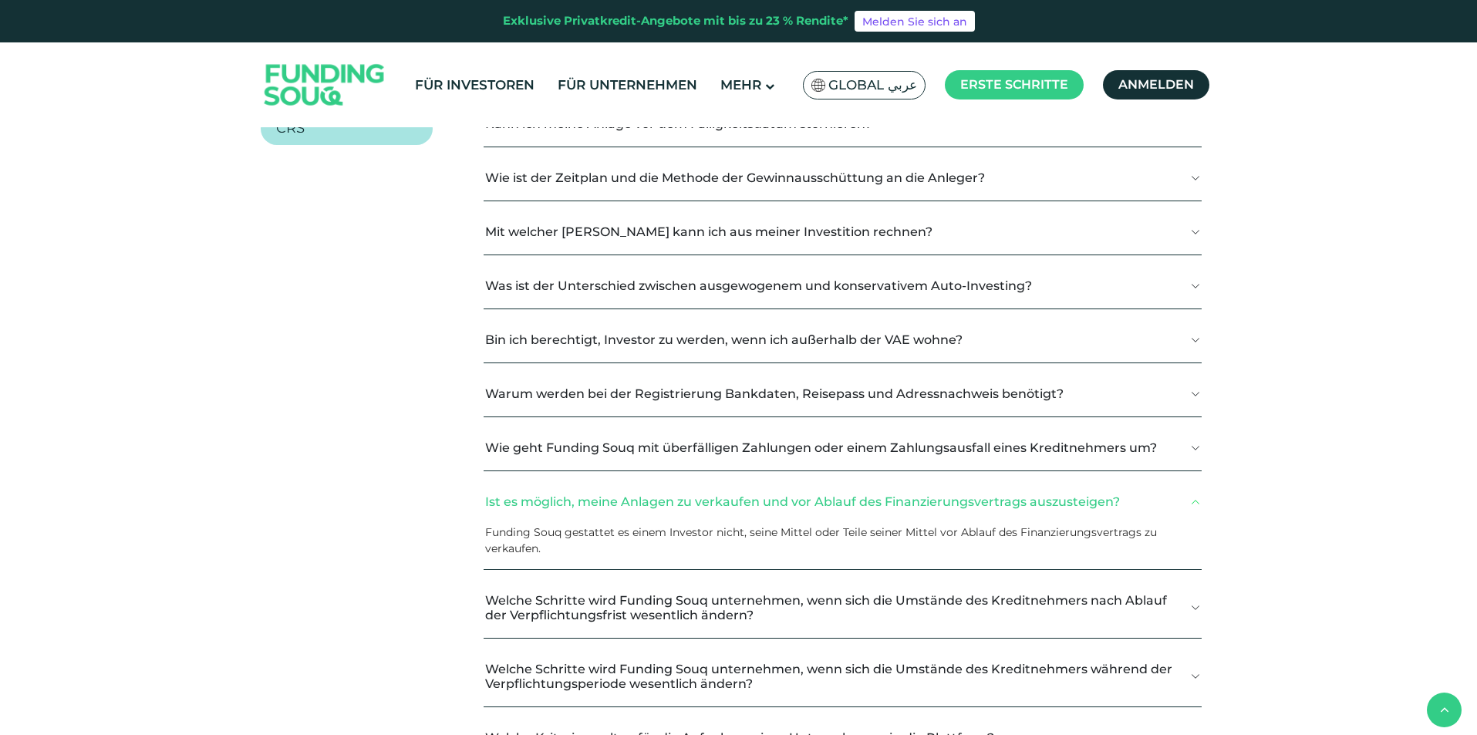
click at [764, 465] on button "Wie geht Funding Souq mit überfälligen Zahlungen oder einem Zahlungsausfall ein…" at bounding box center [843, 448] width 718 height 46
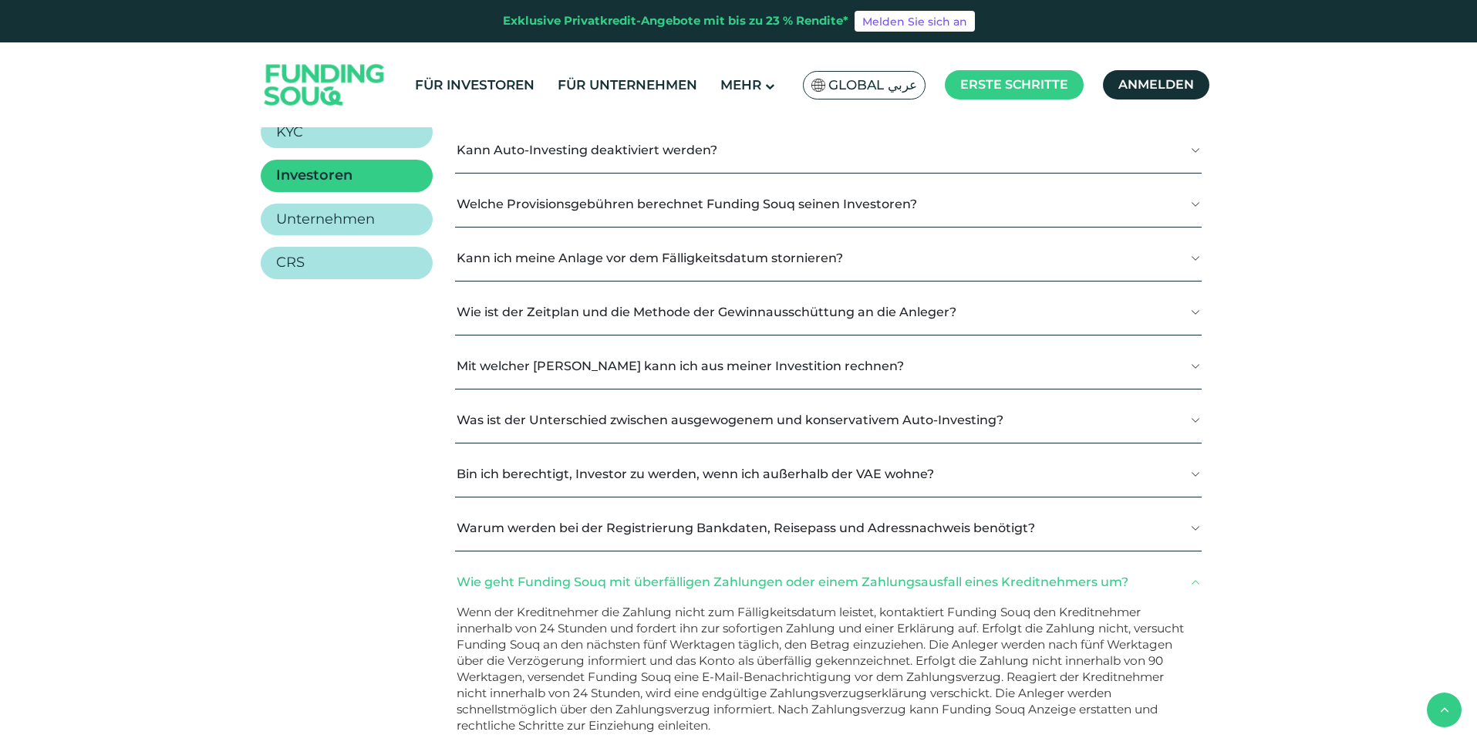
scroll to position [154, 0]
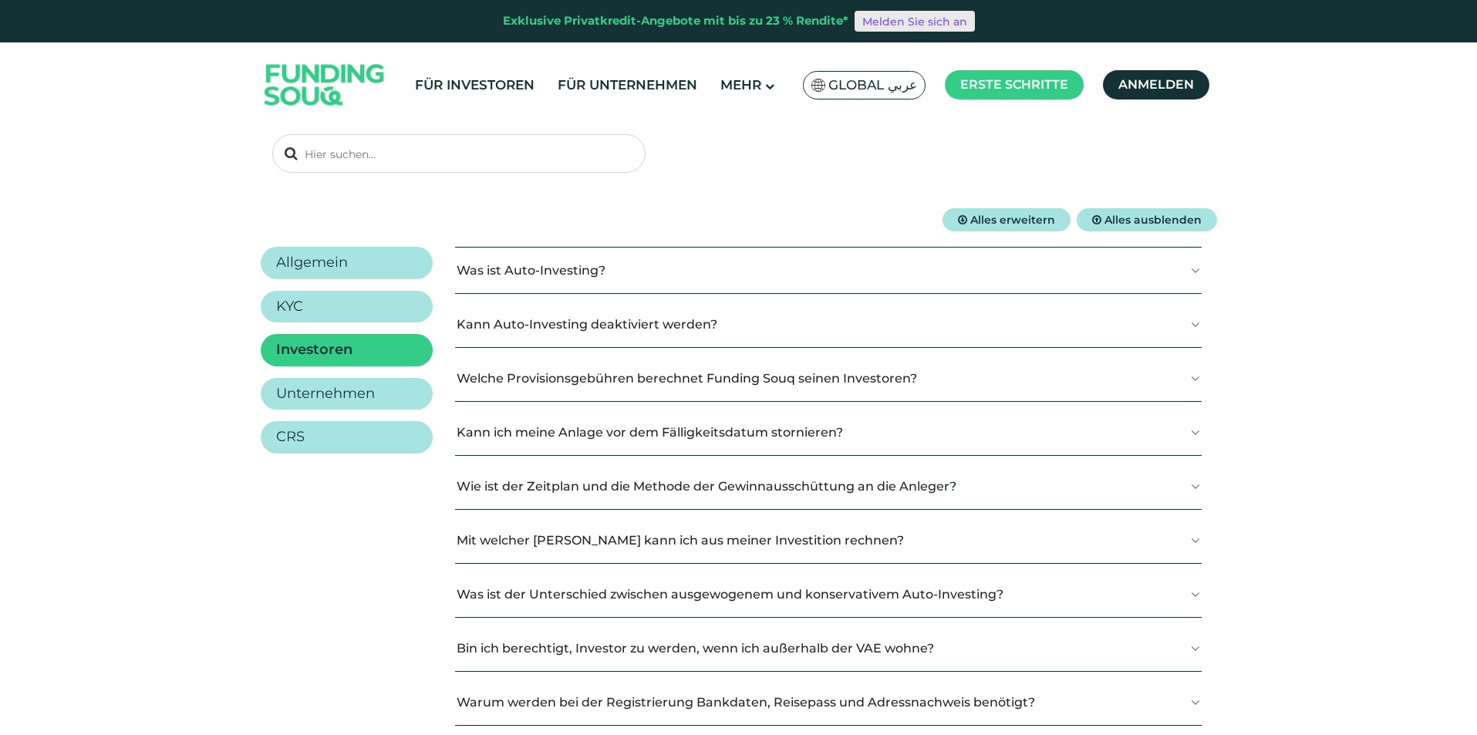
click at [903, 32] on link "Melden Sie sich an" at bounding box center [915, 22] width 120 height 22
